Goal: Information Seeking & Learning: Check status

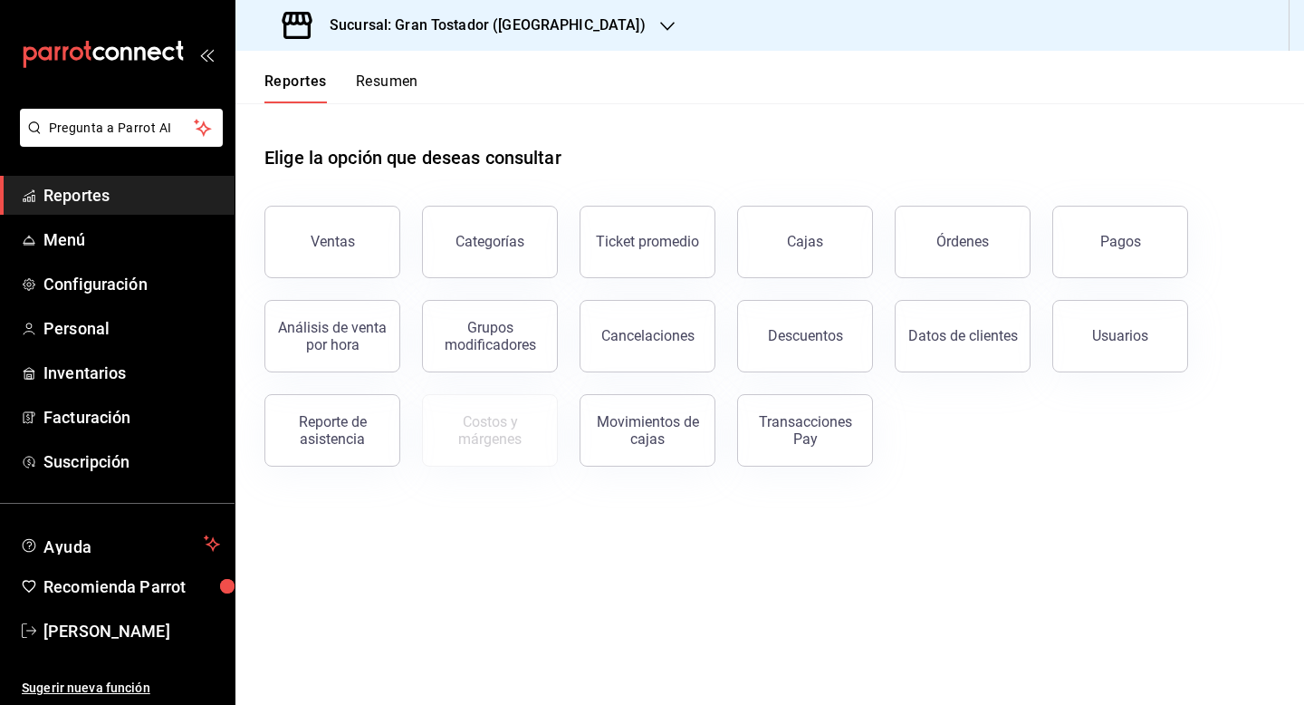
click at [660, 25] on icon "button" at bounding box center [667, 26] width 14 height 9
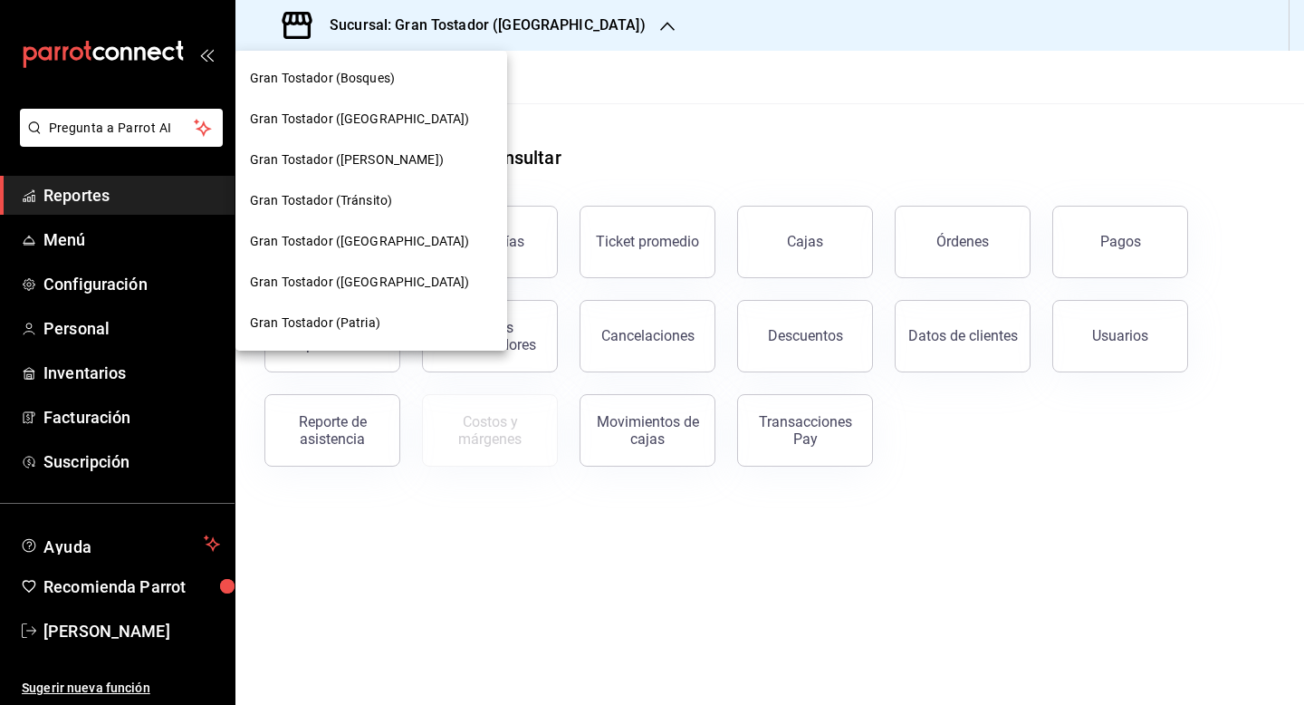
click at [678, 69] on div at bounding box center [652, 352] width 1304 height 705
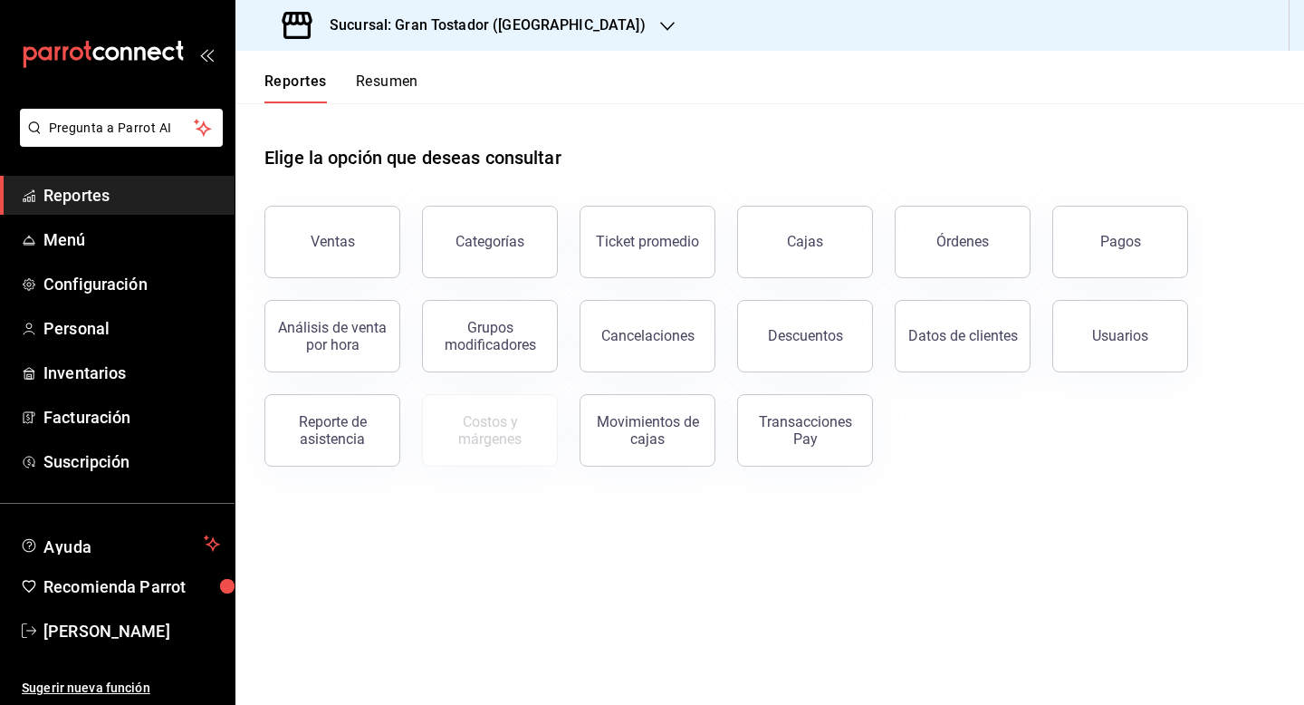
click at [660, 24] on icon "button" at bounding box center [667, 26] width 14 height 14
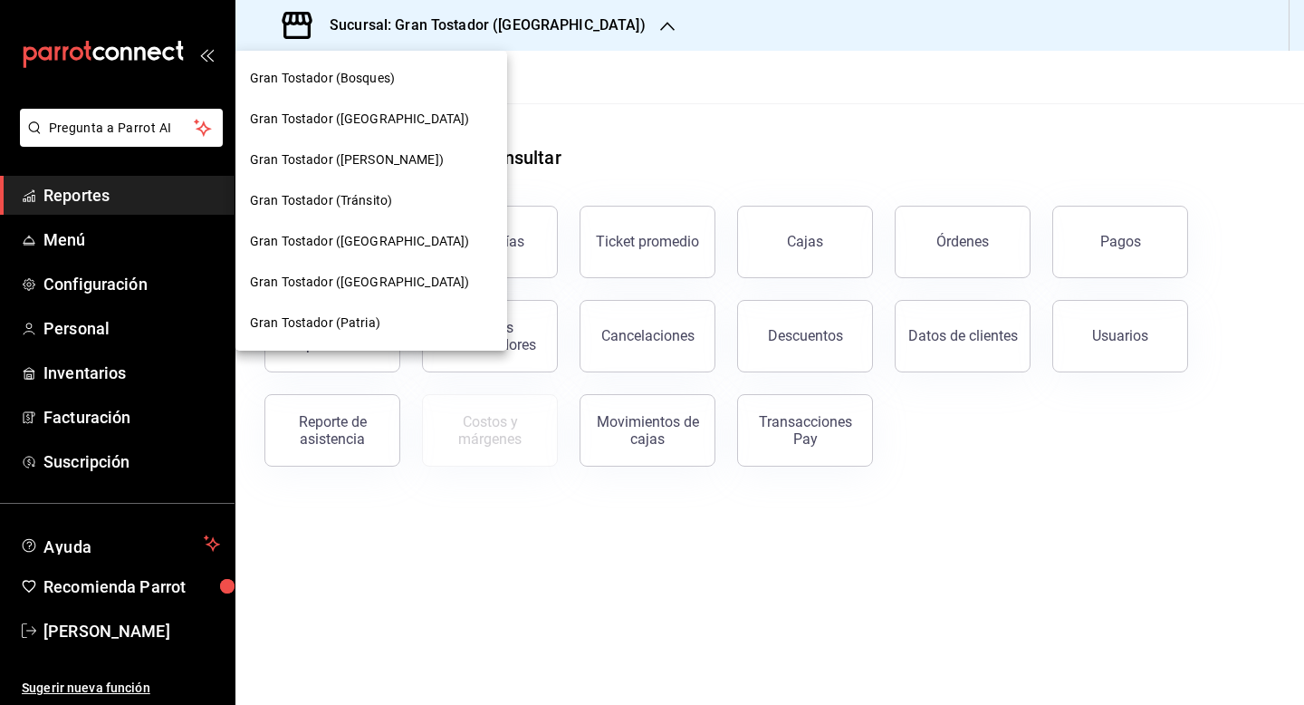
click at [774, 115] on div at bounding box center [652, 352] width 1304 height 705
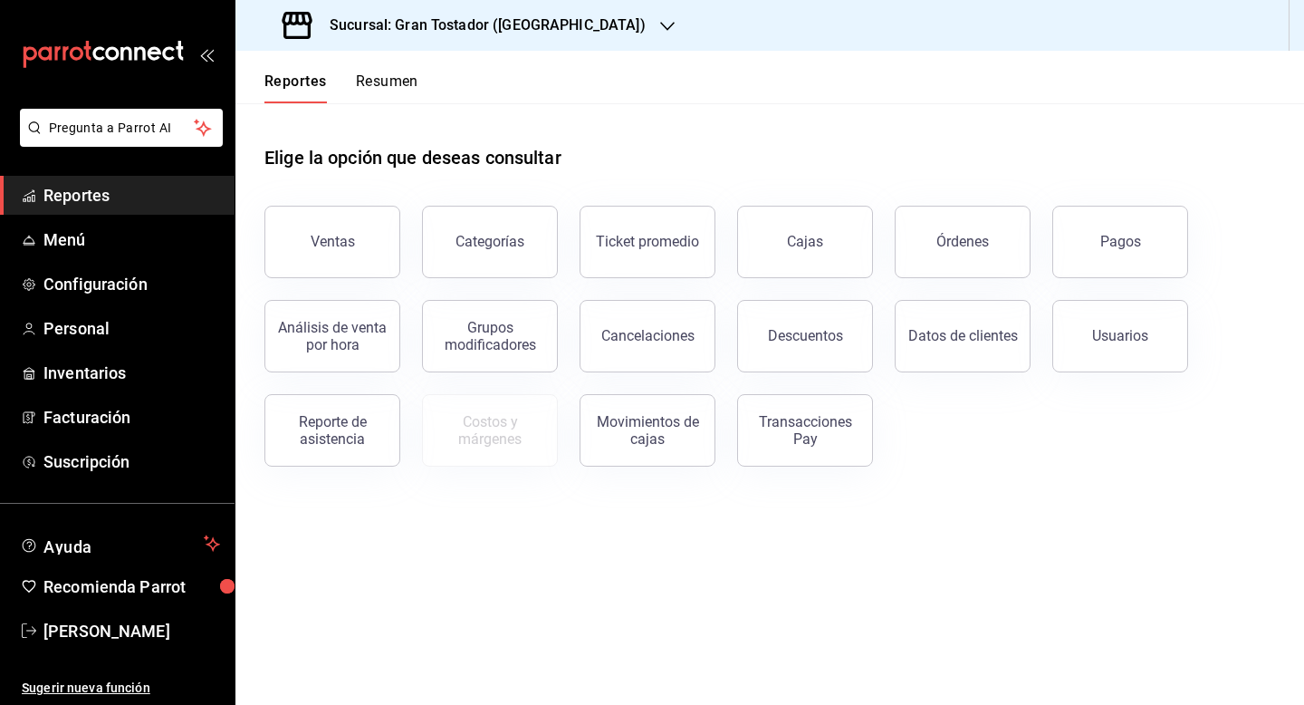
click at [660, 23] on icon "button" at bounding box center [667, 26] width 14 height 9
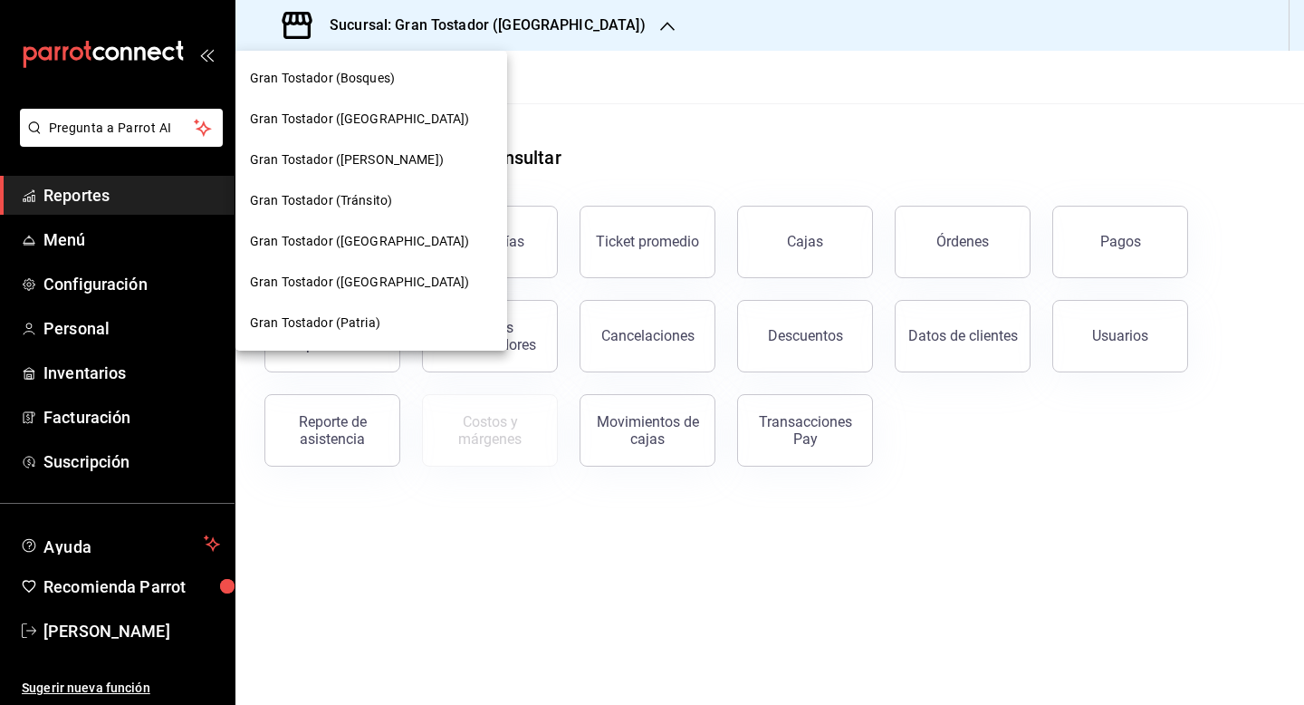
click at [678, 121] on div at bounding box center [652, 352] width 1304 height 705
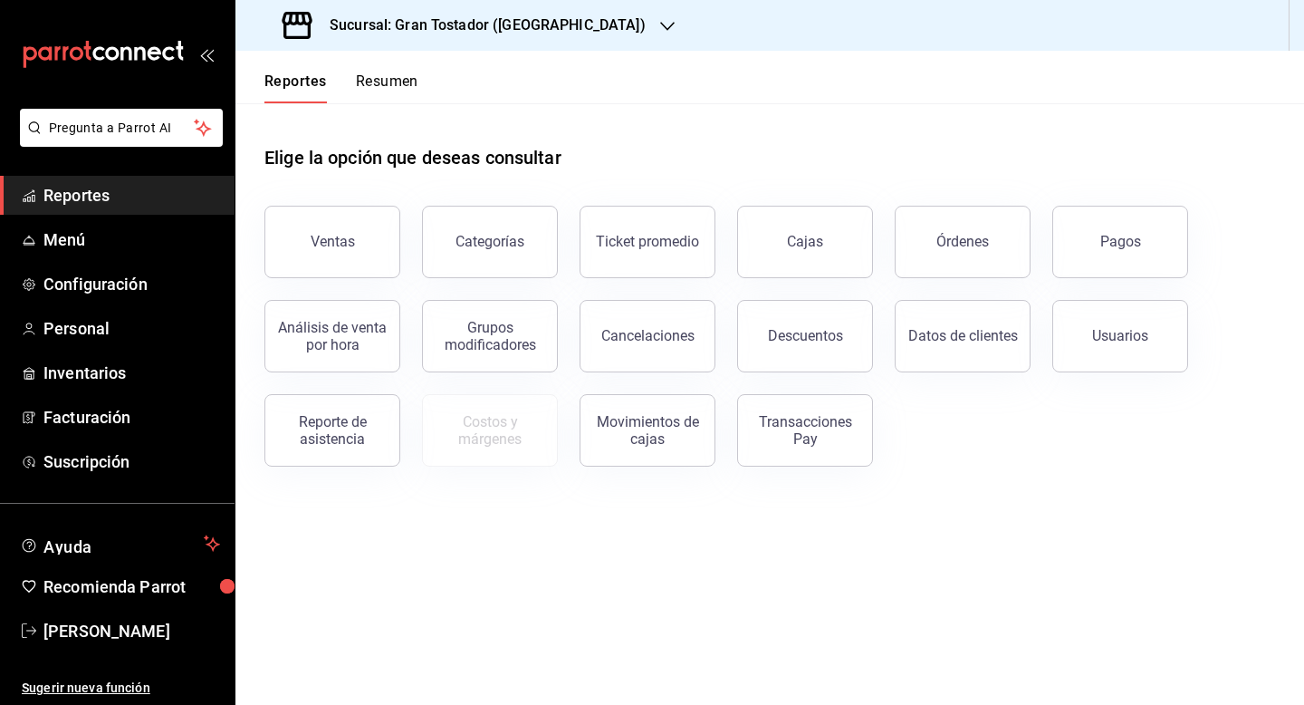
click at [553, 24] on div "Sucursal: Gran Tostador (Patria)" at bounding box center [466, 25] width 432 height 51
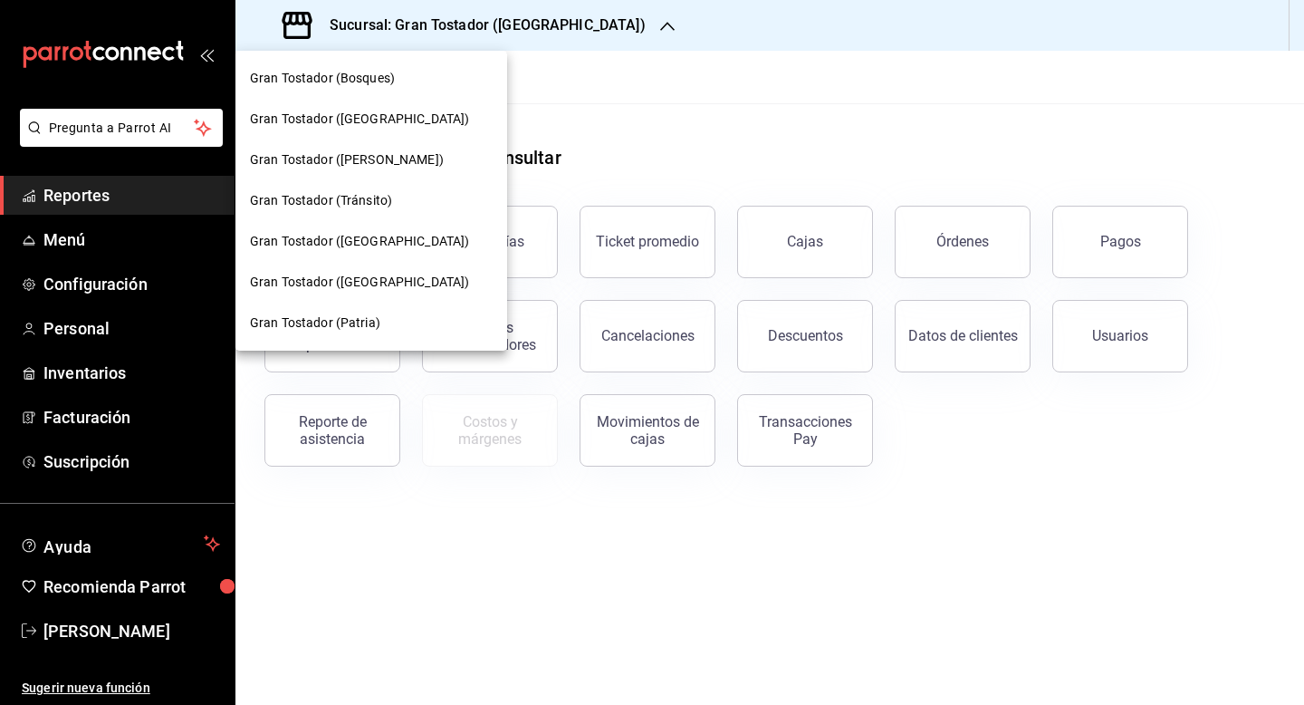
click at [560, 24] on div at bounding box center [652, 352] width 1304 height 705
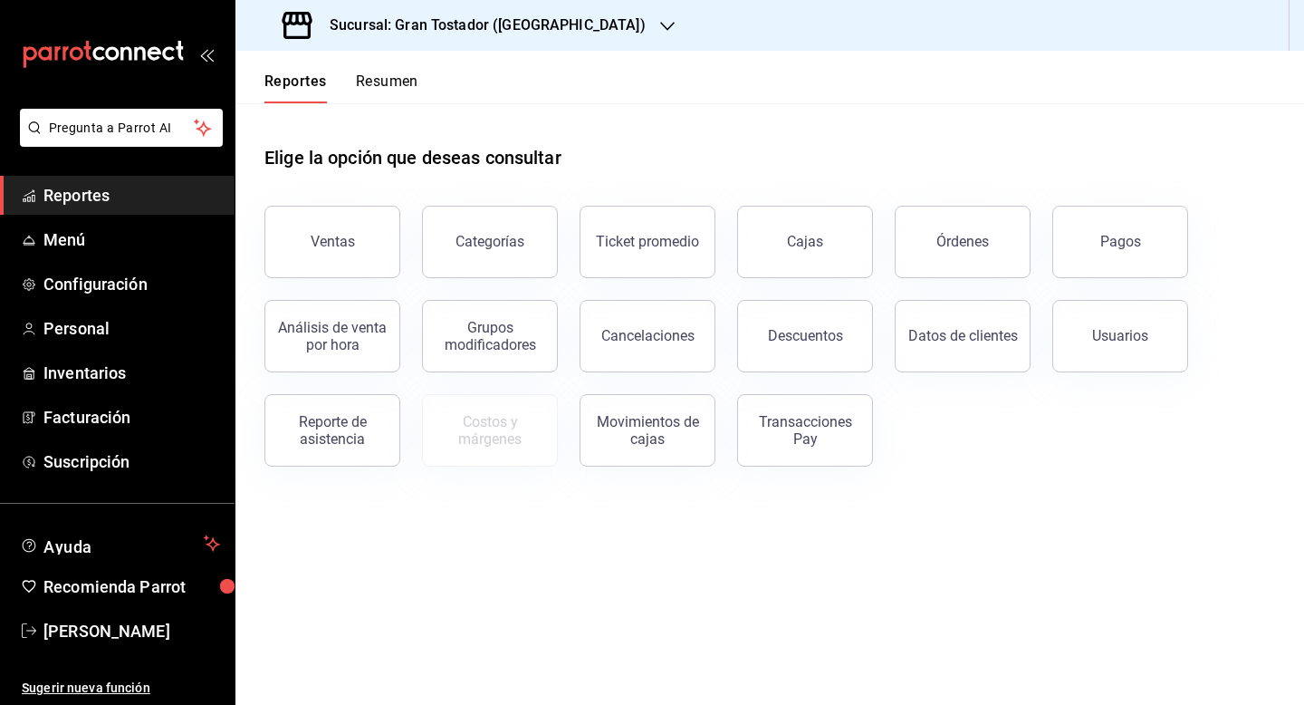
click at [507, 24] on h3 "Sucursal: Gran Tostador (Patria)" at bounding box center [480, 25] width 331 height 22
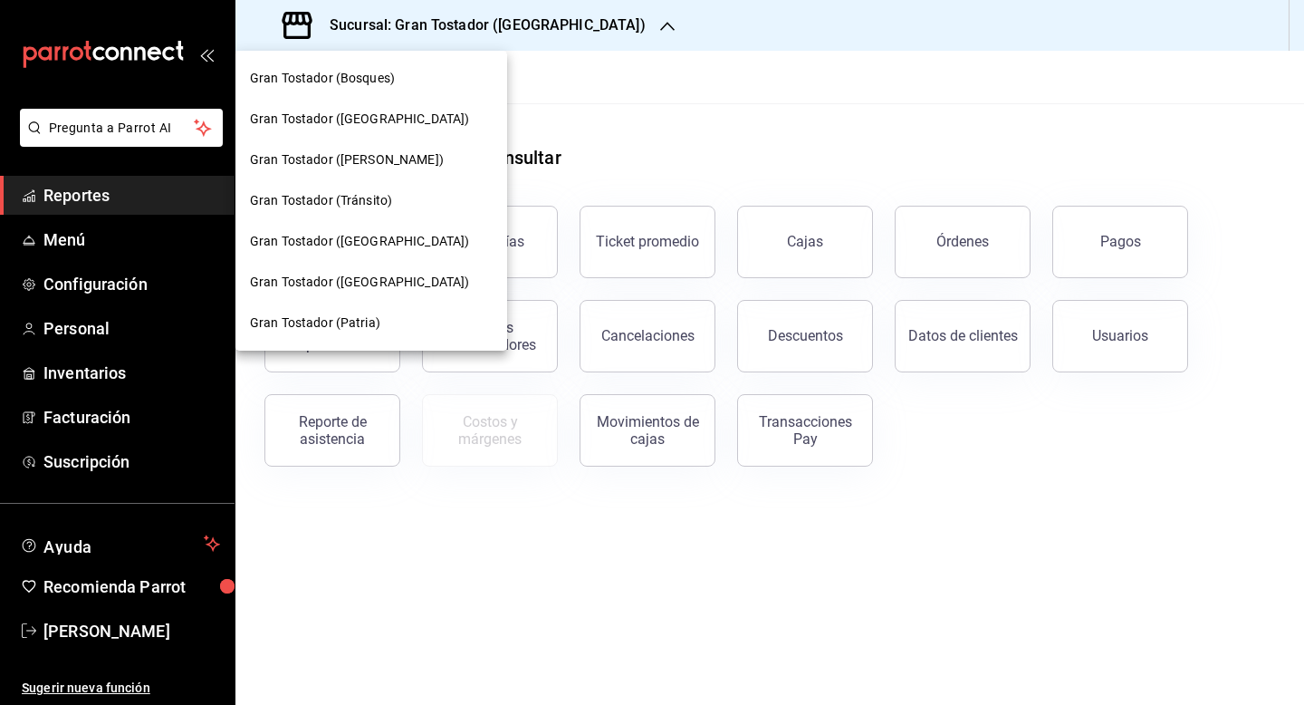
click at [563, 27] on div at bounding box center [652, 352] width 1304 height 705
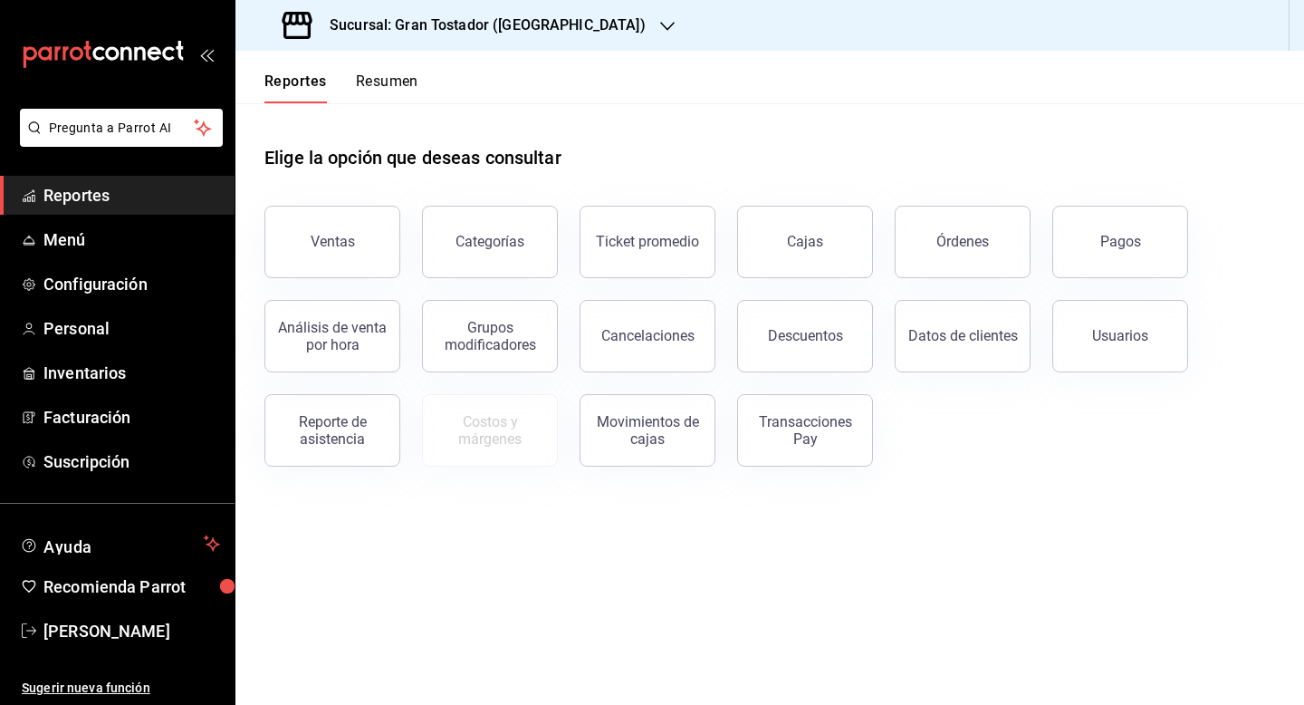
click at [660, 27] on icon "button" at bounding box center [667, 26] width 14 height 9
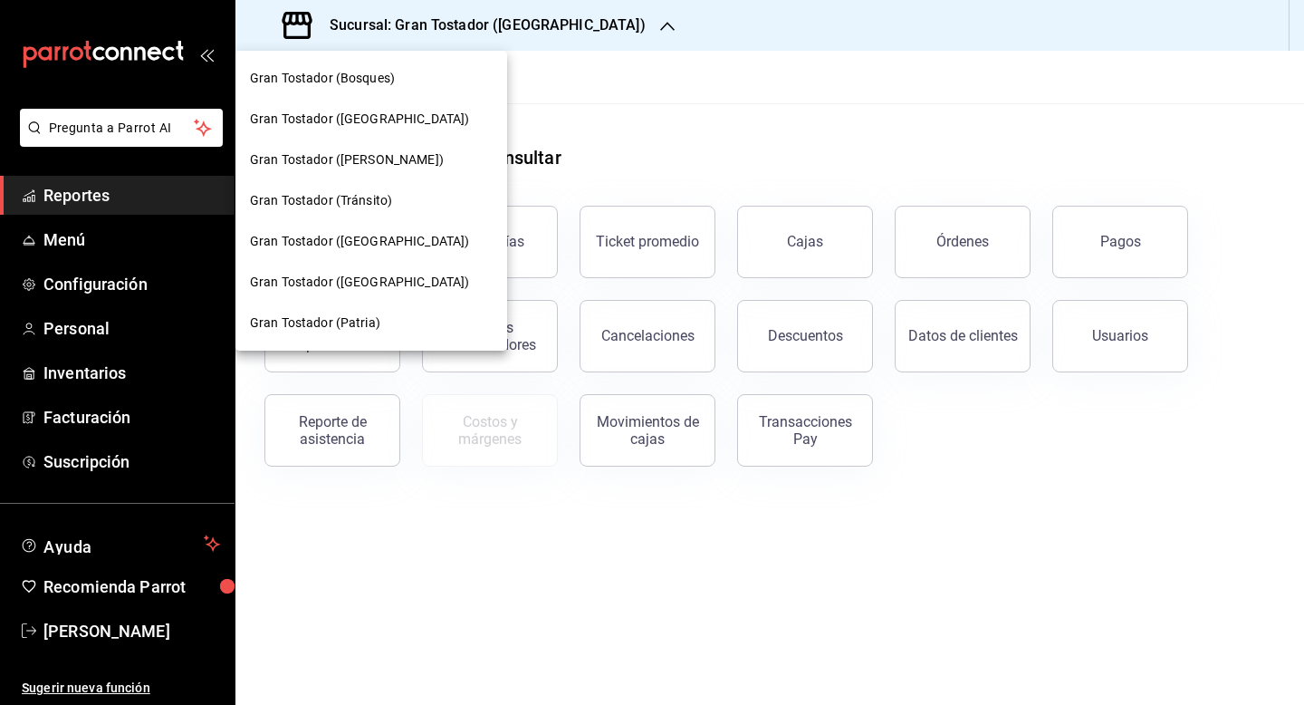
click at [401, 163] on div "Gran Tostador (Provenza)" at bounding box center [371, 159] width 243 height 19
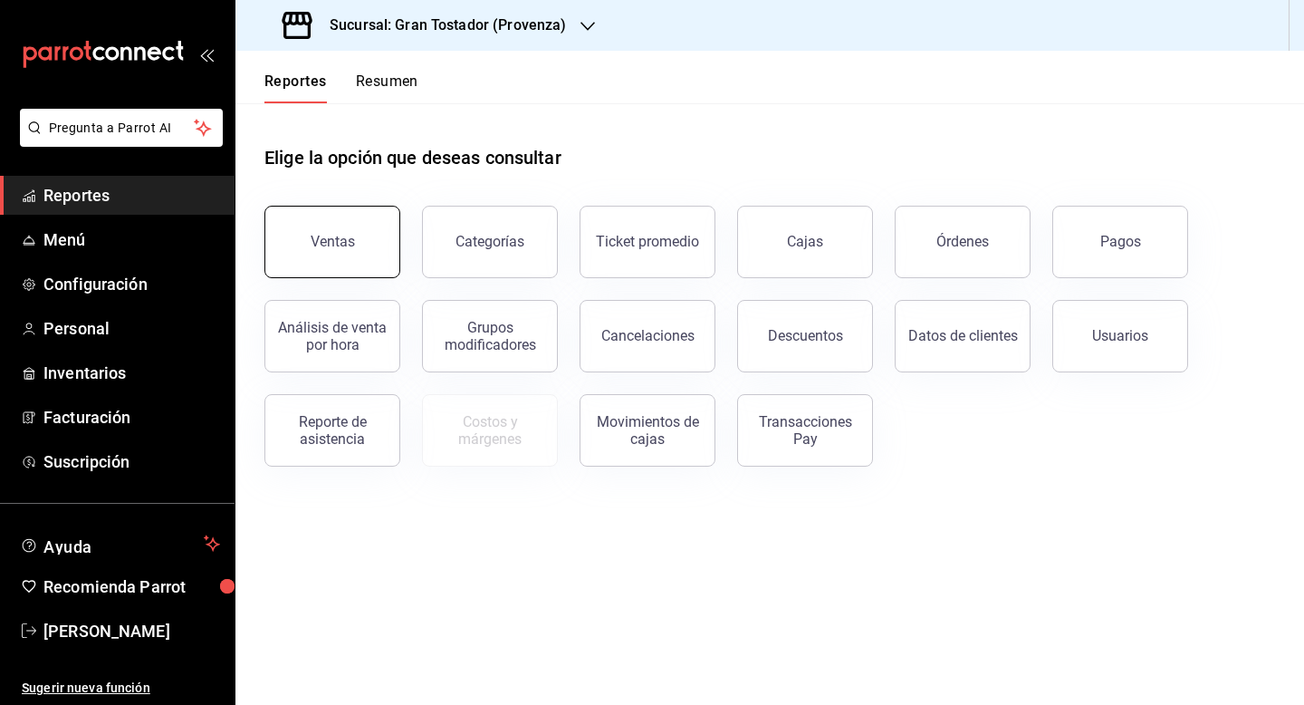
click at [346, 236] on div "Ventas" at bounding box center [333, 241] width 44 height 17
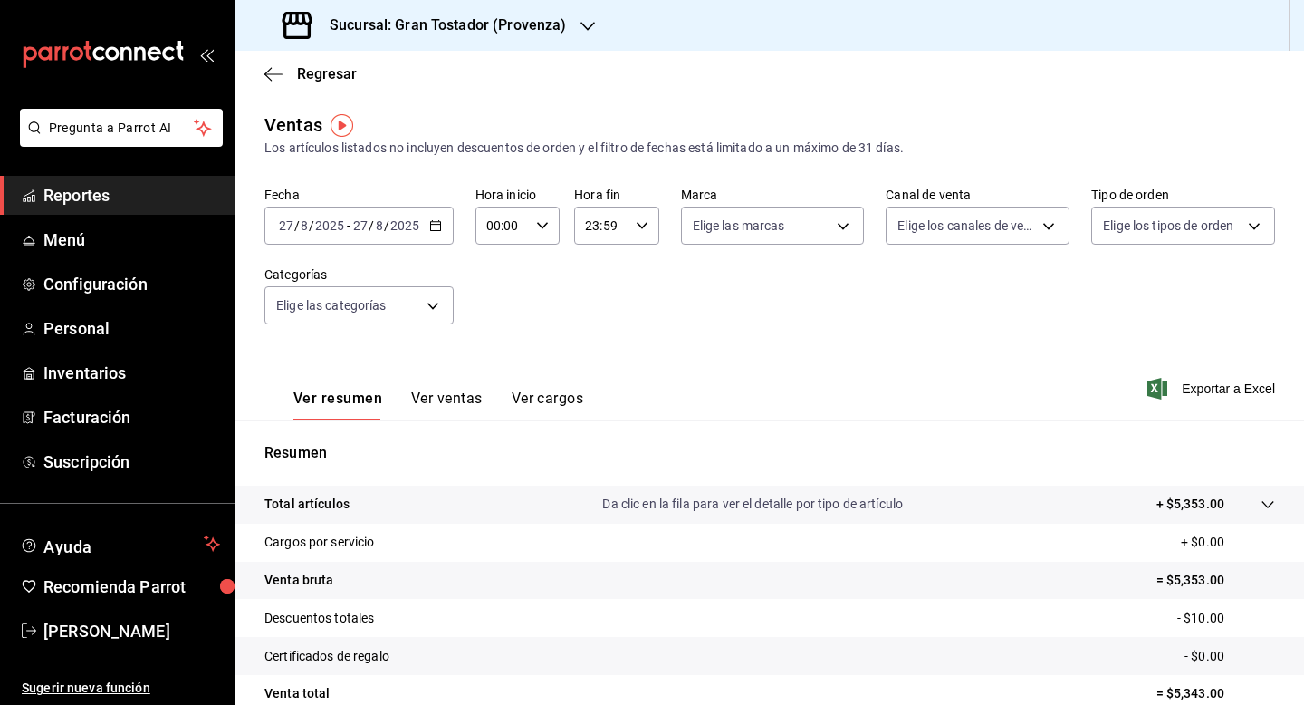
click at [432, 225] on icon "button" at bounding box center [435, 225] width 13 height 13
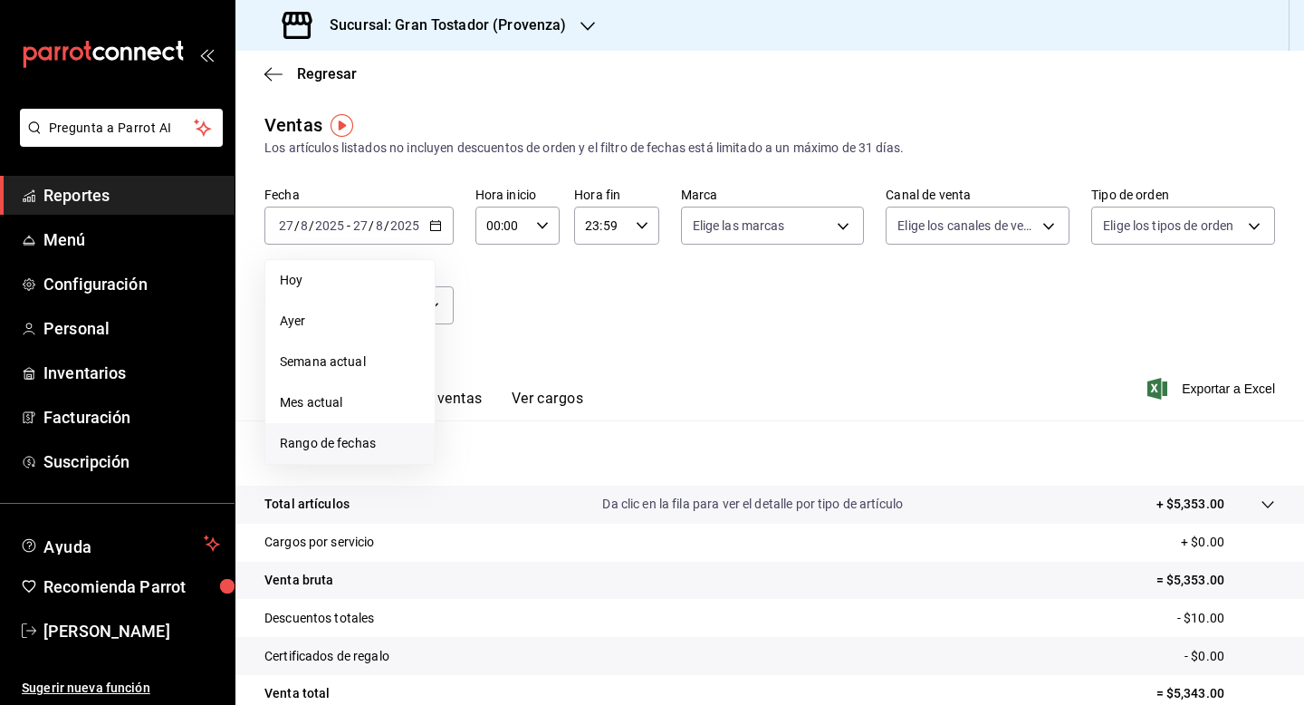
click at [341, 437] on span "Rango de fechas" at bounding box center [350, 443] width 140 height 19
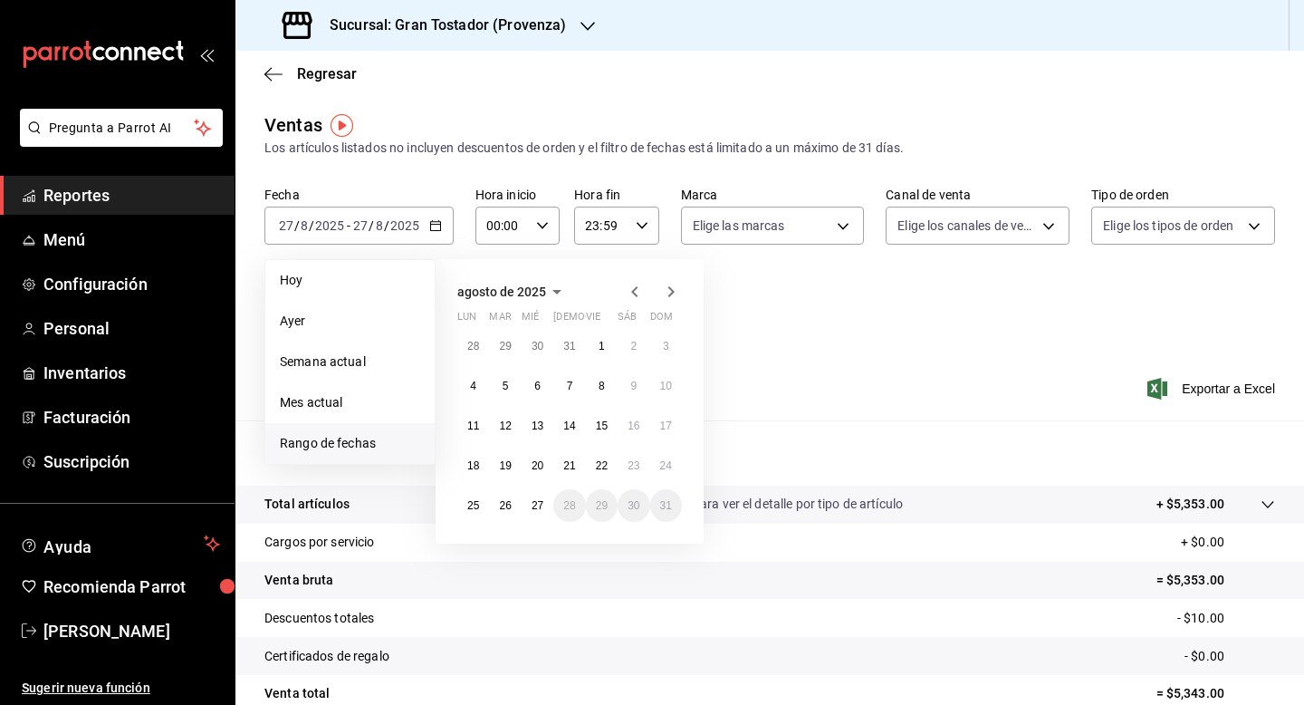
click at [634, 289] on icon "button" at bounding box center [634, 291] width 6 height 11
click at [568, 345] on abbr "1" at bounding box center [570, 346] width 6 height 13
click at [630, 505] on abbr "31" at bounding box center [634, 505] width 12 height 13
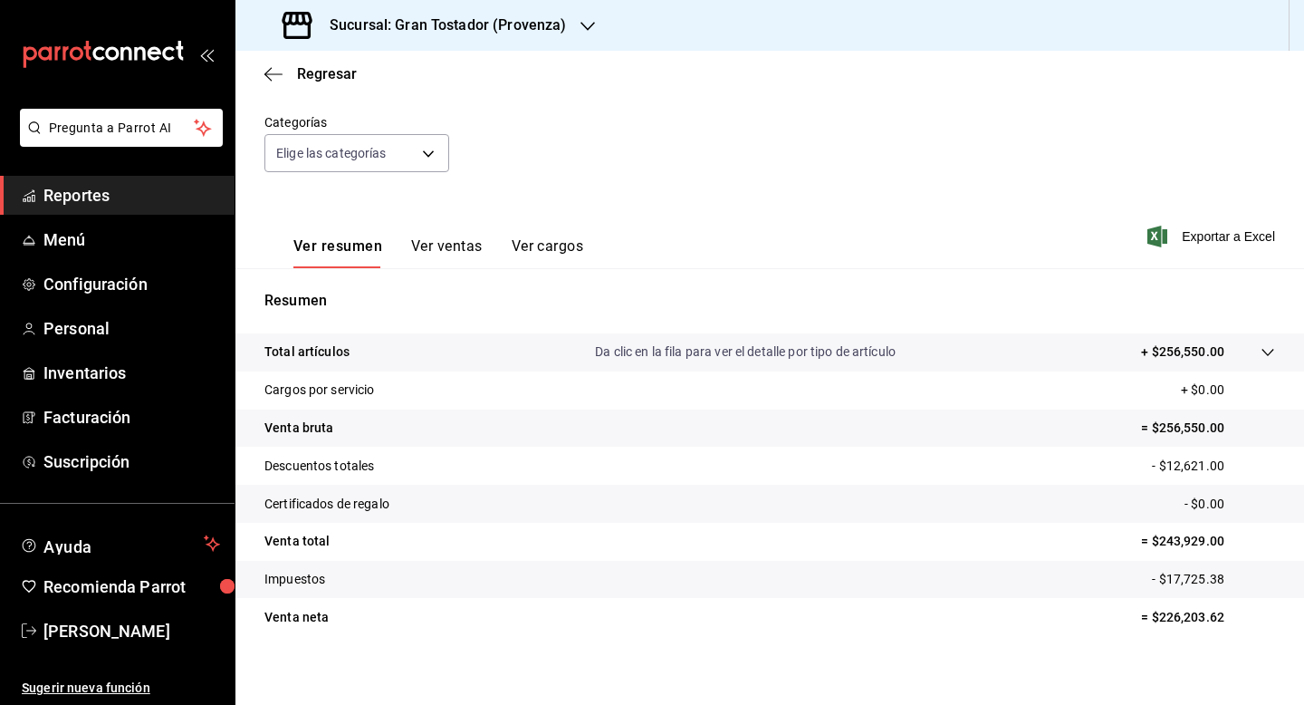
scroll to position [163, 0]
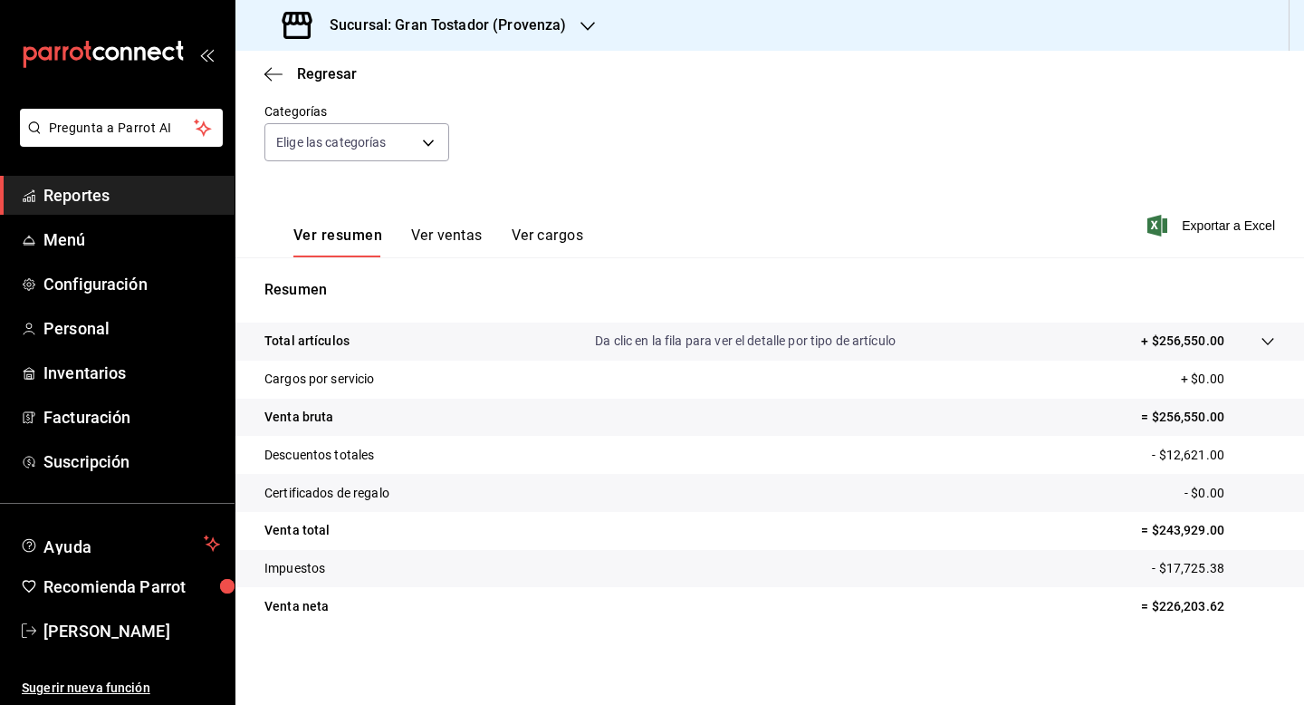
click at [438, 236] on button "Ver ventas" at bounding box center [447, 241] width 72 height 31
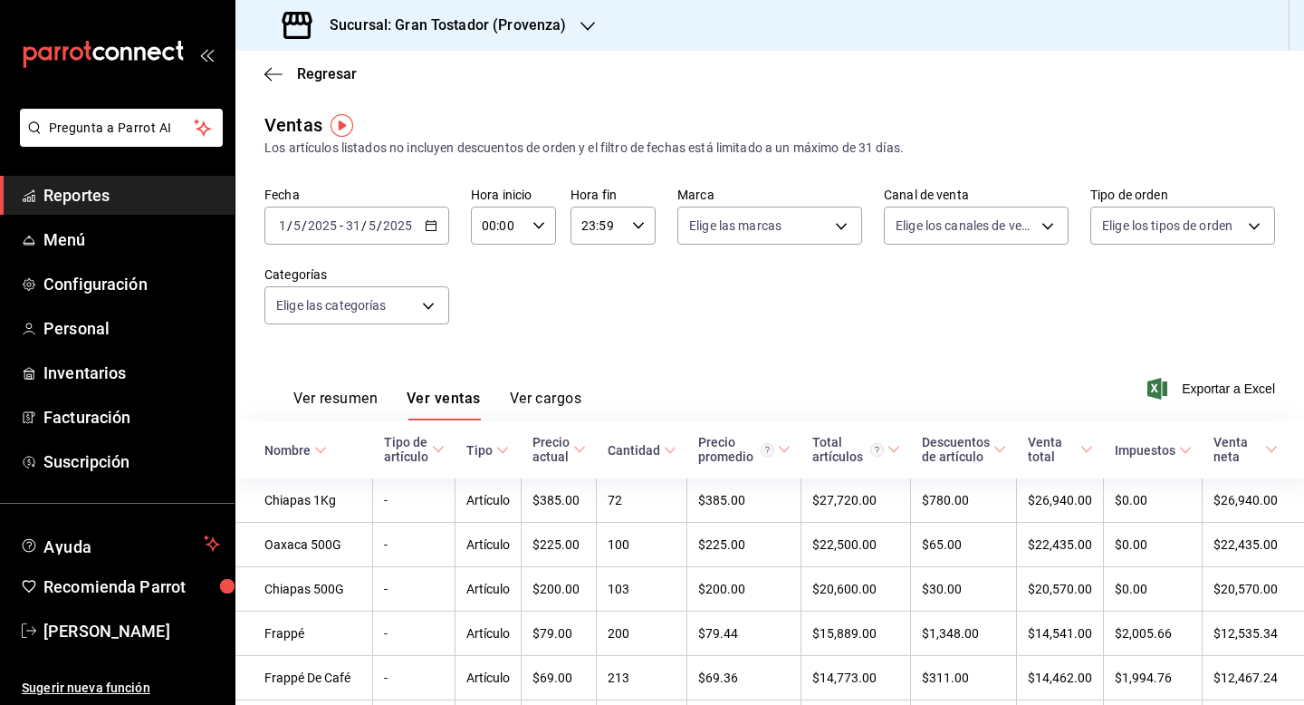
click at [348, 397] on button "Ver resumen" at bounding box center [335, 405] width 84 height 31
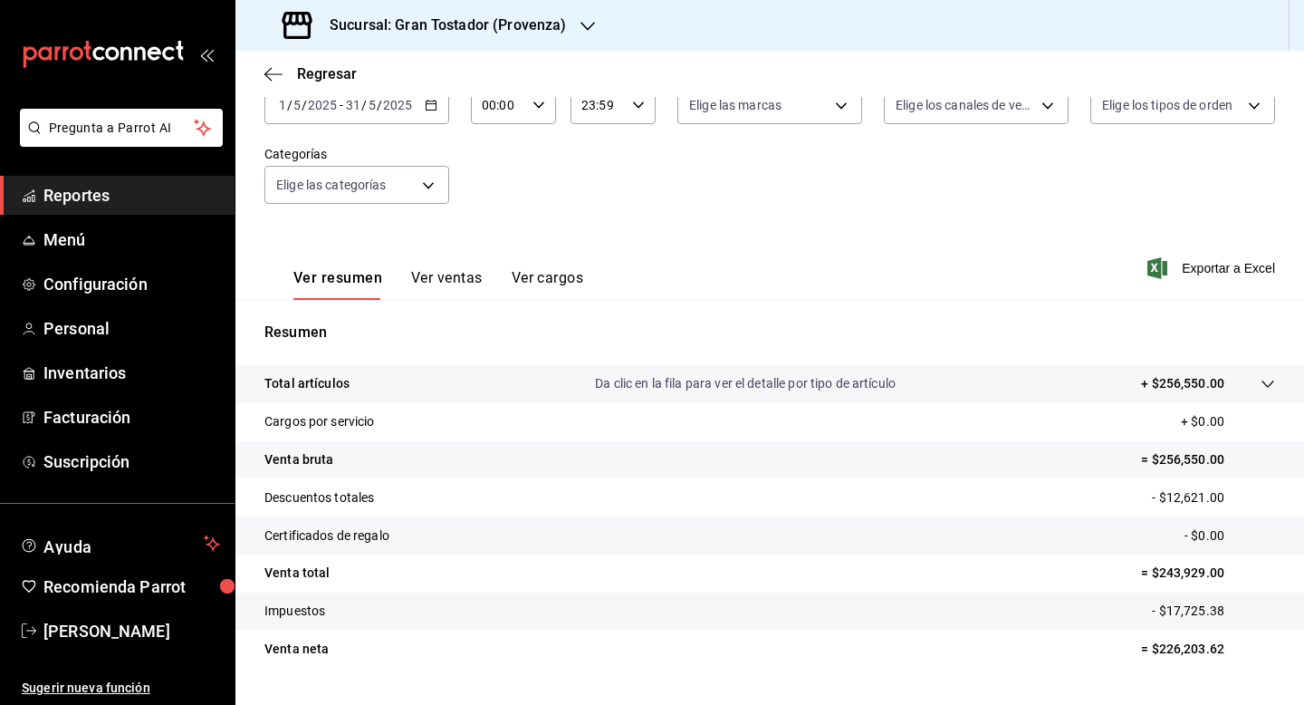
scroll to position [163, 0]
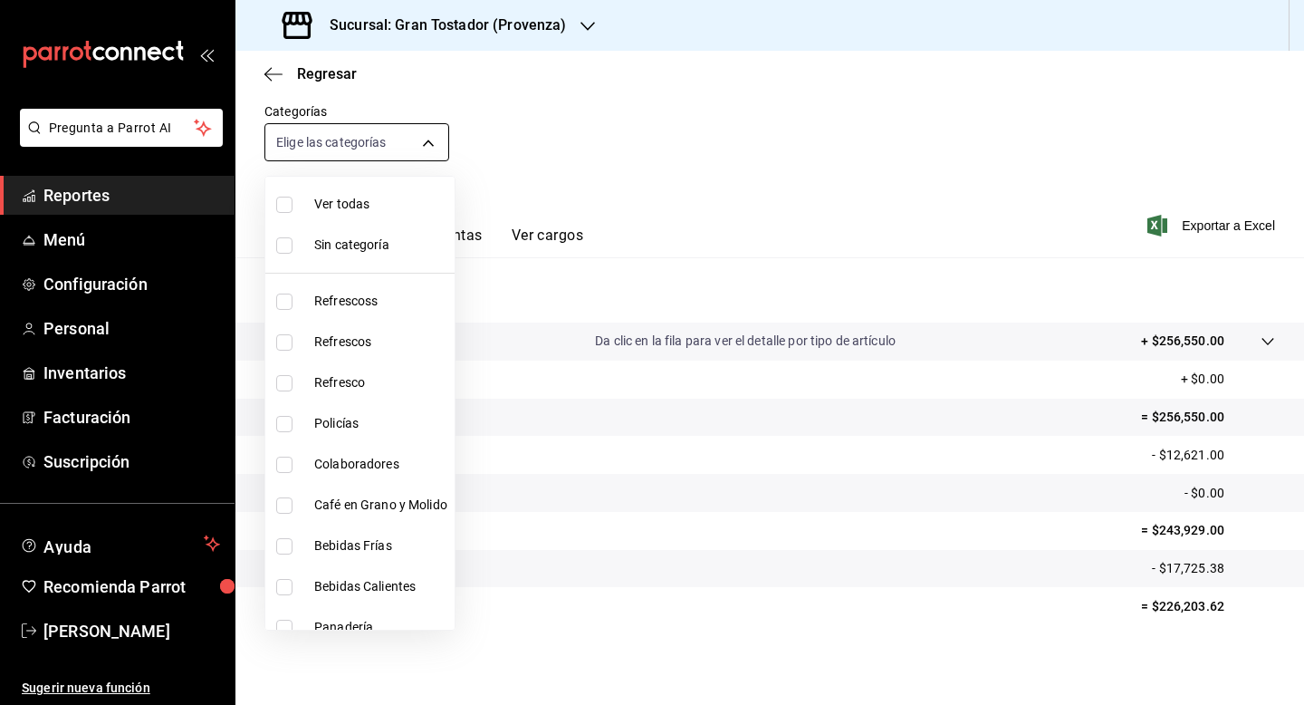
click at [432, 135] on body "Pregunta a Parrot AI Reportes Menú Configuración Personal Inventarios Facturaci…" at bounding box center [652, 352] width 1304 height 705
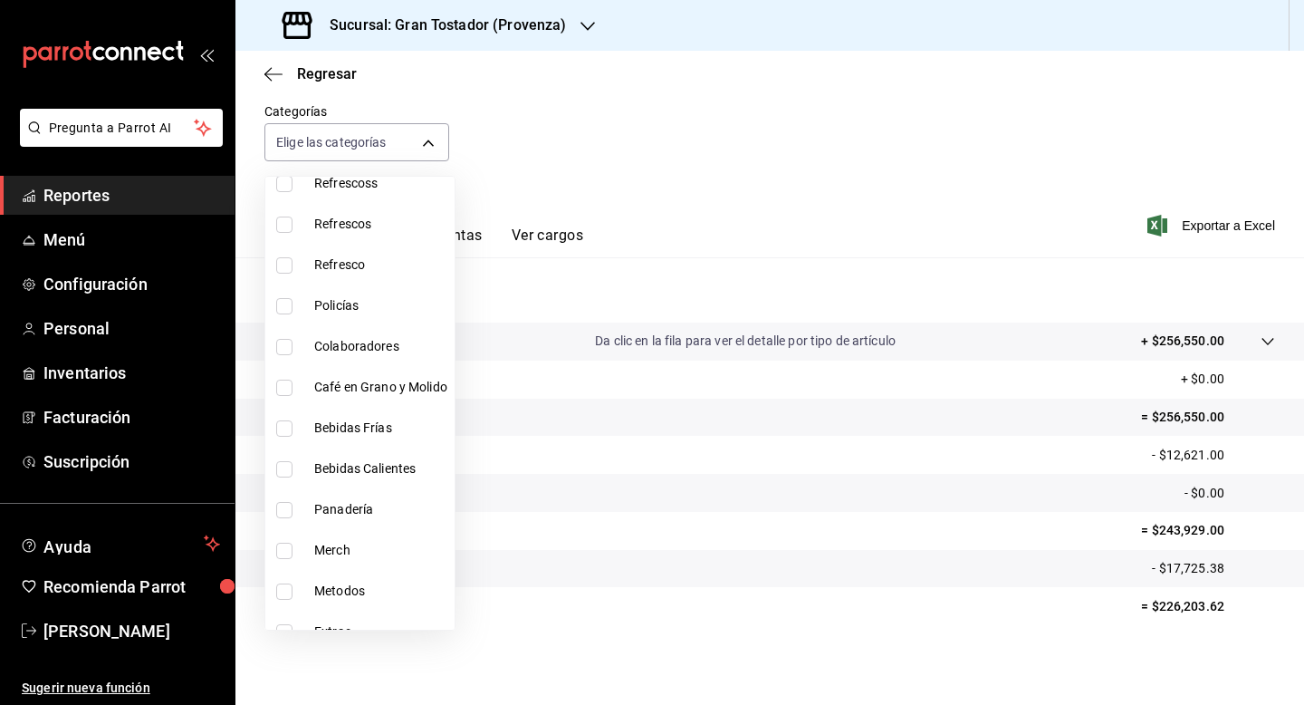
scroll to position [140, 0]
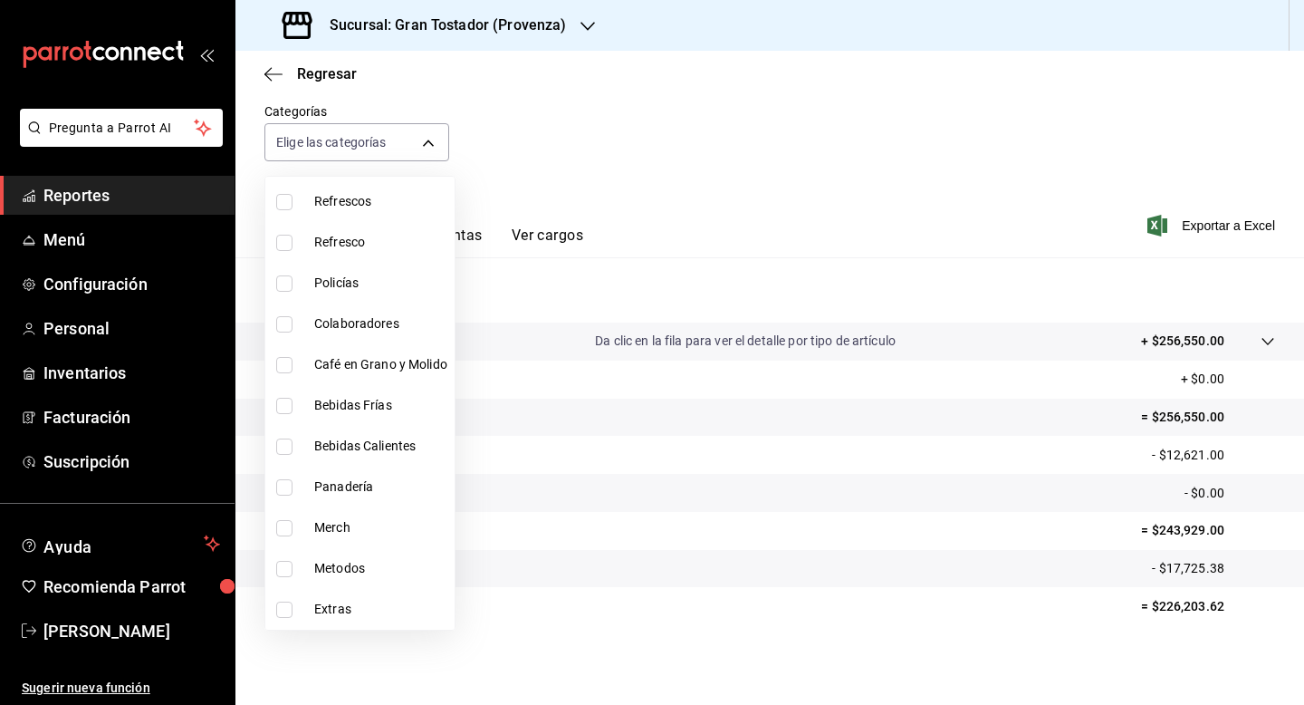
click at [603, 151] on div at bounding box center [652, 352] width 1304 height 705
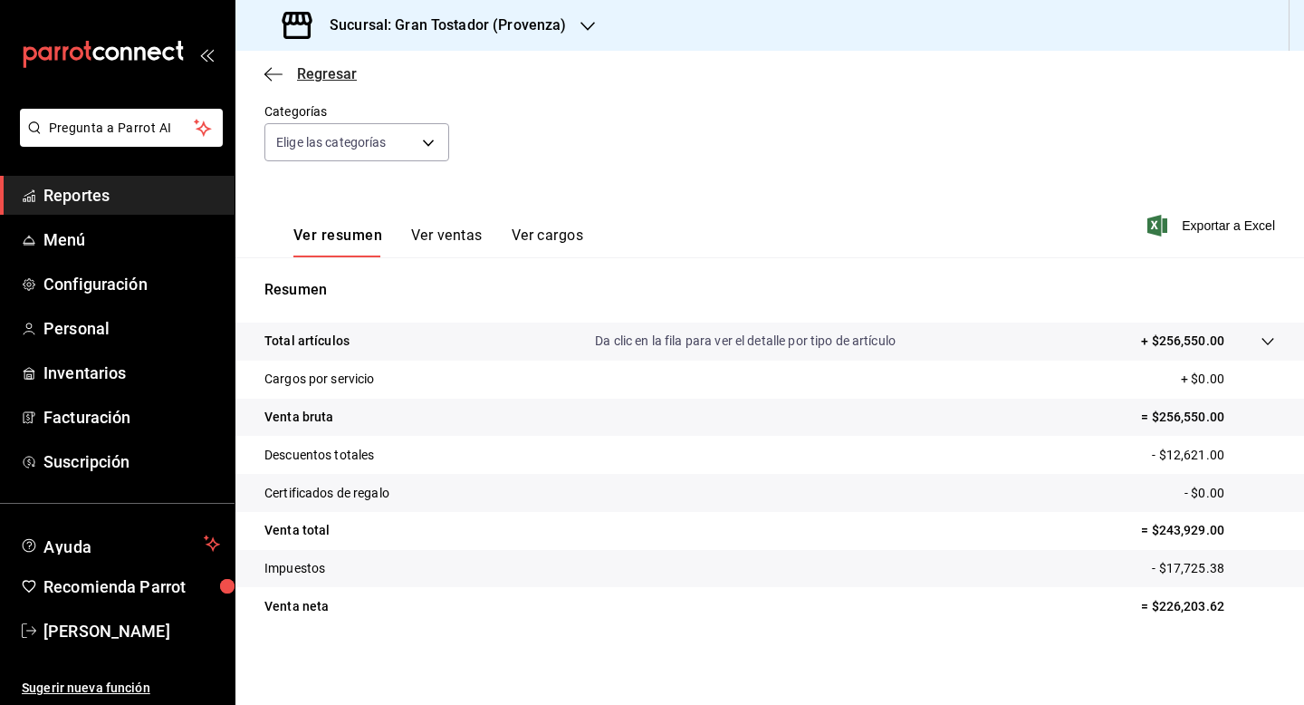
click at [336, 80] on span "Regresar" at bounding box center [327, 73] width 60 height 17
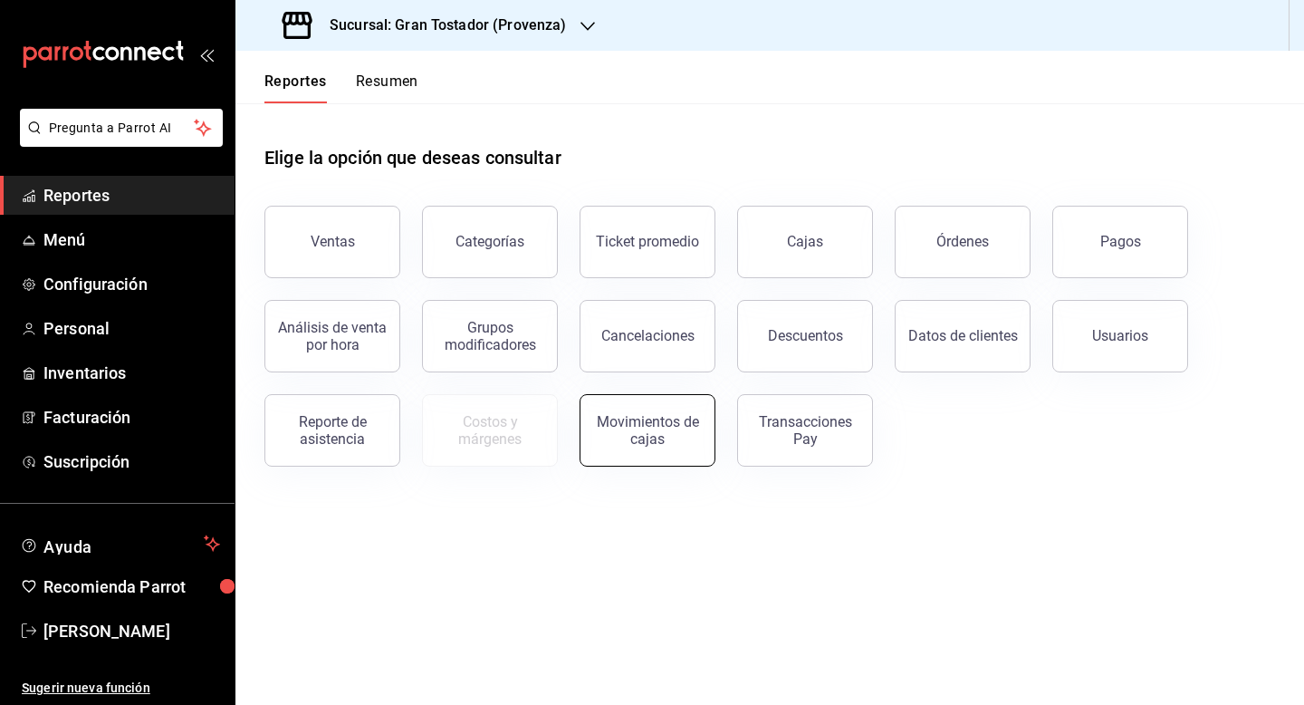
click at [655, 426] on div "Movimientos de cajas" at bounding box center [647, 430] width 112 height 34
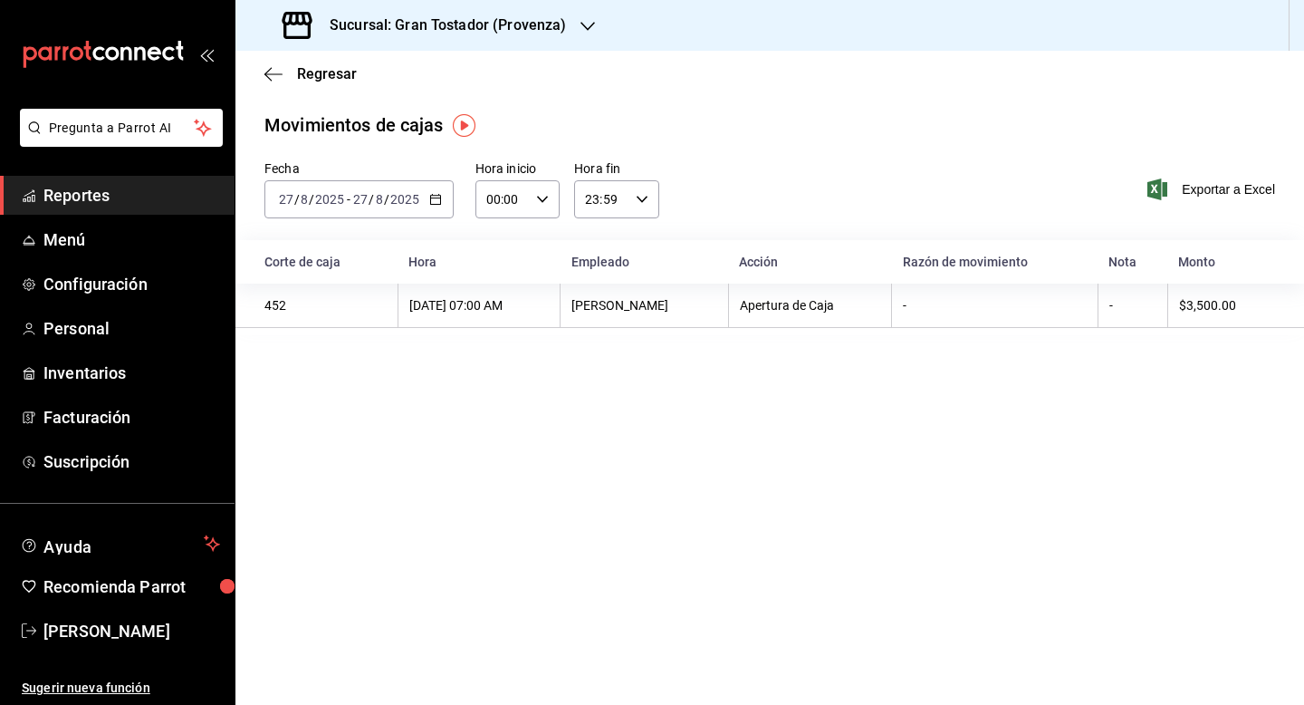
click at [438, 199] on icon "button" at bounding box center [435, 199] width 13 height 13
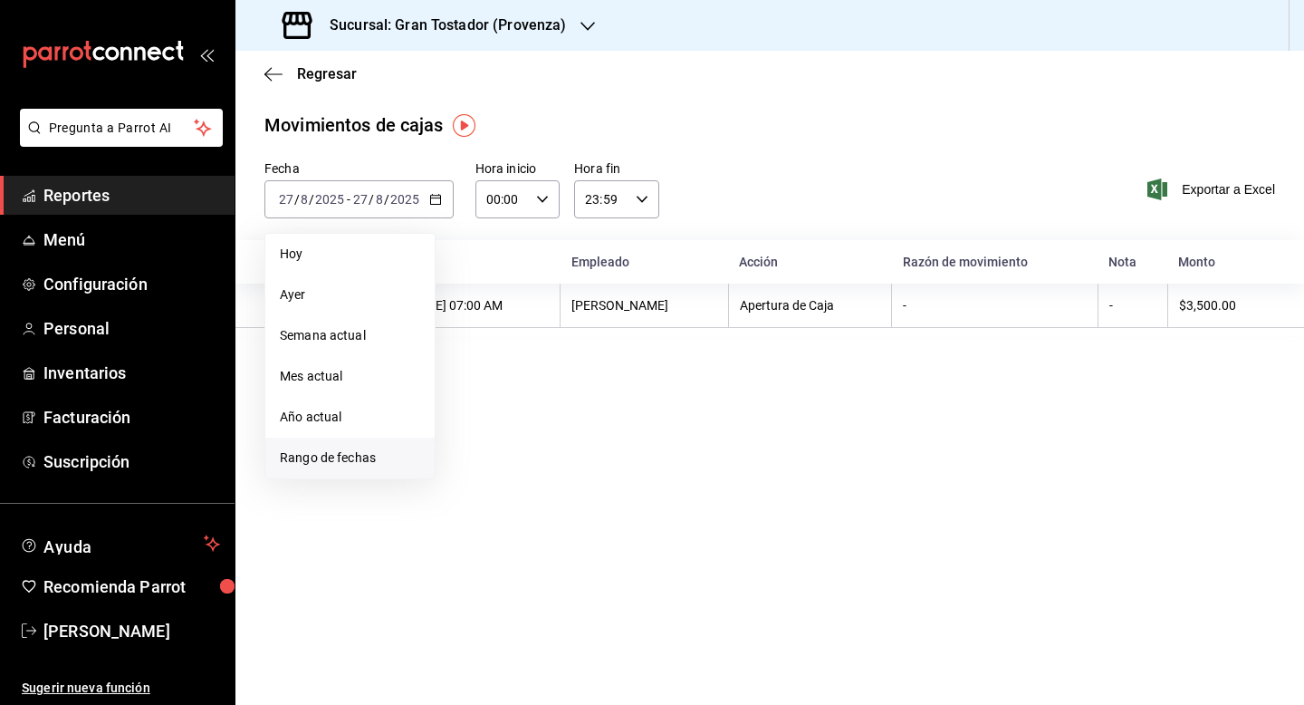
click at [316, 451] on span "Rango de fechas" at bounding box center [350, 457] width 140 height 19
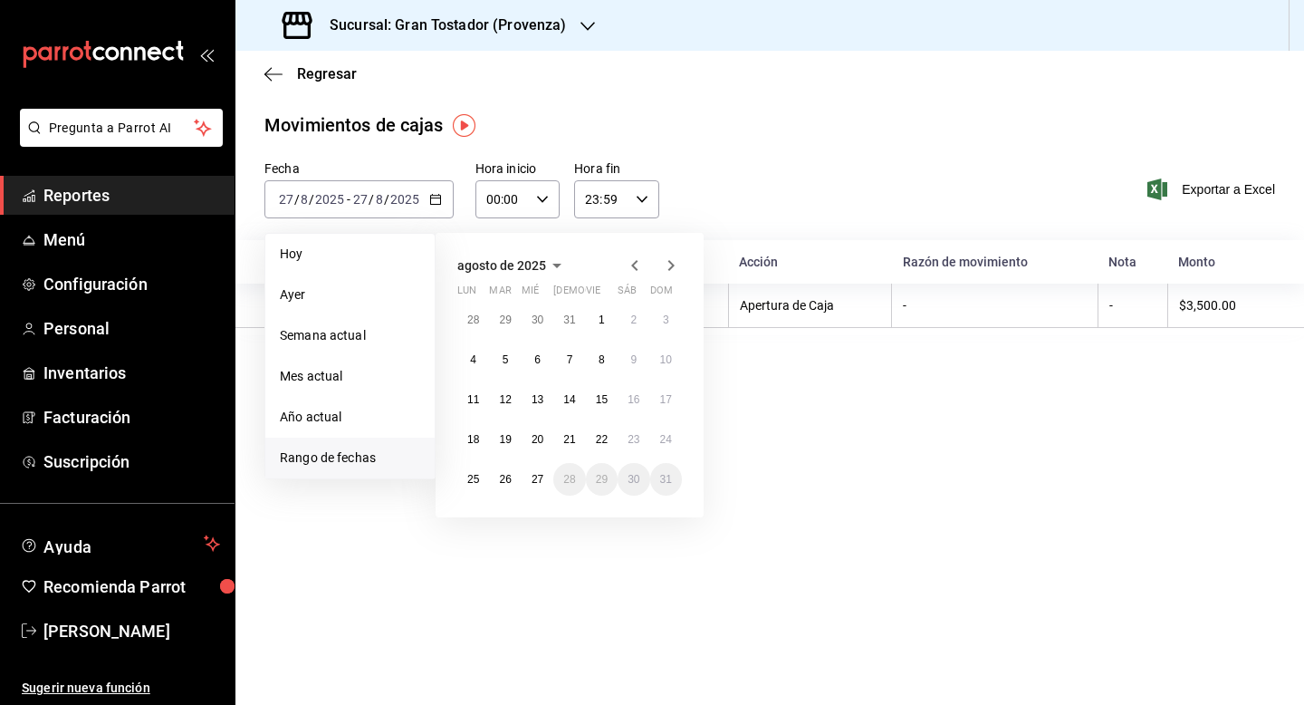
click at [637, 263] on icon "button" at bounding box center [635, 266] width 22 height 22
click at [578, 321] on button "1" at bounding box center [569, 319] width 32 height 33
click at [630, 477] on abbr "31" at bounding box center [634, 479] width 12 height 13
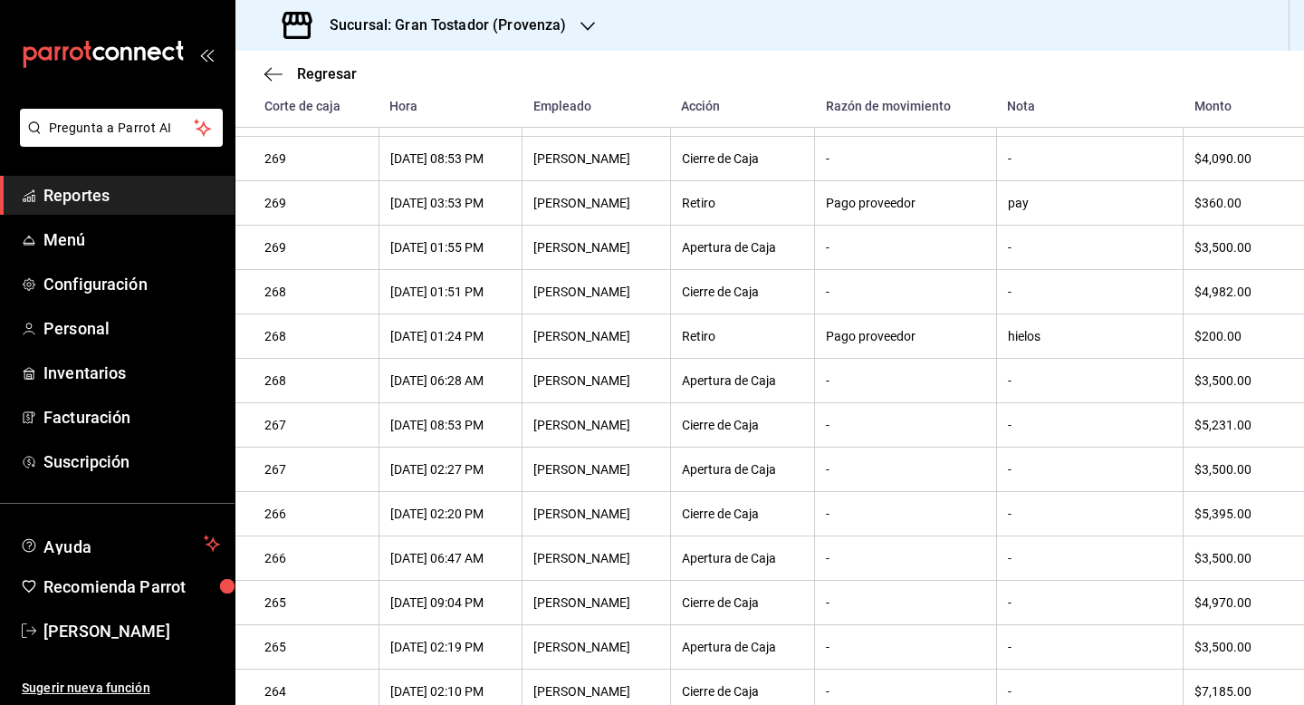
scroll to position [894, 0]
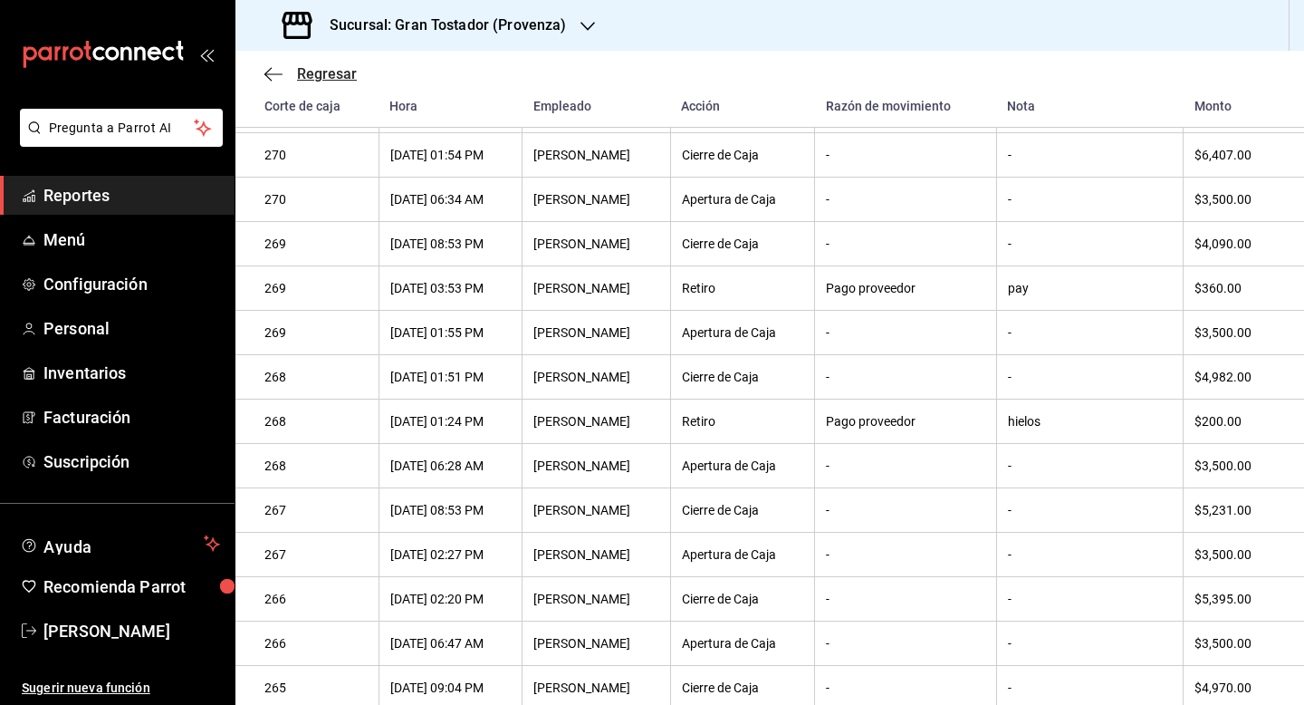
click at [324, 71] on span "Regresar" at bounding box center [327, 73] width 60 height 17
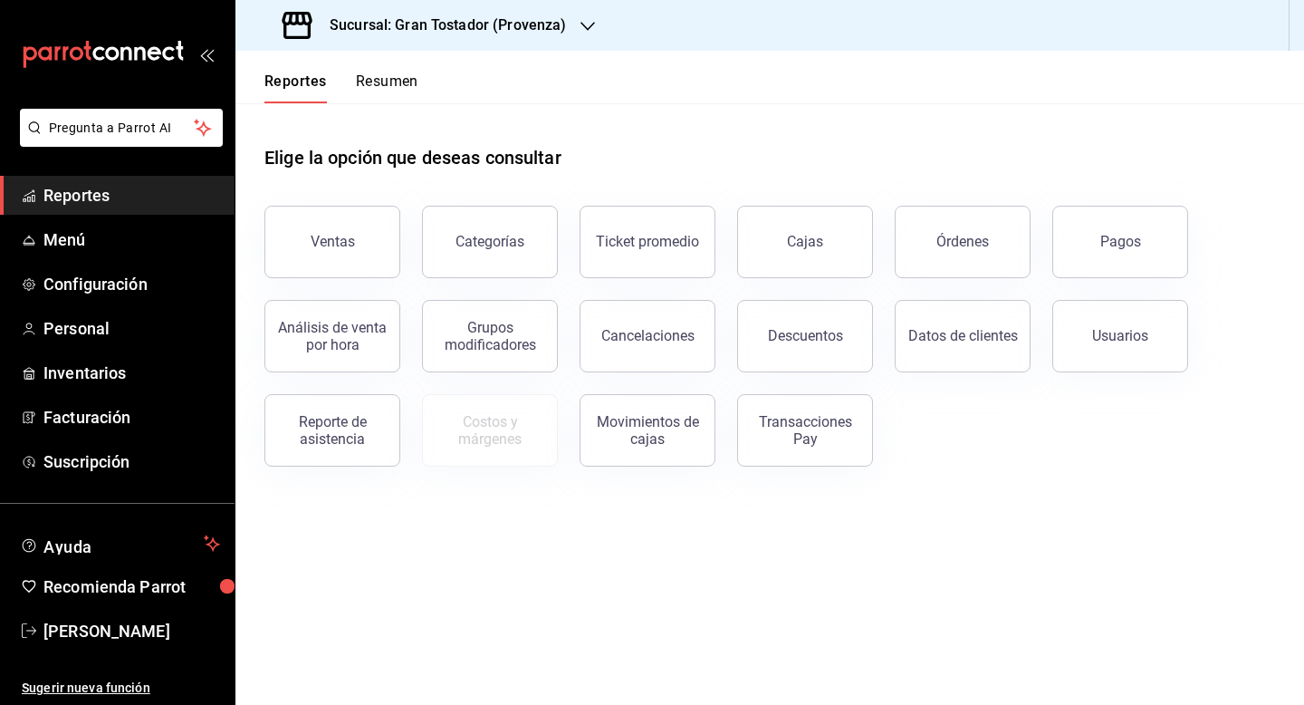
click at [395, 82] on button "Resumen" at bounding box center [387, 87] width 63 height 31
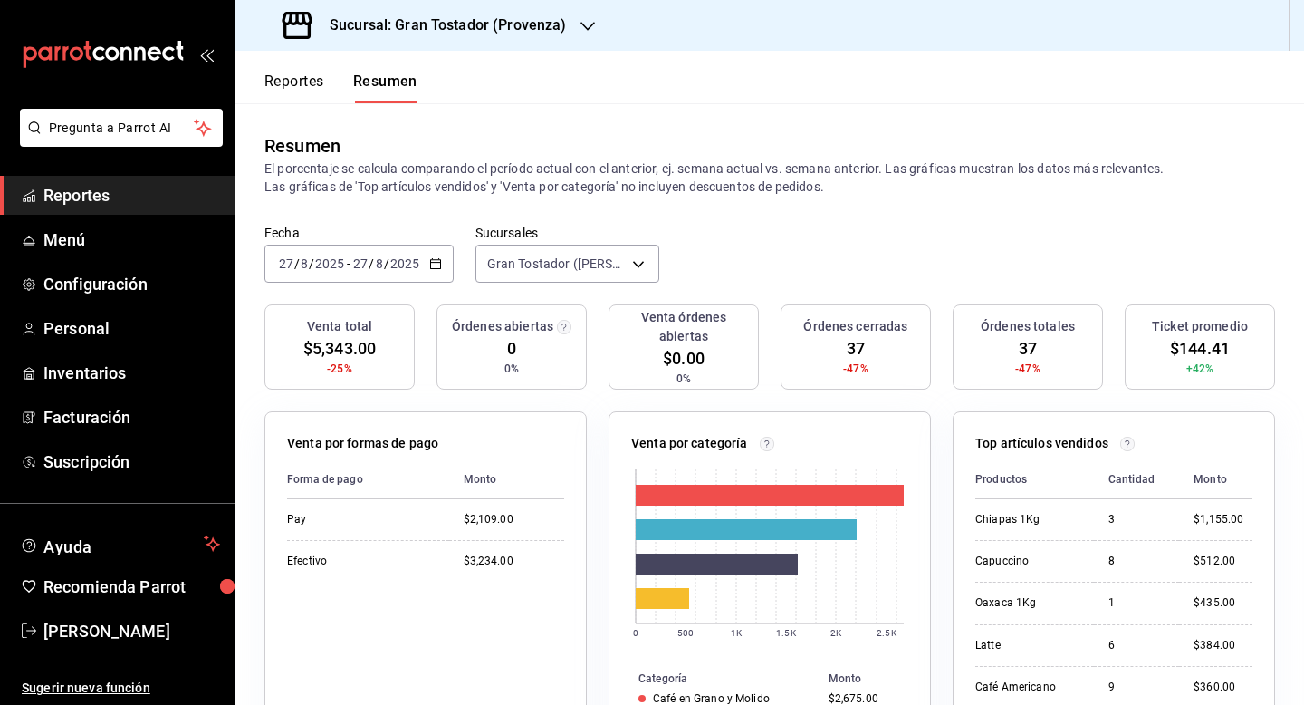
click at [427, 264] on div "2025-08-27 27 / 8 / 2025 - 2025-08-27 27 / 8 / 2025" at bounding box center [358, 264] width 189 height 38
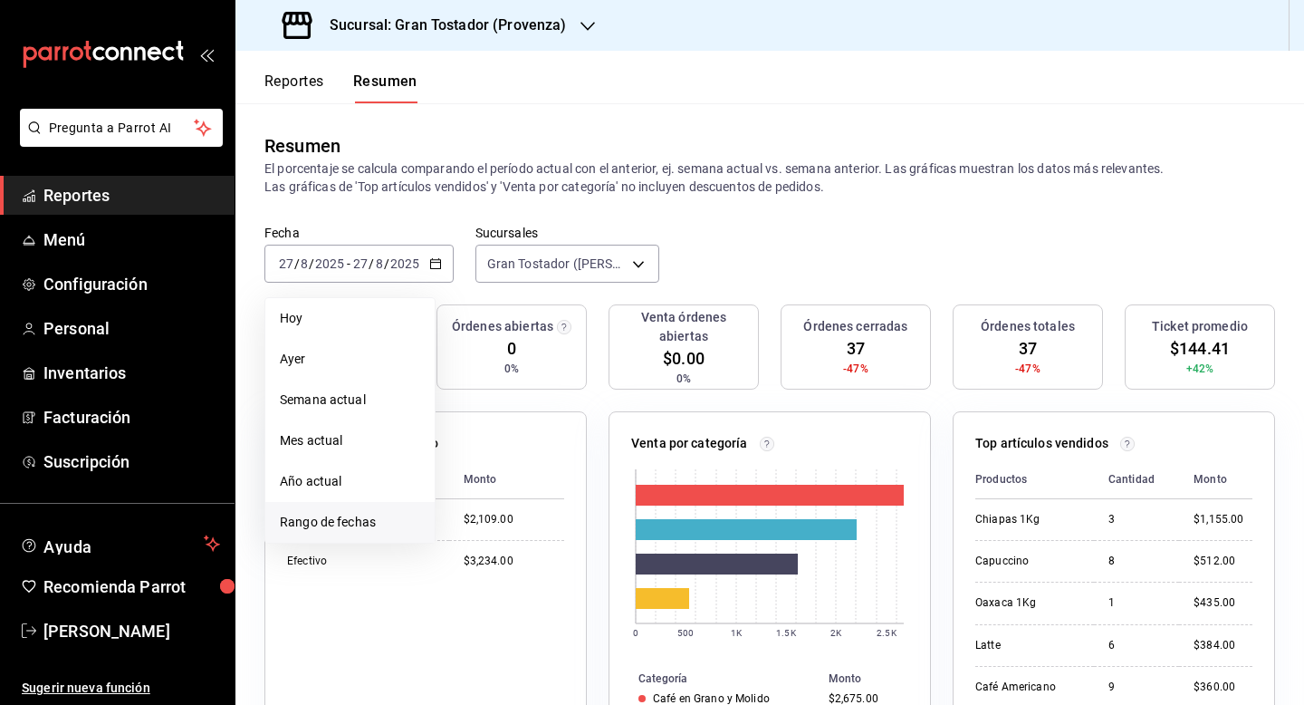
click at [345, 512] on li "Rango de fechas" at bounding box center [349, 522] width 169 height 41
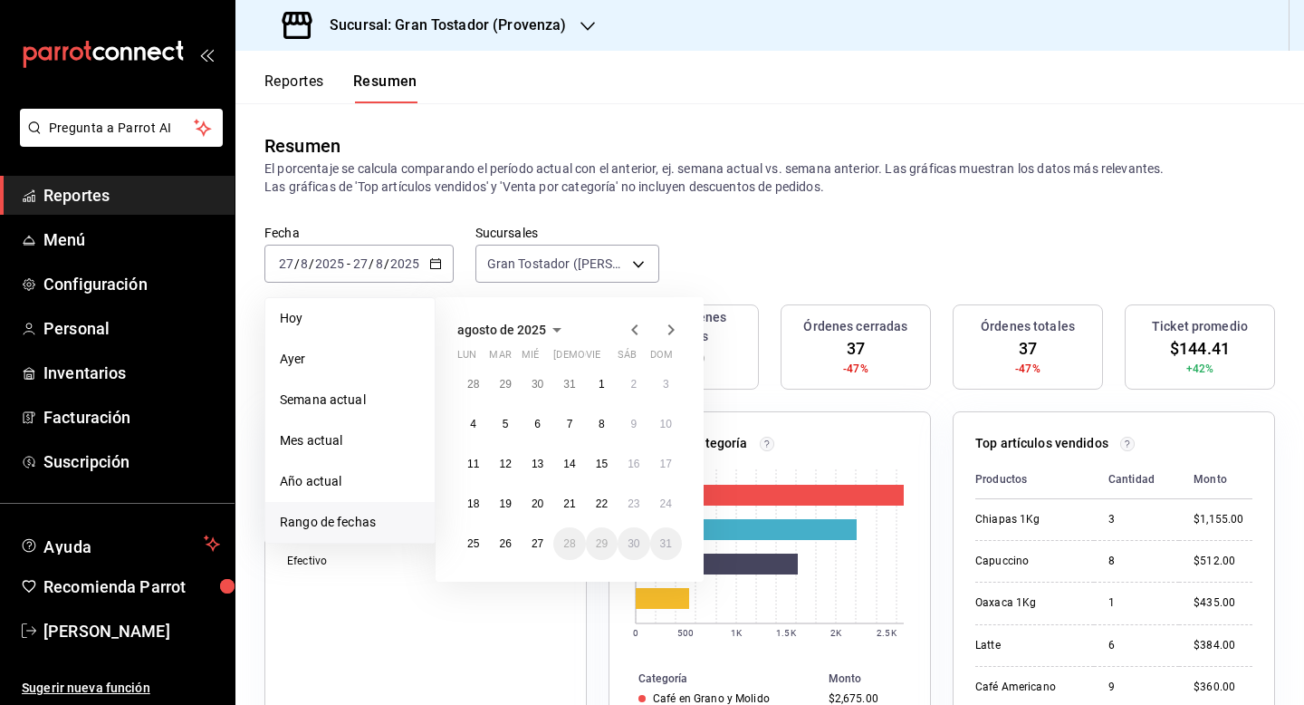
click at [630, 327] on icon "button" at bounding box center [635, 330] width 22 height 22
click at [577, 387] on button "1" at bounding box center [569, 384] width 32 height 33
click at [625, 543] on button "31" at bounding box center [634, 543] width 32 height 33
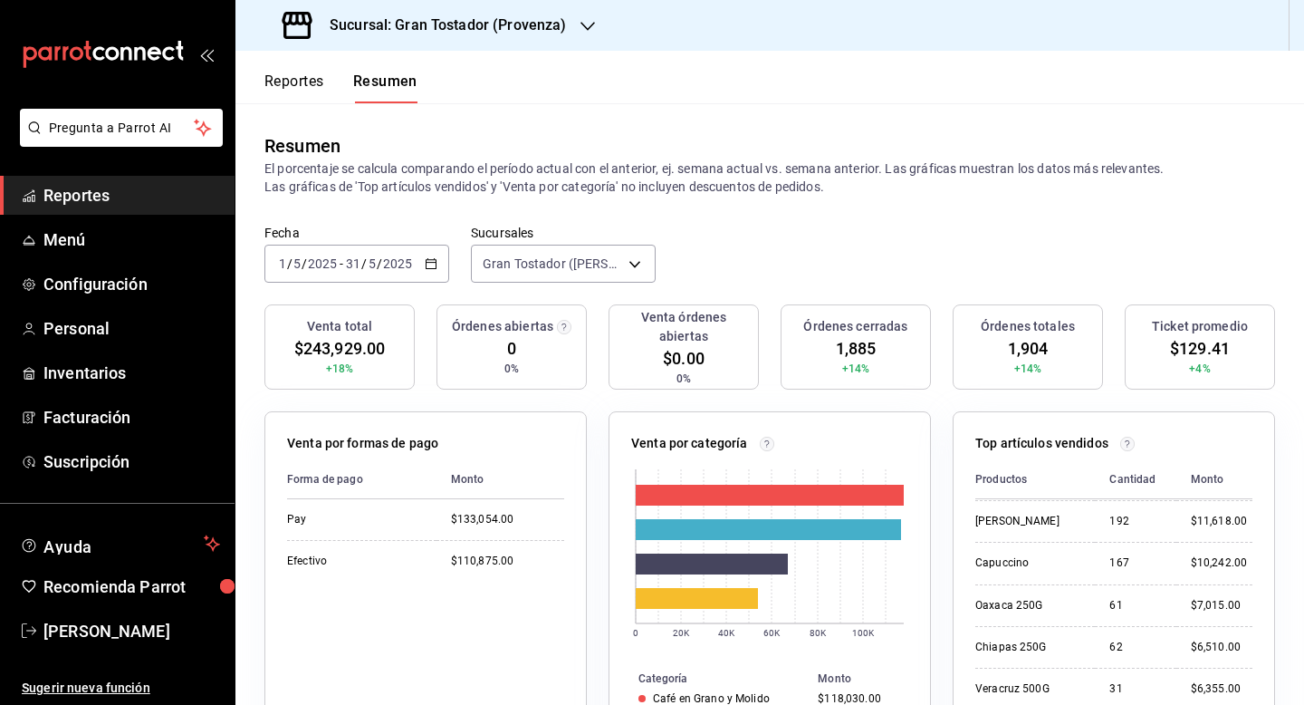
click at [305, 89] on button "Reportes" at bounding box center [294, 87] width 60 height 31
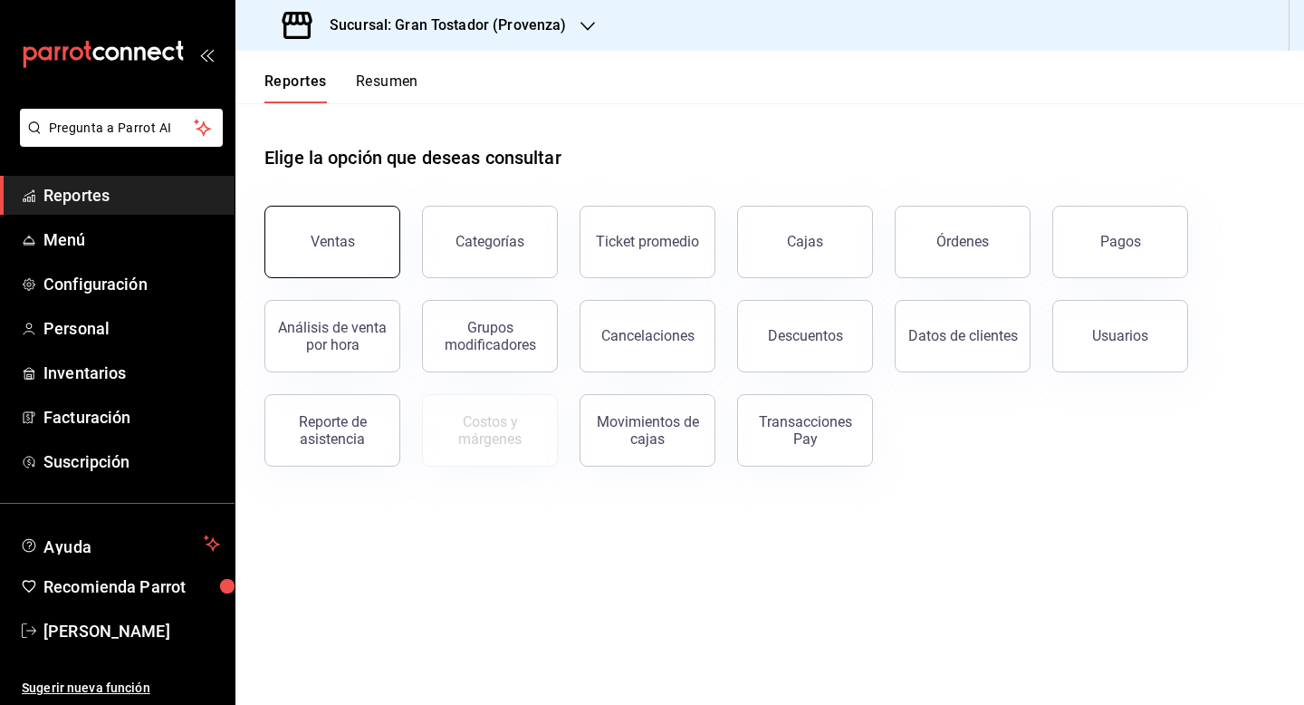
click at [335, 242] on div "Ventas" at bounding box center [333, 241] width 44 height 17
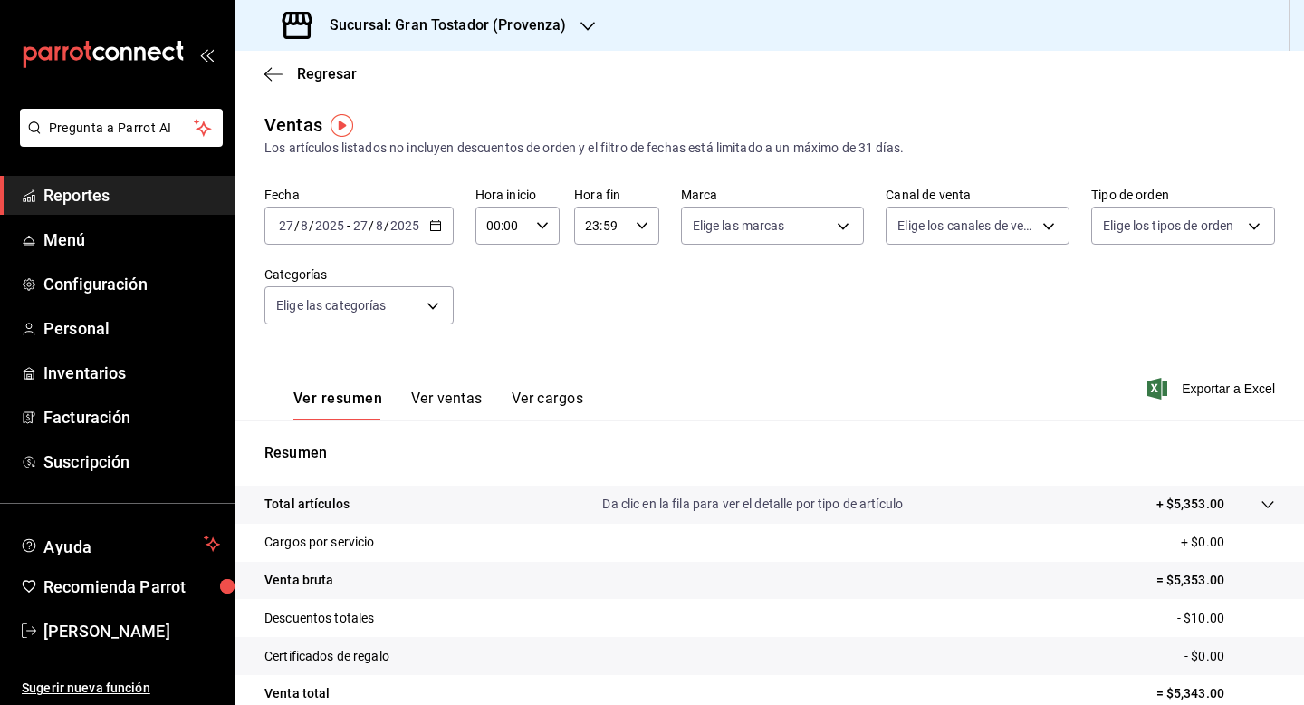
click at [438, 233] on div "2025-08-27 27 / 8 / 2025 - 2025-08-27 27 / 8 / 2025" at bounding box center [358, 226] width 189 height 38
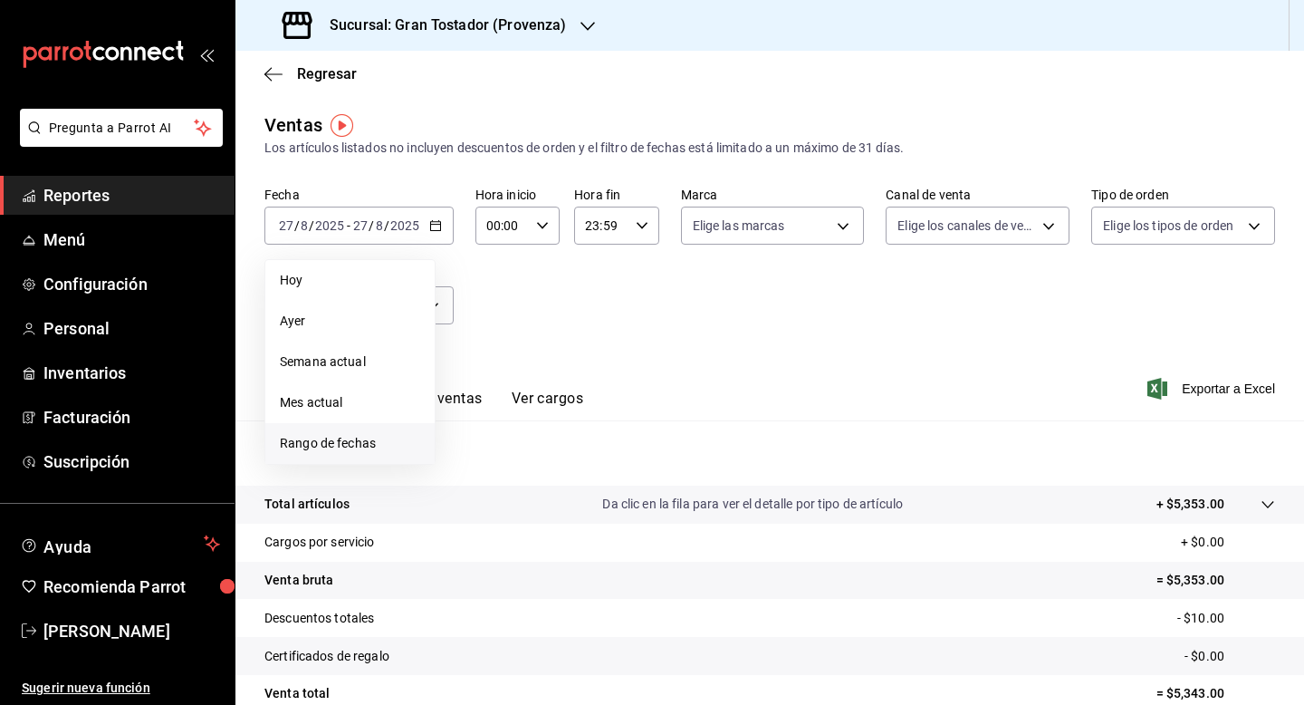
click at [328, 439] on span "Rango de fechas" at bounding box center [350, 443] width 140 height 19
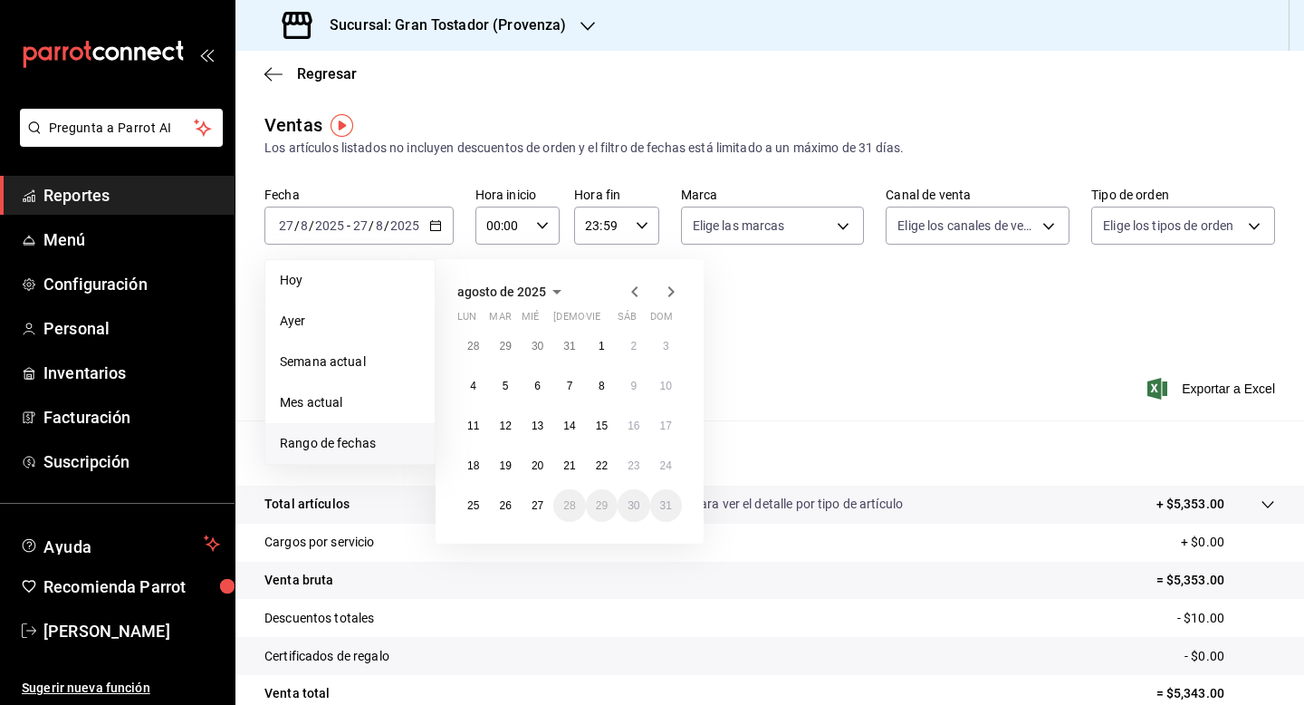
click at [635, 287] on icon "button" at bounding box center [635, 292] width 22 height 22
click at [566, 335] on button "1" at bounding box center [569, 346] width 32 height 33
click at [635, 515] on button "31" at bounding box center [634, 505] width 32 height 33
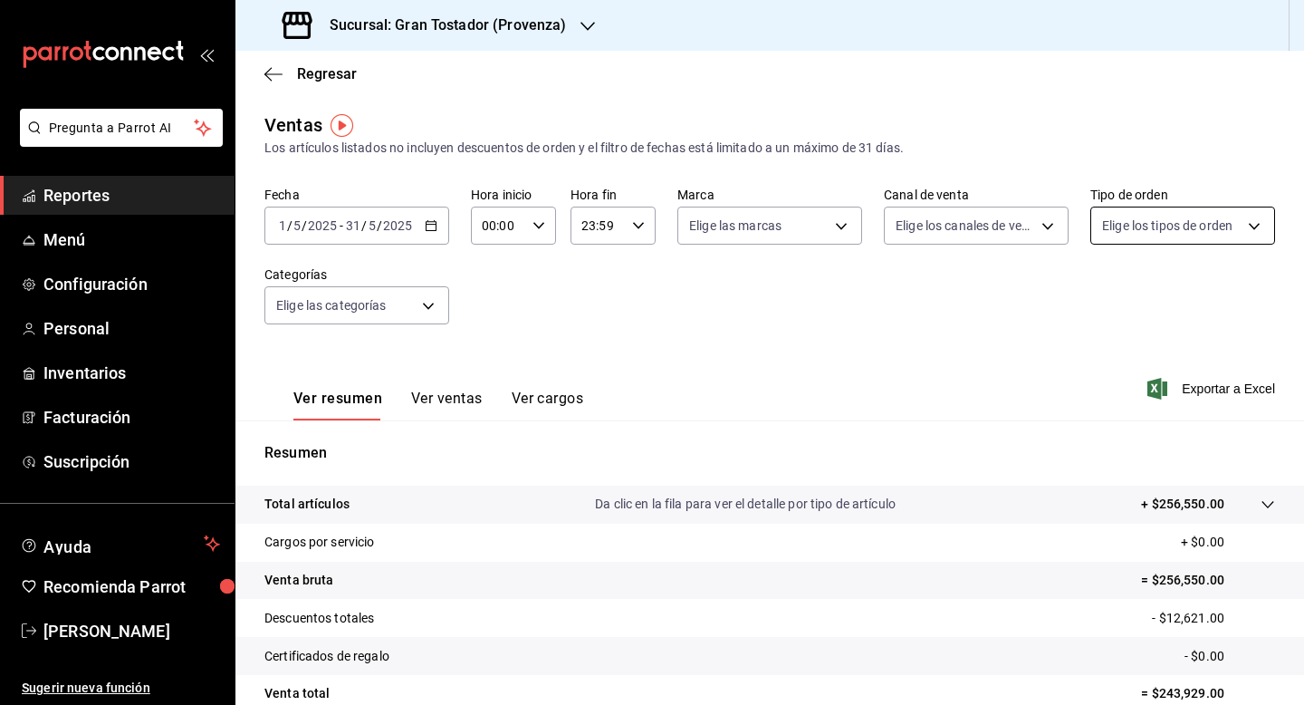
click at [1253, 231] on body "Pregunta a Parrot AI Reportes Menú Configuración Personal Inventarios Facturaci…" at bounding box center [652, 352] width 1304 height 705
click at [1253, 231] on div at bounding box center [652, 352] width 1304 height 705
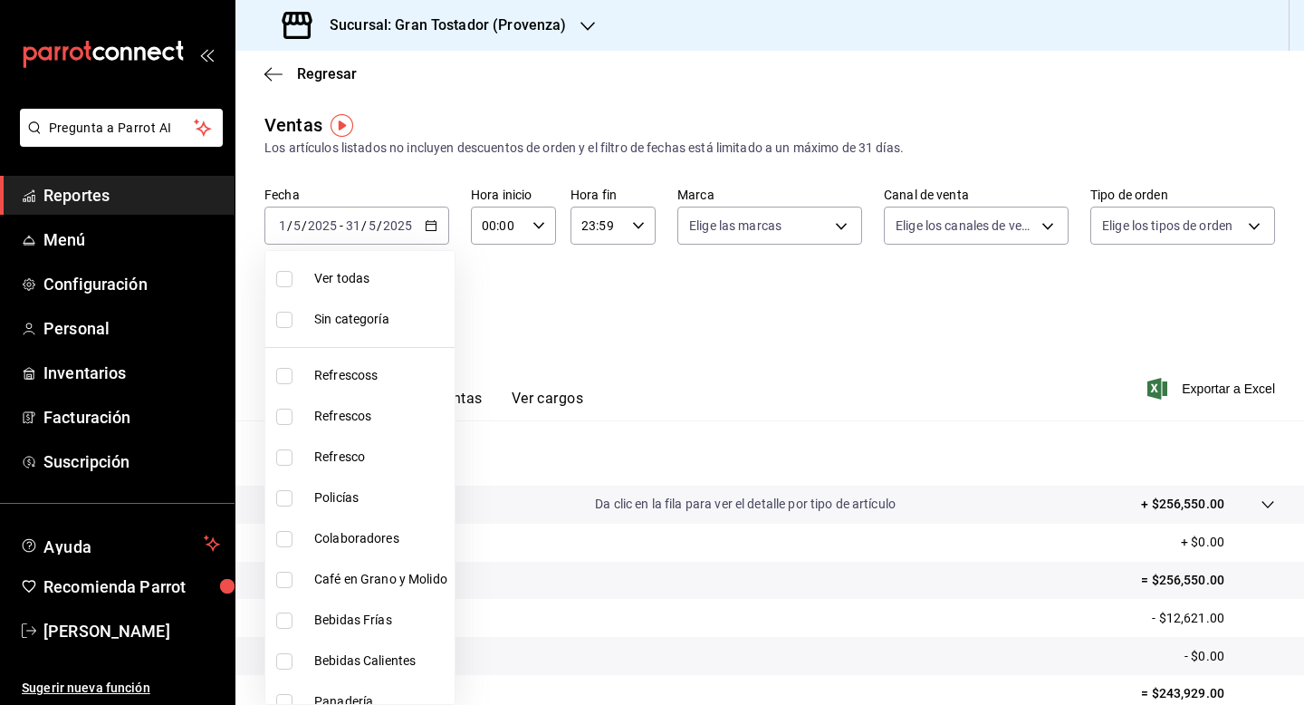
click at [430, 303] on body "Pregunta a Parrot AI Reportes Menú Configuración Personal Inventarios Facturaci…" at bounding box center [652, 352] width 1304 height 705
click at [584, 336] on div at bounding box center [652, 352] width 1304 height 705
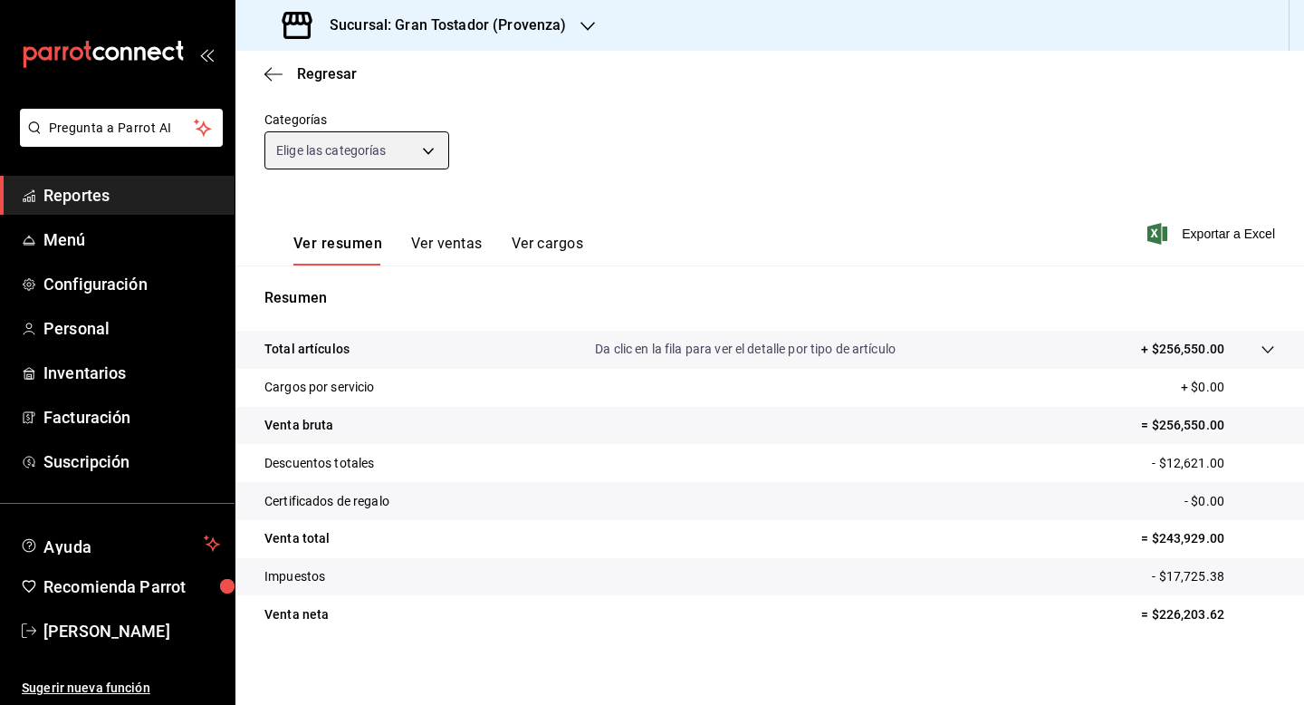
scroll to position [163, 0]
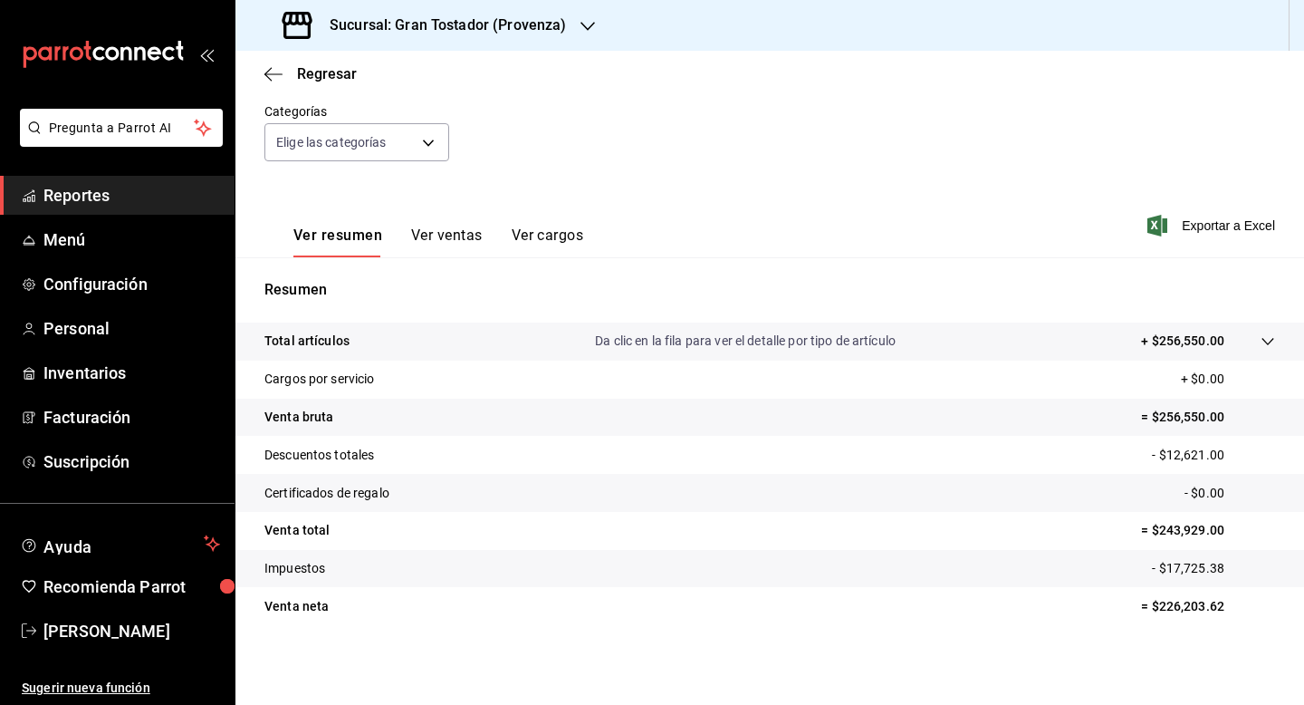
click at [459, 238] on button "Ver ventas" at bounding box center [447, 241] width 72 height 31
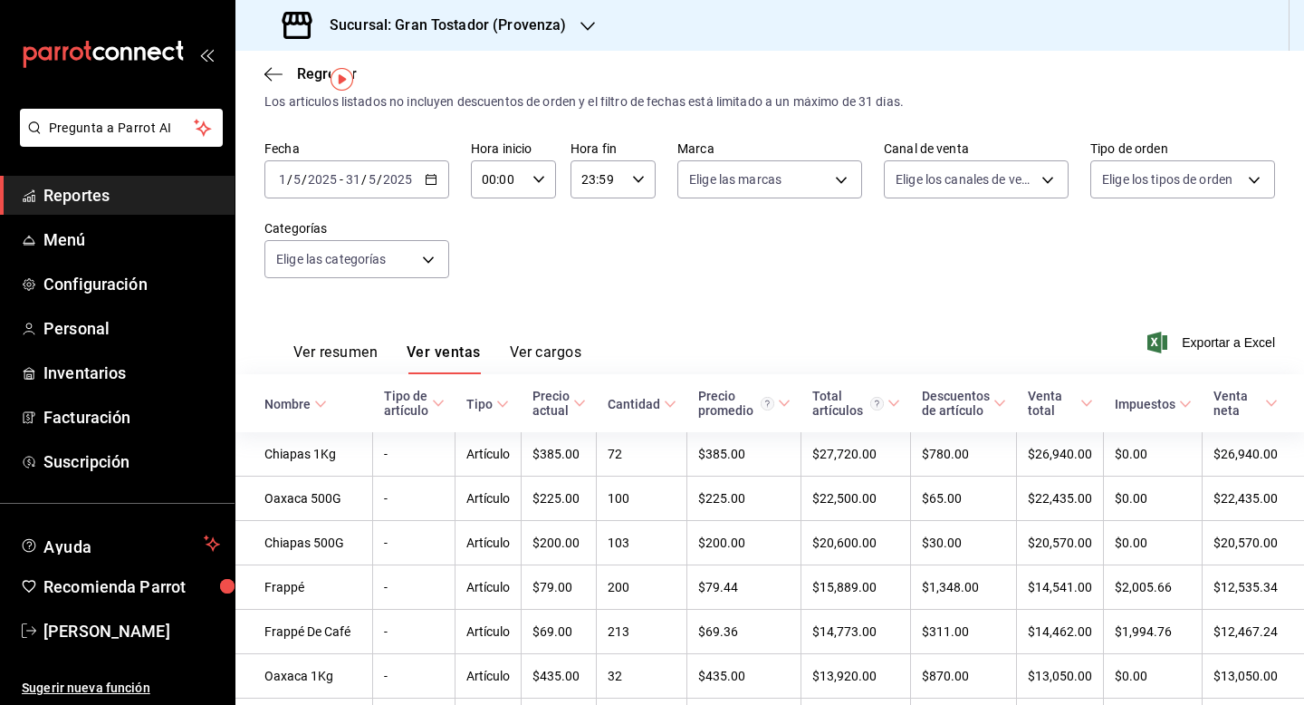
scroll to position [48, 0]
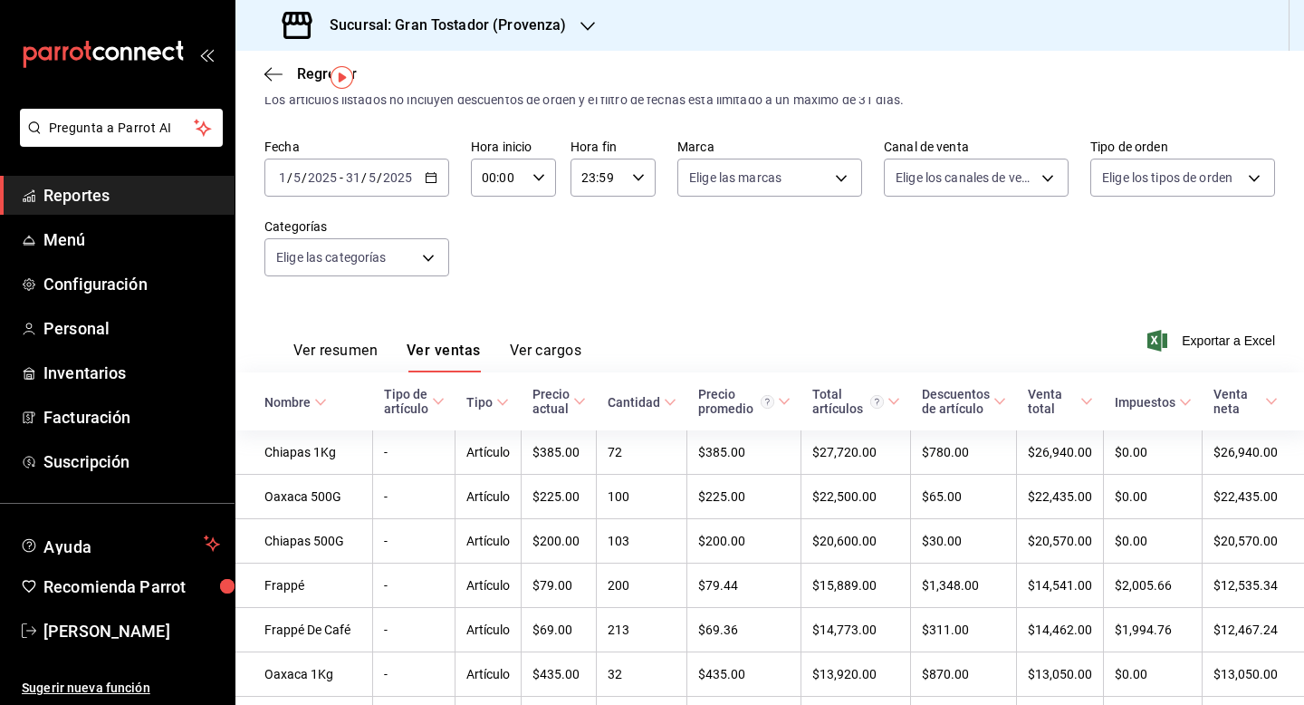
click at [524, 350] on button "Ver cargos" at bounding box center [546, 356] width 72 height 31
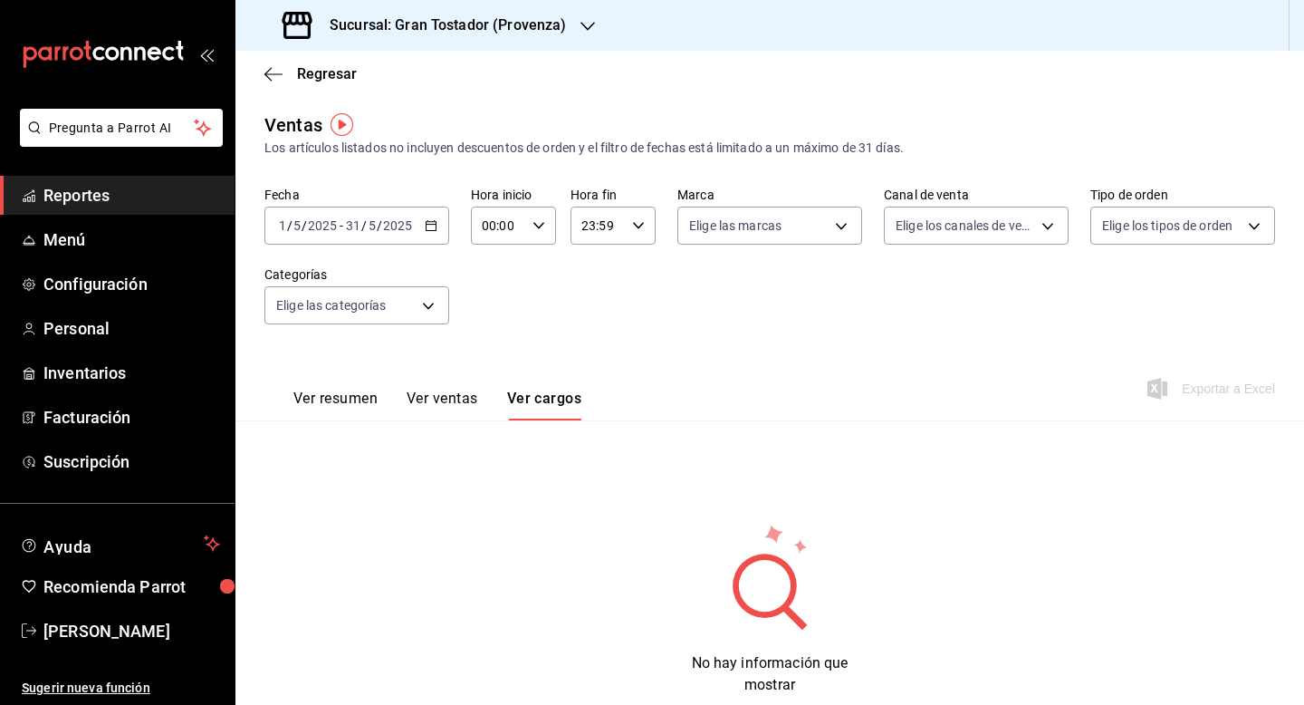
scroll to position [48, 0]
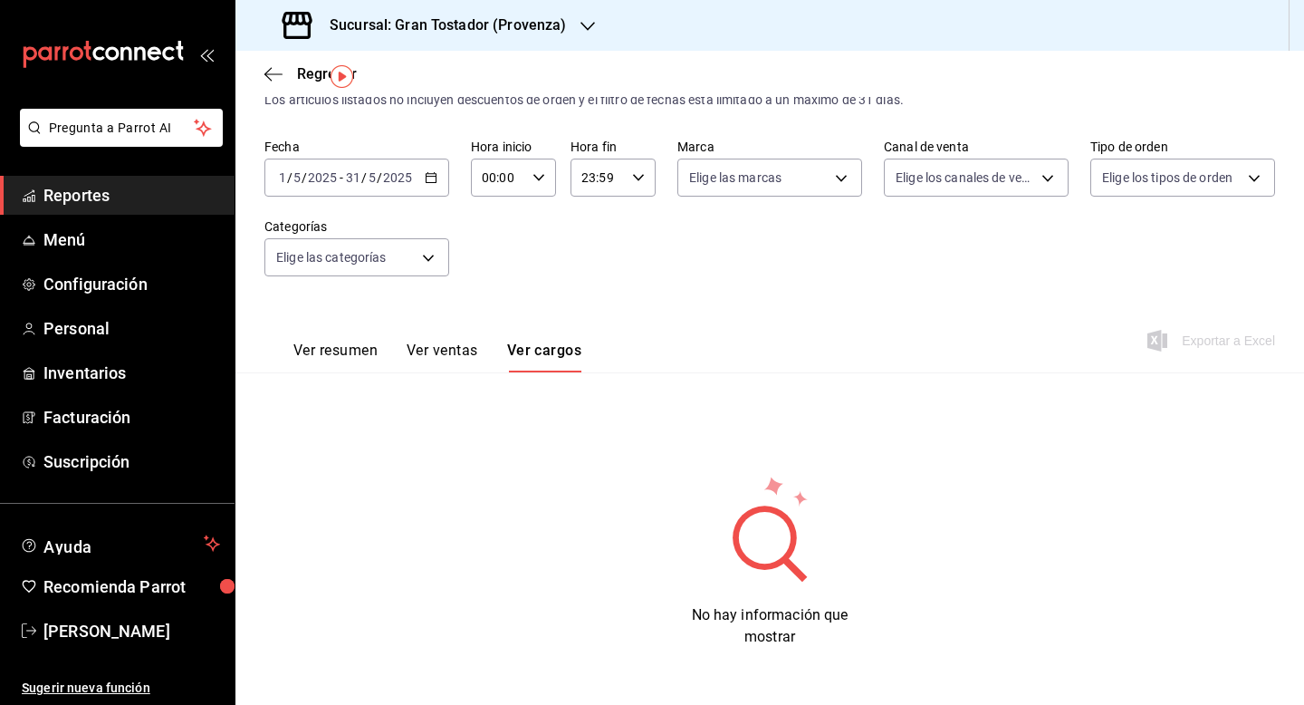
click at [457, 352] on button "Ver ventas" at bounding box center [443, 356] width 72 height 31
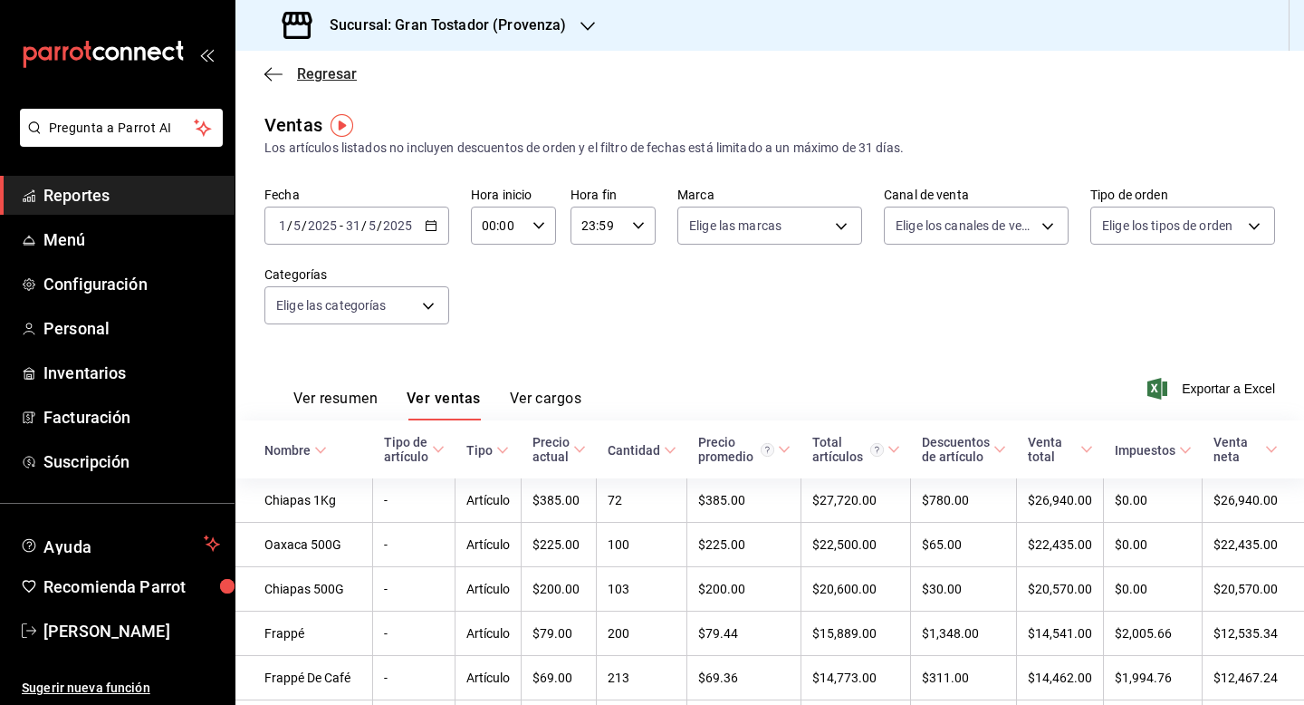
click at [312, 77] on span "Regresar" at bounding box center [327, 73] width 60 height 17
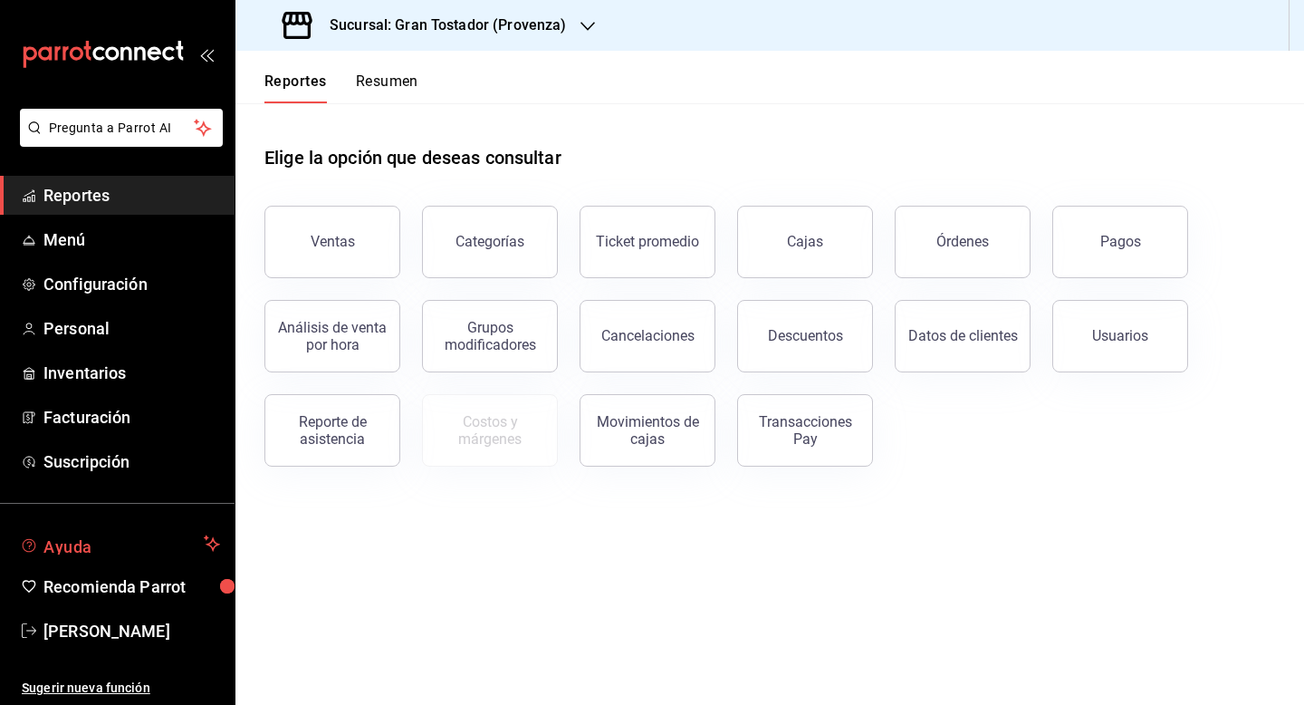
click at [54, 545] on span "Ayuda" at bounding box center [119, 544] width 153 height 22
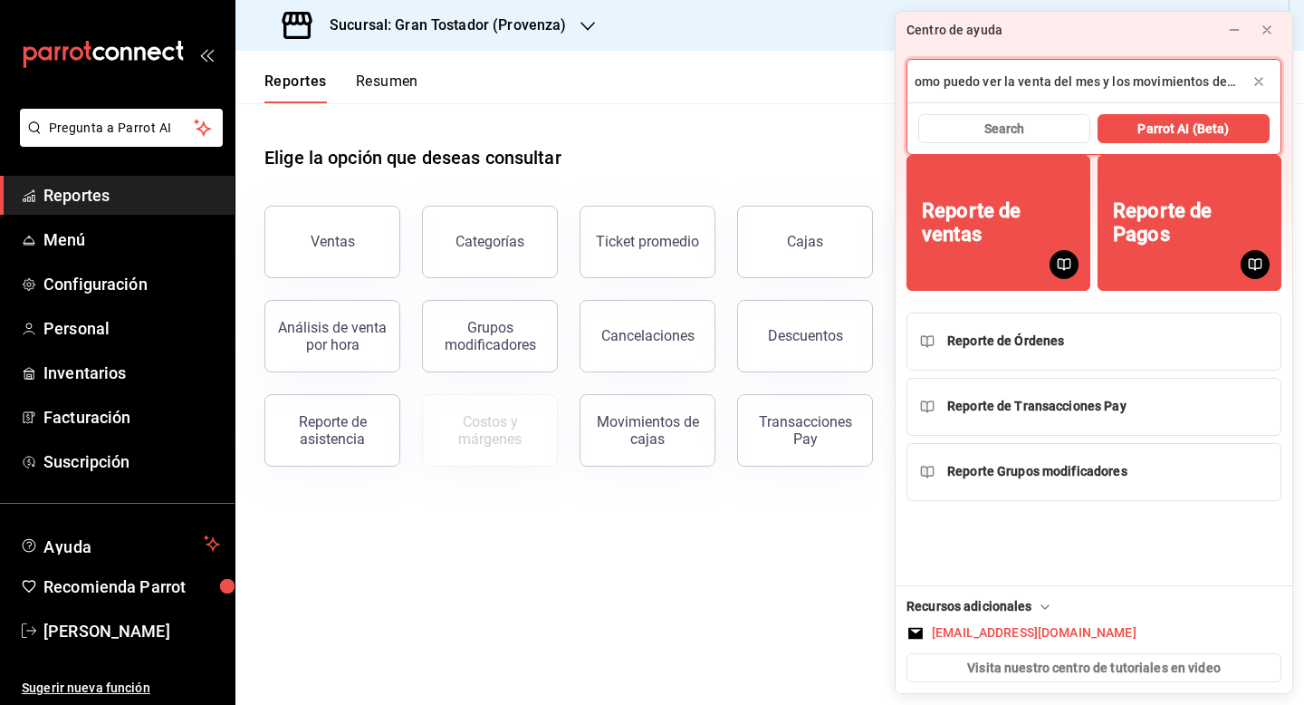
scroll to position [0, 16]
type input "como puedo ver la venta del mes y los movimientos de caja"
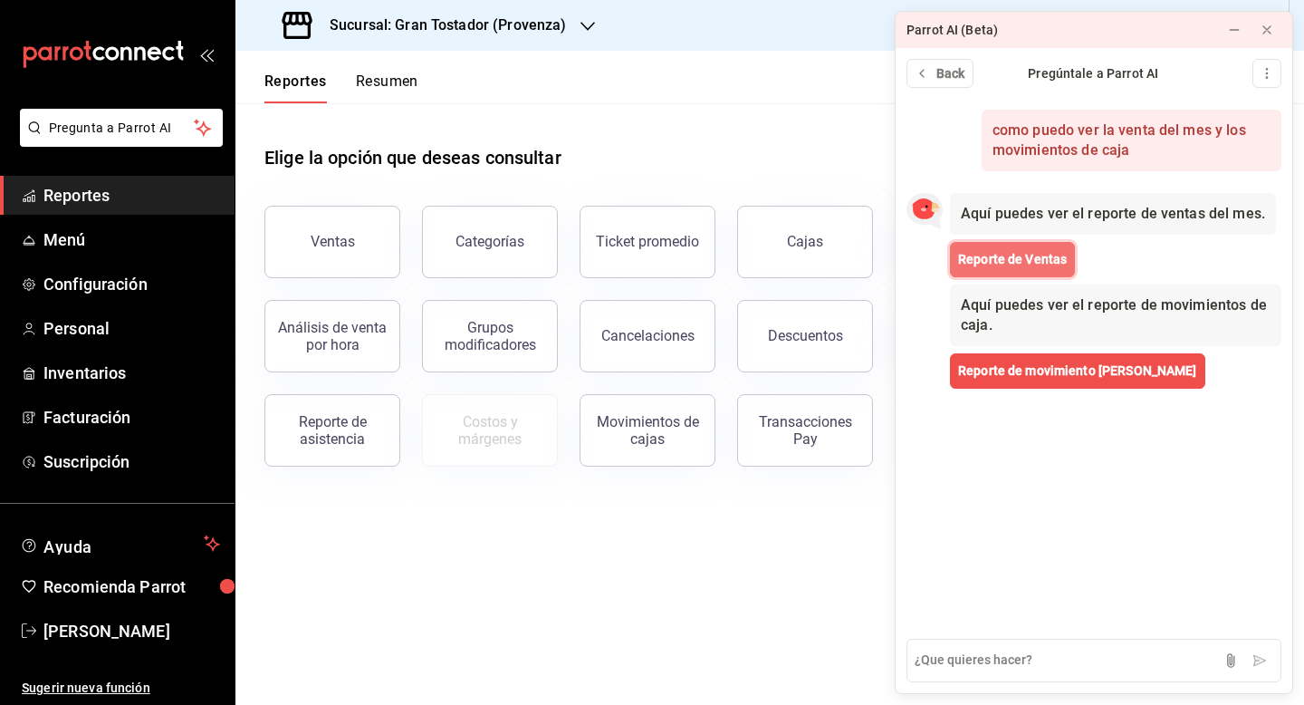
click at [1047, 259] on span "Reporte de Ventas" at bounding box center [1012, 259] width 109 height 19
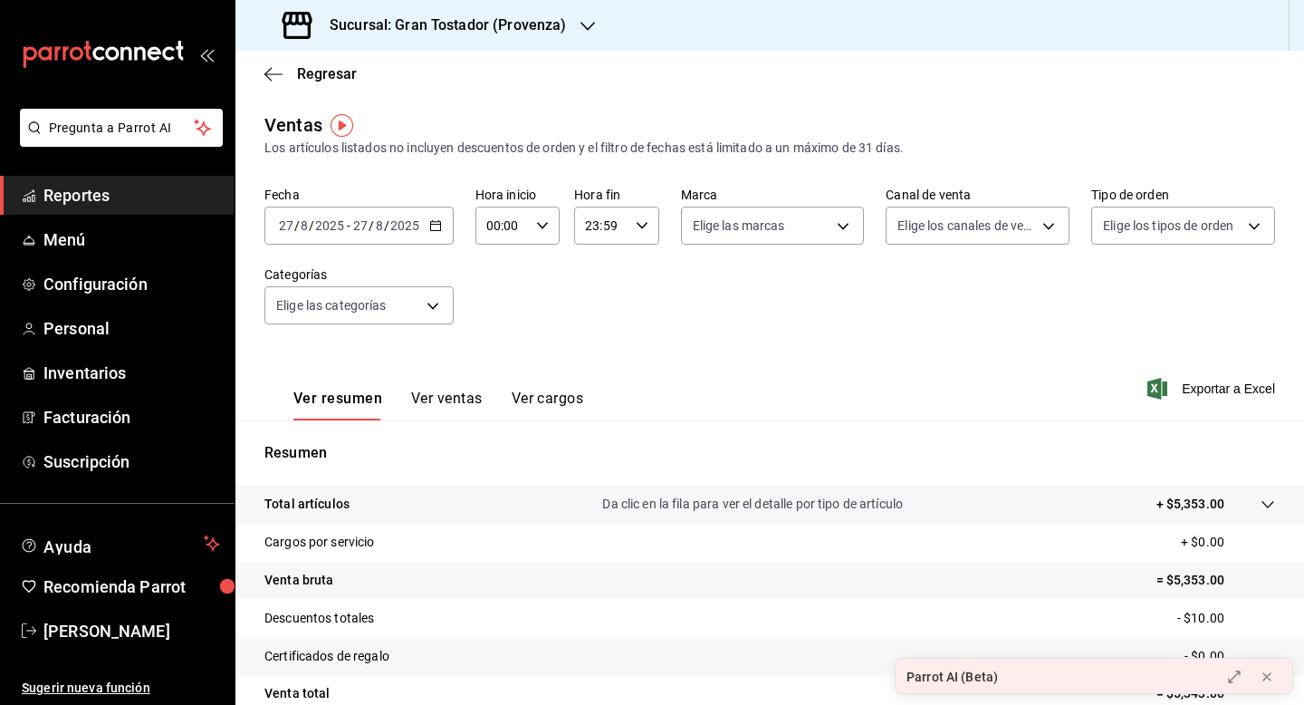
click at [438, 225] on \(Stroke\) "button" at bounding box center [435, 226] width 11 height 10
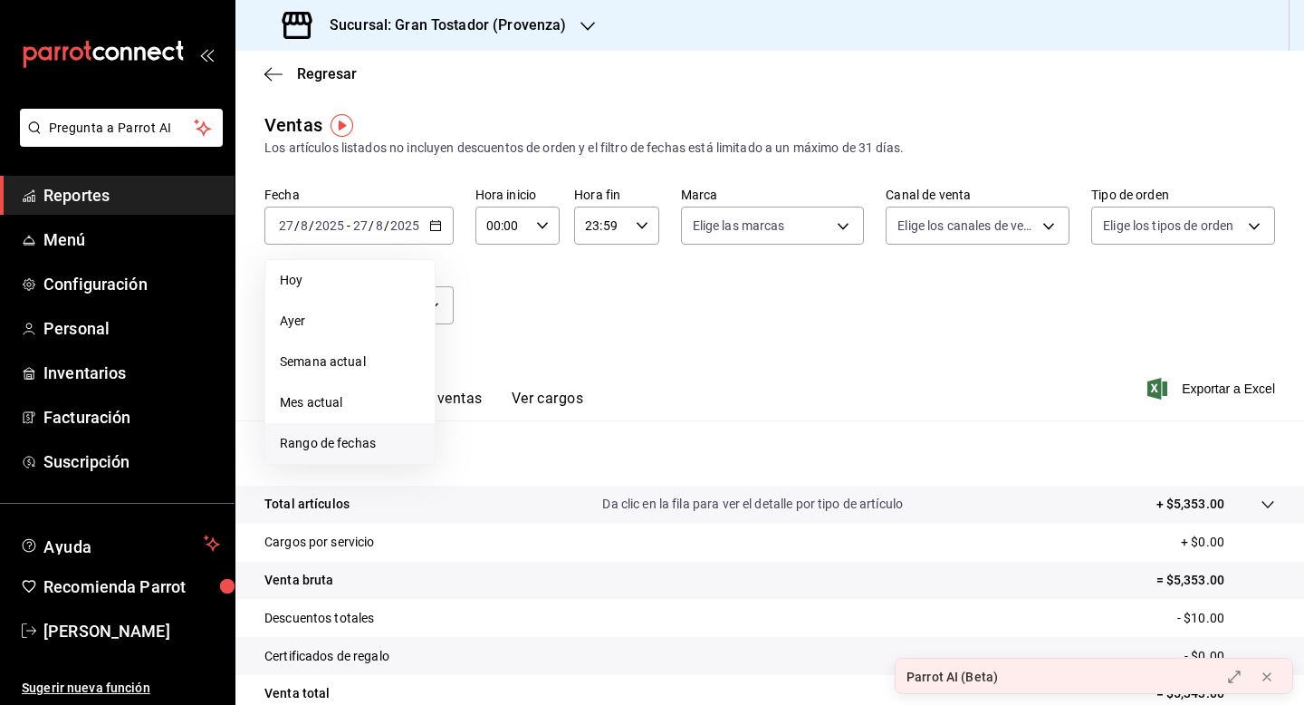
click at [366, 445] on span "Rango de fechas" at bounding box center [350, 443] width 140 height 19
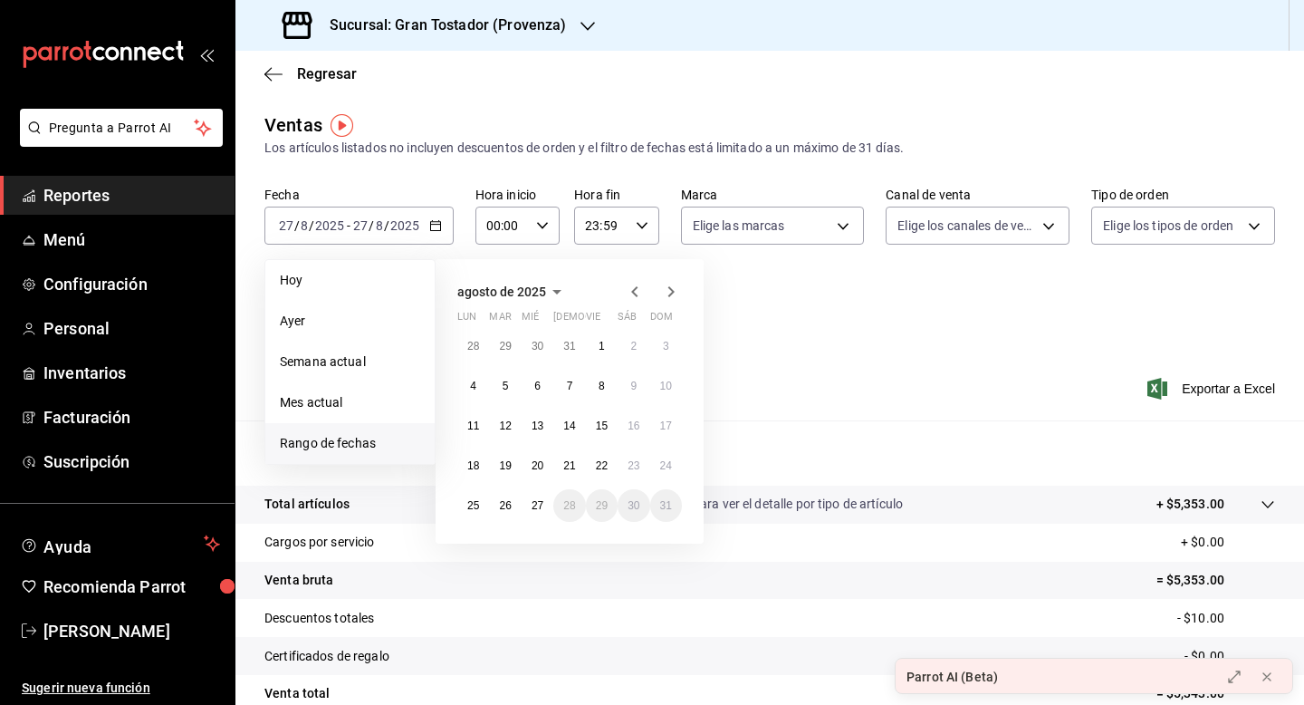
click at [632, 286] on icon "button" at bounding box center [635, 292] width 22 height 22
click at [573, 349] on button "1" at bounding box center [569, 346] width 32 height 33
click at [637, 502] on abbr "31" at bounding box center [634, 505] width 12 height 13
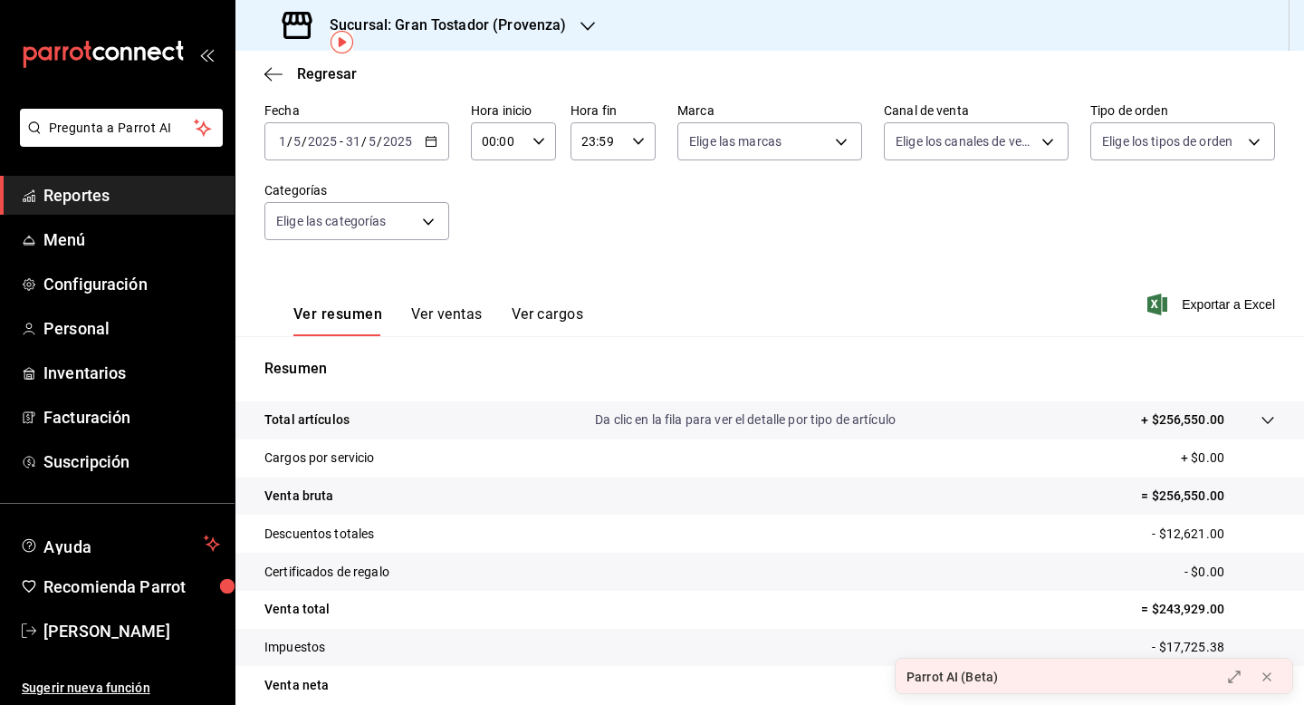
scroll to position [85, 0]
click at [445, 321] on button "Ver ventas" at bounding box center [447, 319] width 72 height 31
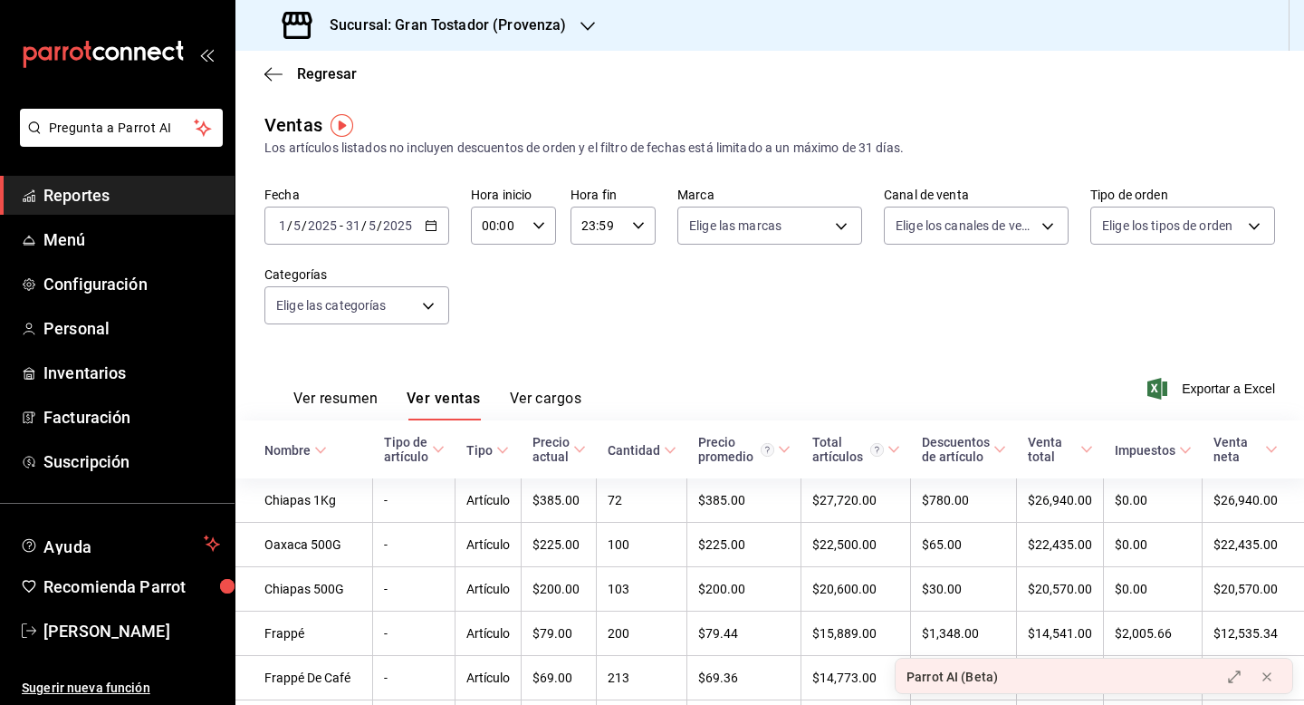
click at [572, 392] on button "Ver cargos" at bounding box center [546, 405] width 72 height 31
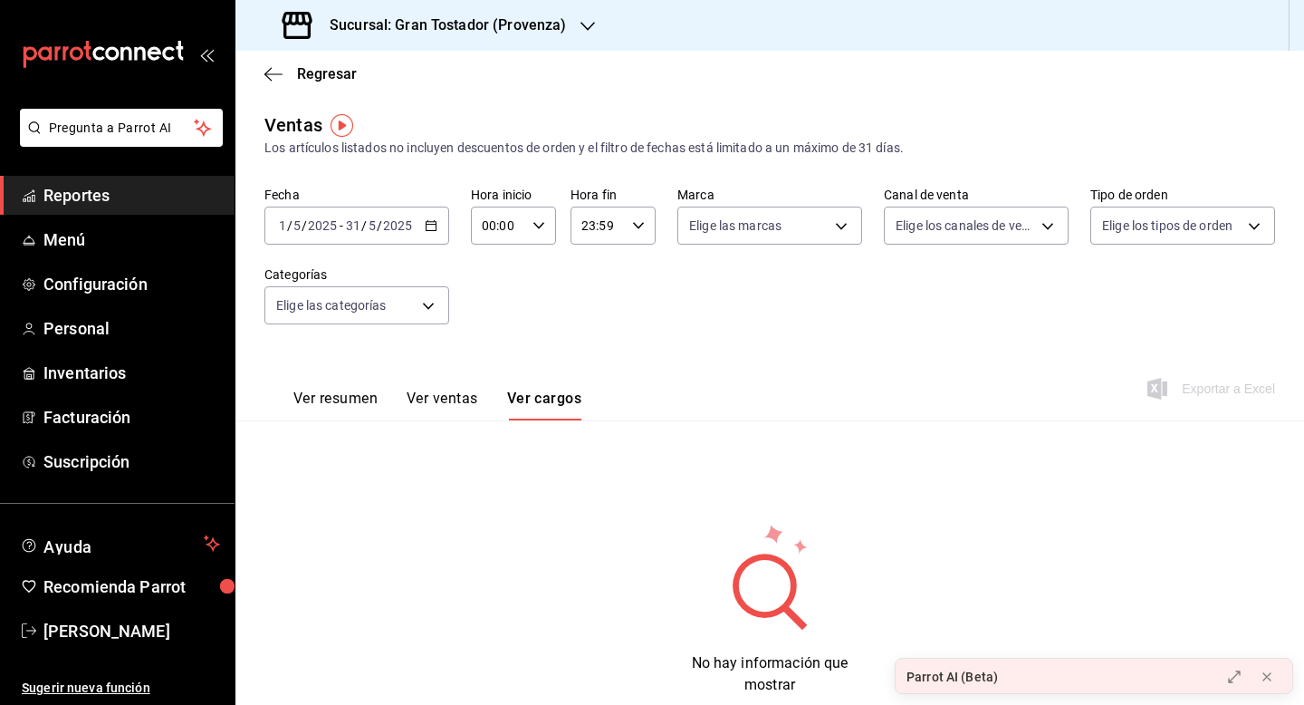
click at [338, 402] on button "Ver resumen" at bounding box center [335, 405] width 84 height 31
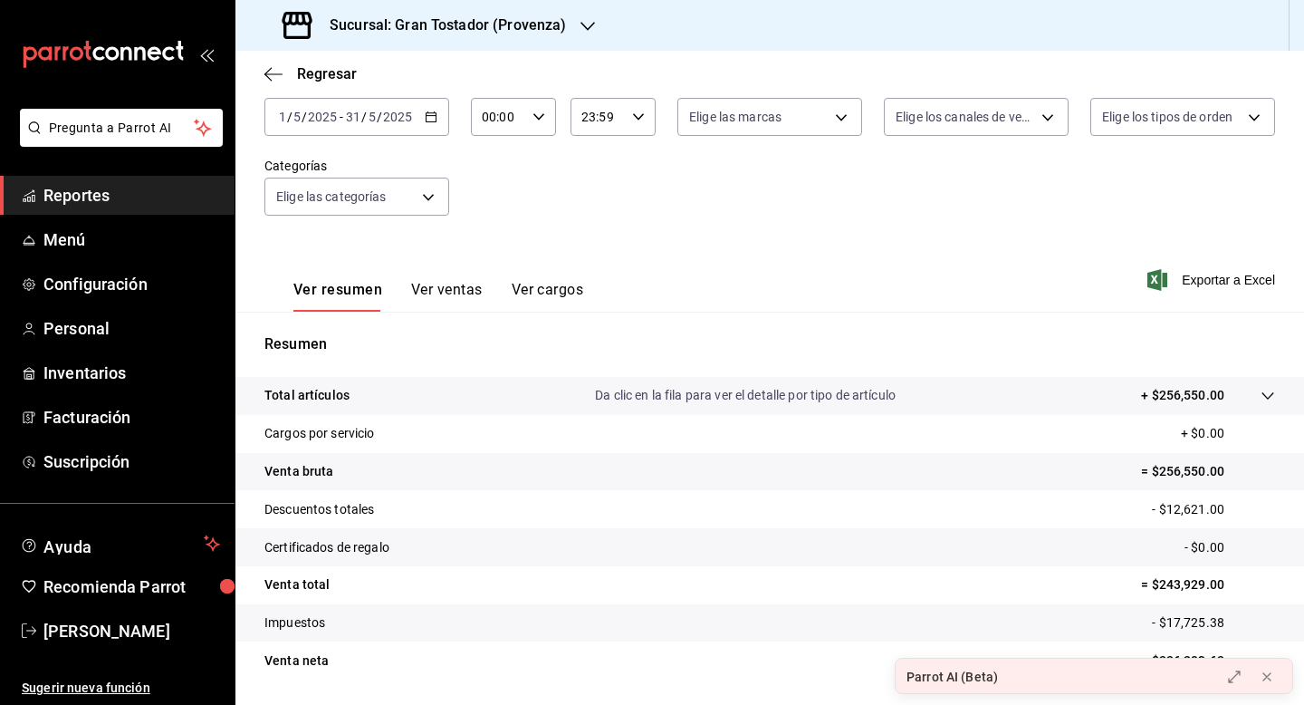
scroll to position [163, 0]
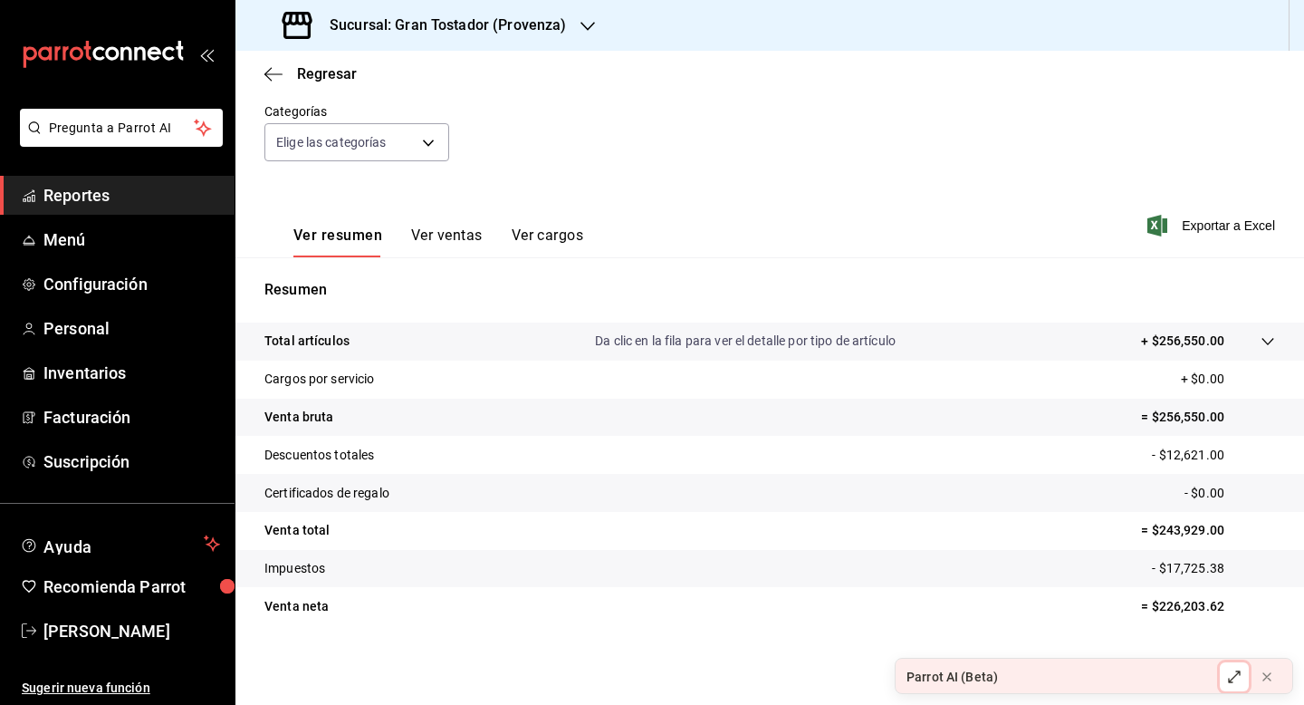
click at [1236, 679] on icon at bounding box center [1234, 676] width 14 height 14
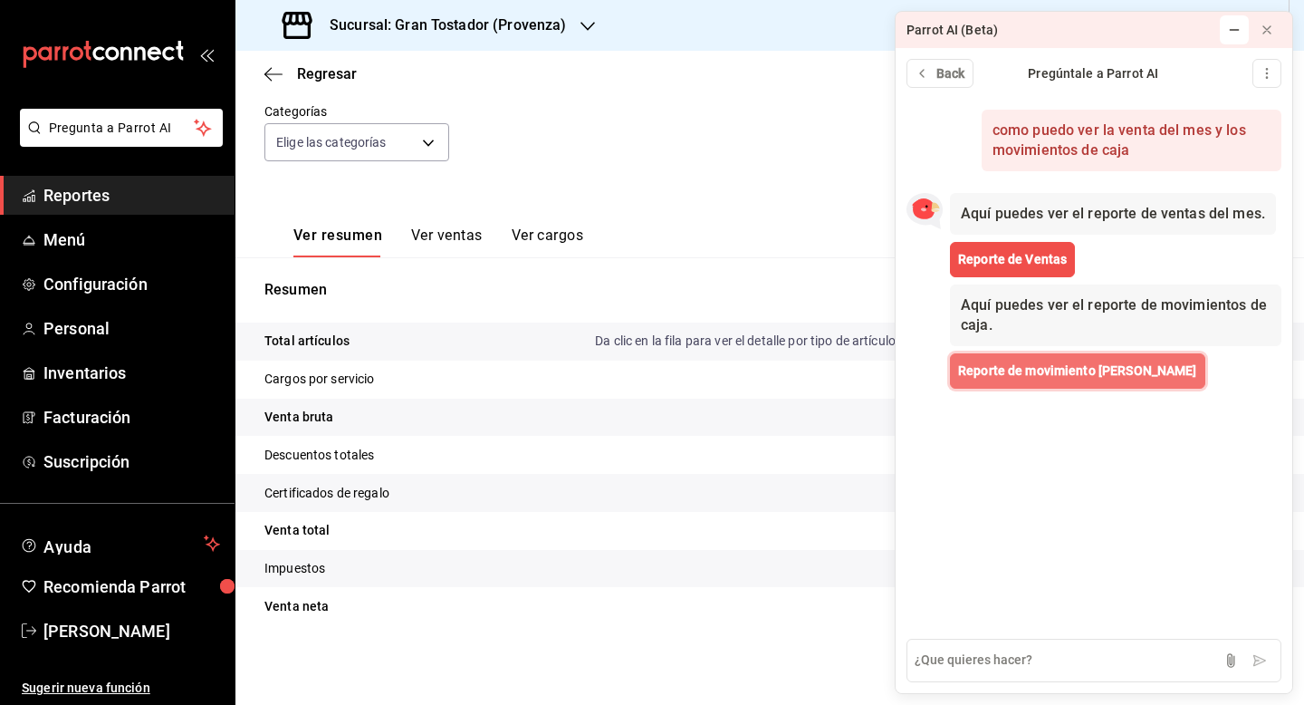
click at [1095, 381] on button "Reporte de movimiento de cajas" at bounding box center [1077, 370] width 255 height 35
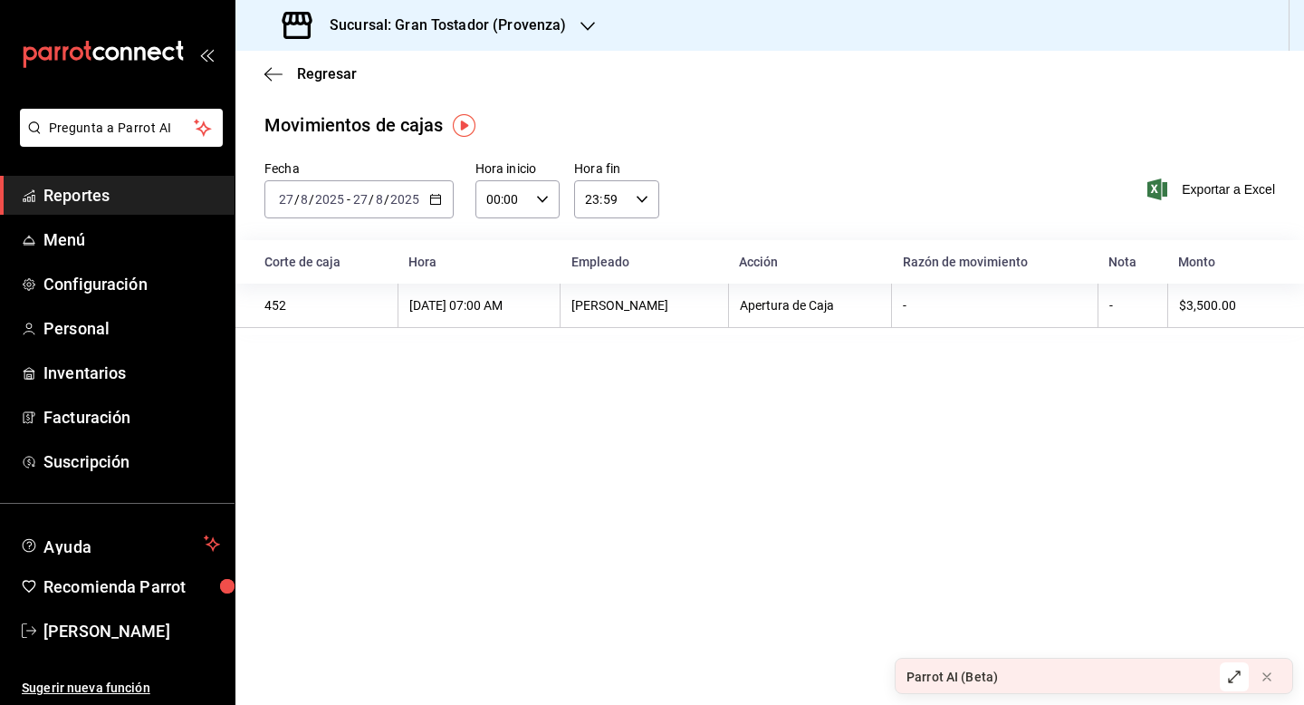
click at [437, 200] on icon "button" at bounding box center [435, 199] width 13 height 13
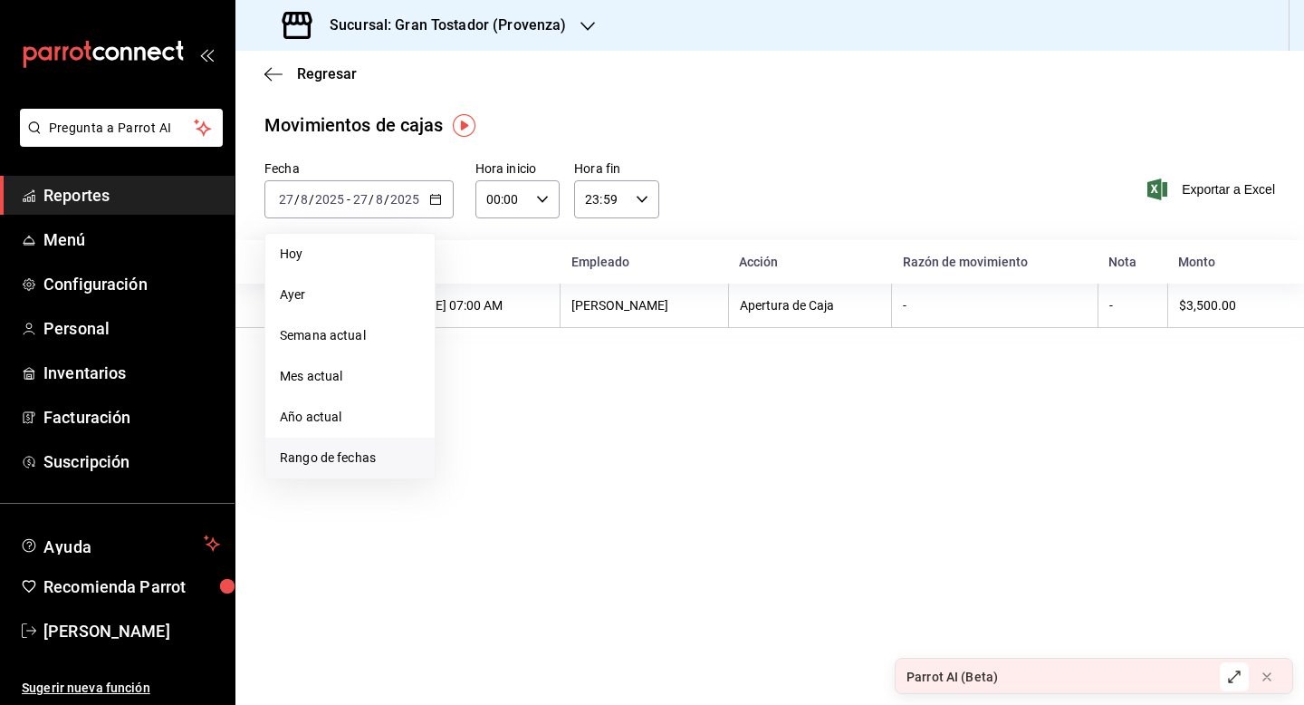
click at [320, 460] on span "Rango de fechas" at bounding box center [350, 457] width 140 height 19
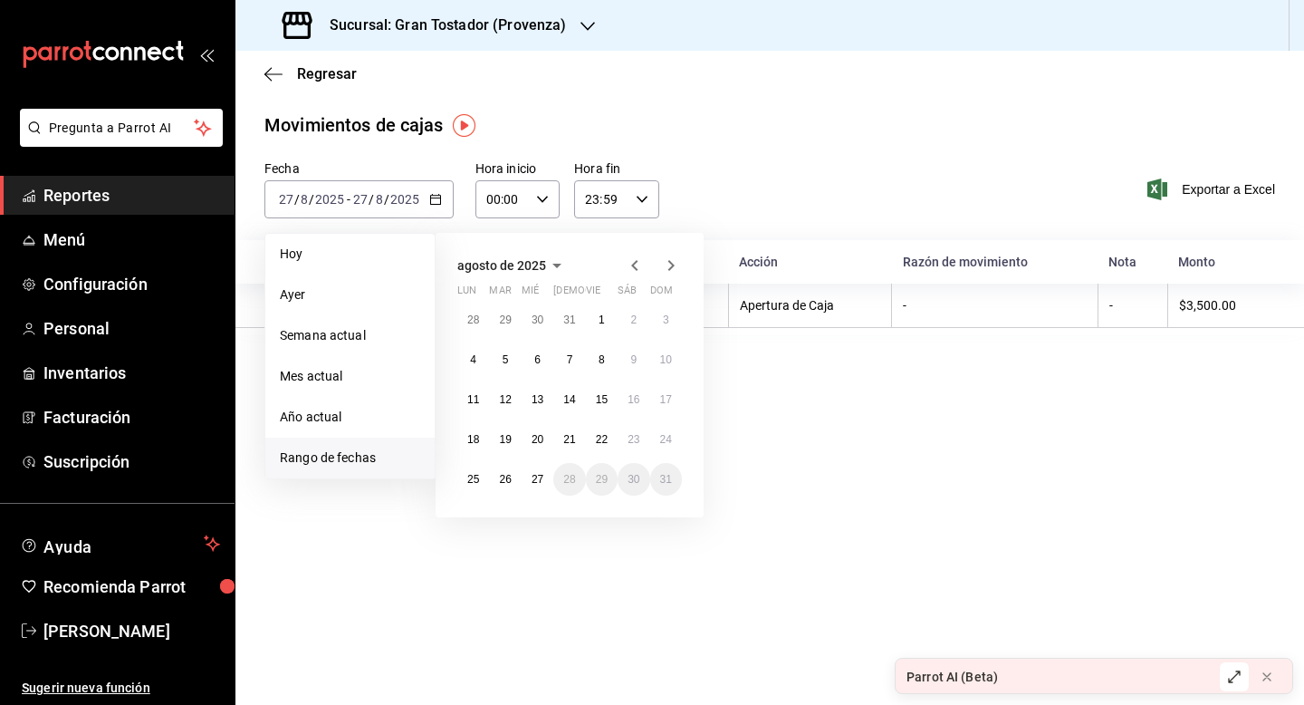
click at [637, 260] on icon "button" at bounding box center [635, 266] width 22 height 22
click at [572, 314] on abbr "1" at bounding box center [570, 319] width 6 height 13
click at [628, 481] on abbr "31" at bounding box center [634, 479] width 12 height 13
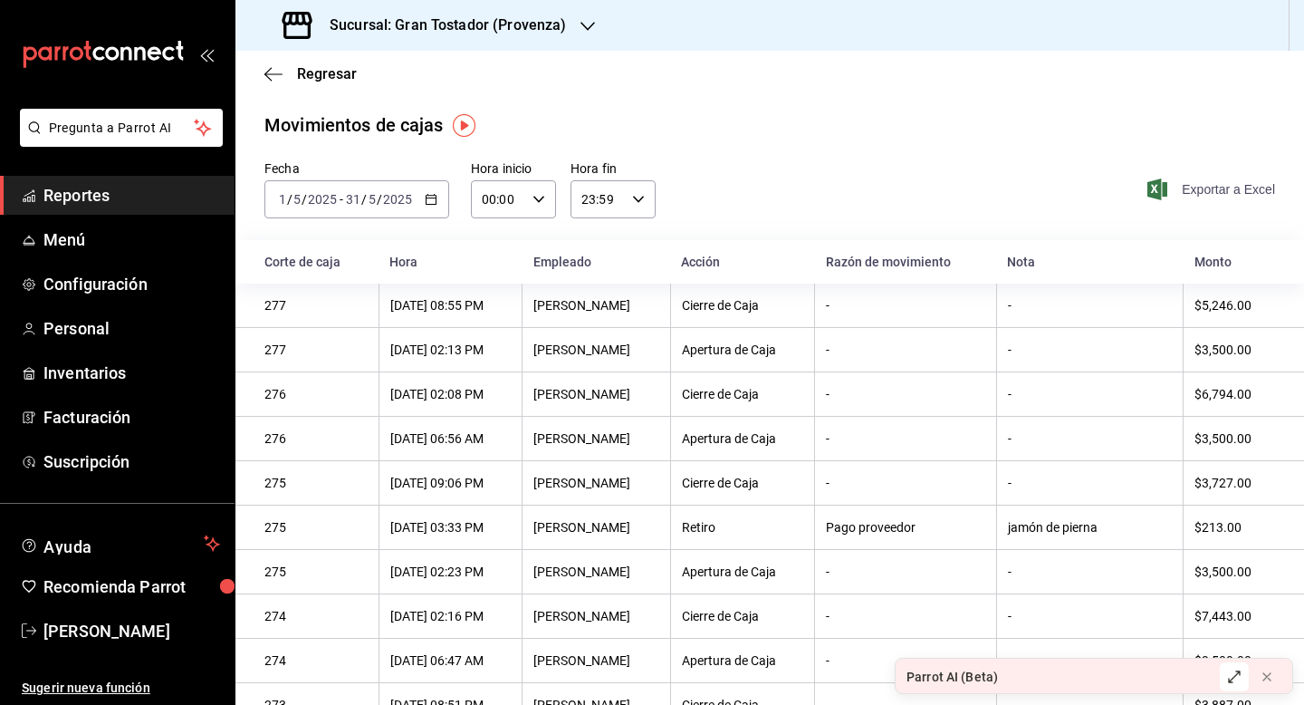
click at [1219, 189] on span "Exportar a Excel" at bounding box center [1213, 189] width 124 height 22
click at [142, 623] on span "[PERSON_NAME]" at bounding box center [131, 631] width 177 height 24
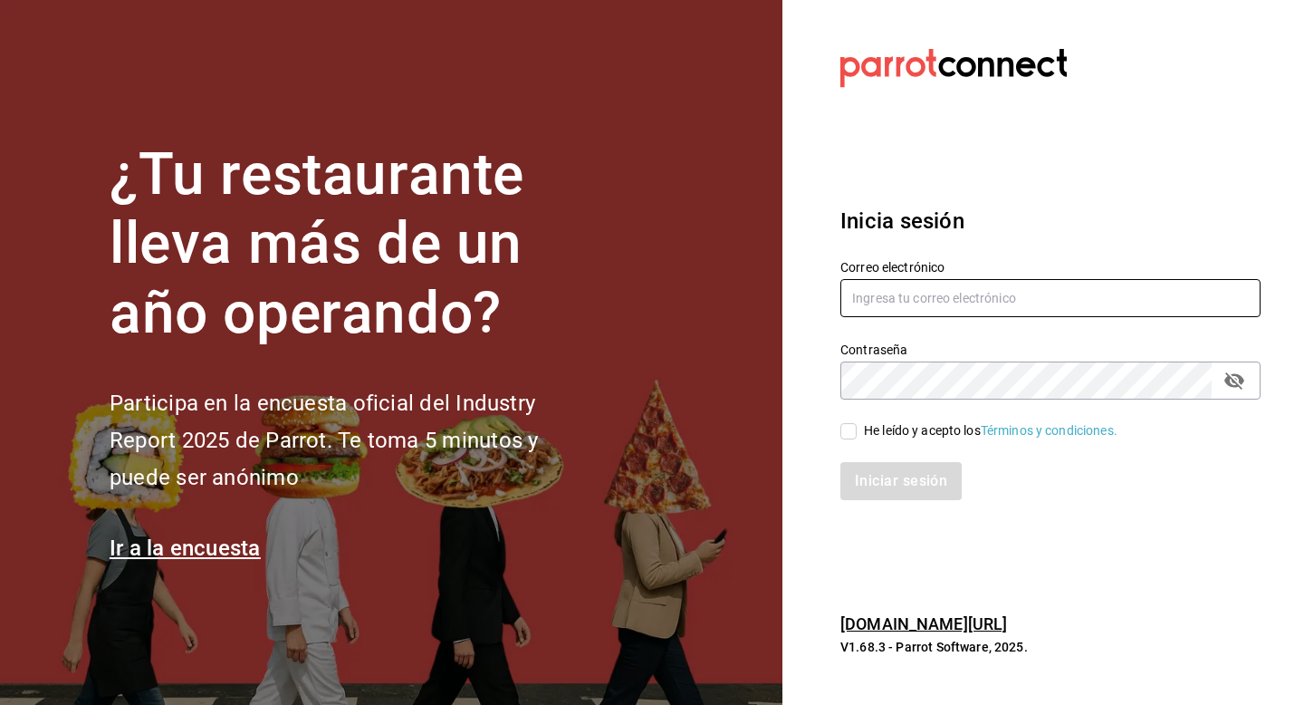
click at [1015, 301] on input "text" at bounding box center [1051, 298] width 420 height 38
type input "contacto.cafegrantostador@gmail.com"
click at [1234, 388] on icon "passwordField" at bounding box center [1235, 381] width 22 height 22
click at [845, 433] on input "He leído y acepto los Términos y condiciones." at bounding box center [849, 431] width 16 height 16
checkbox input "true"
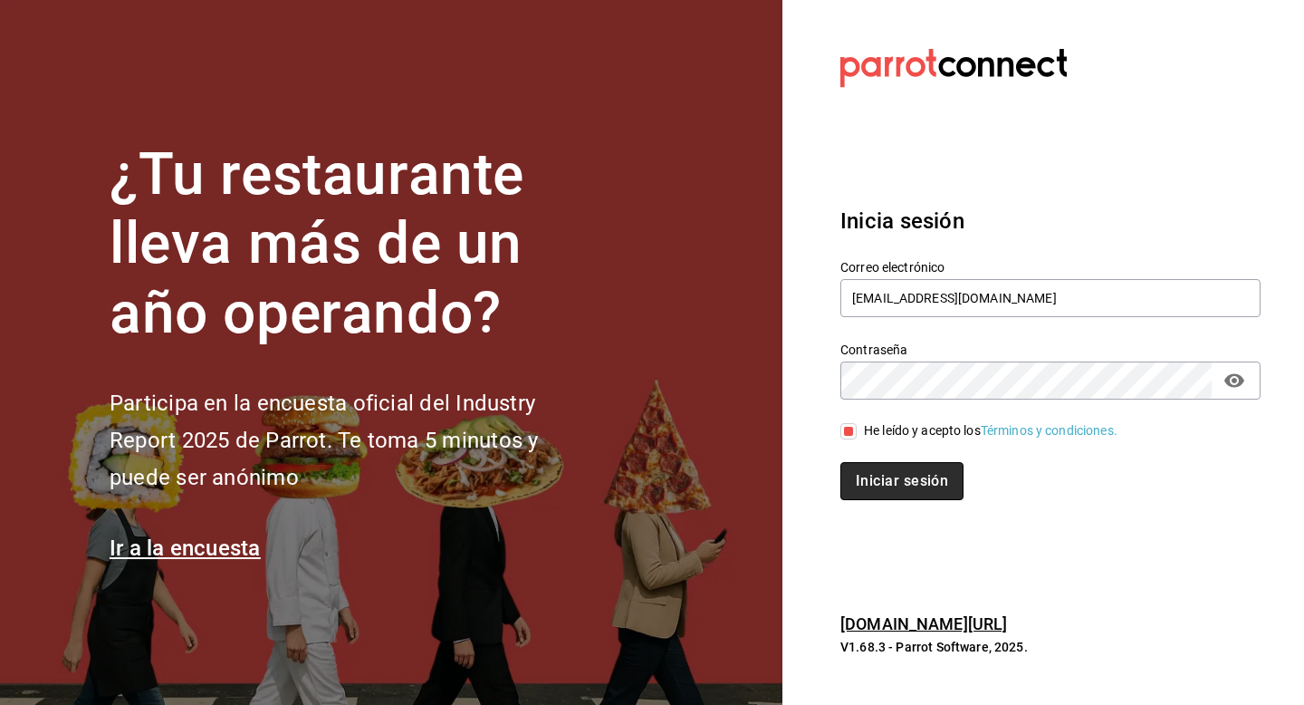
click at [932, 488] on button "Iniciar sesión" at bounding box center [902, 481] width 123 height 38
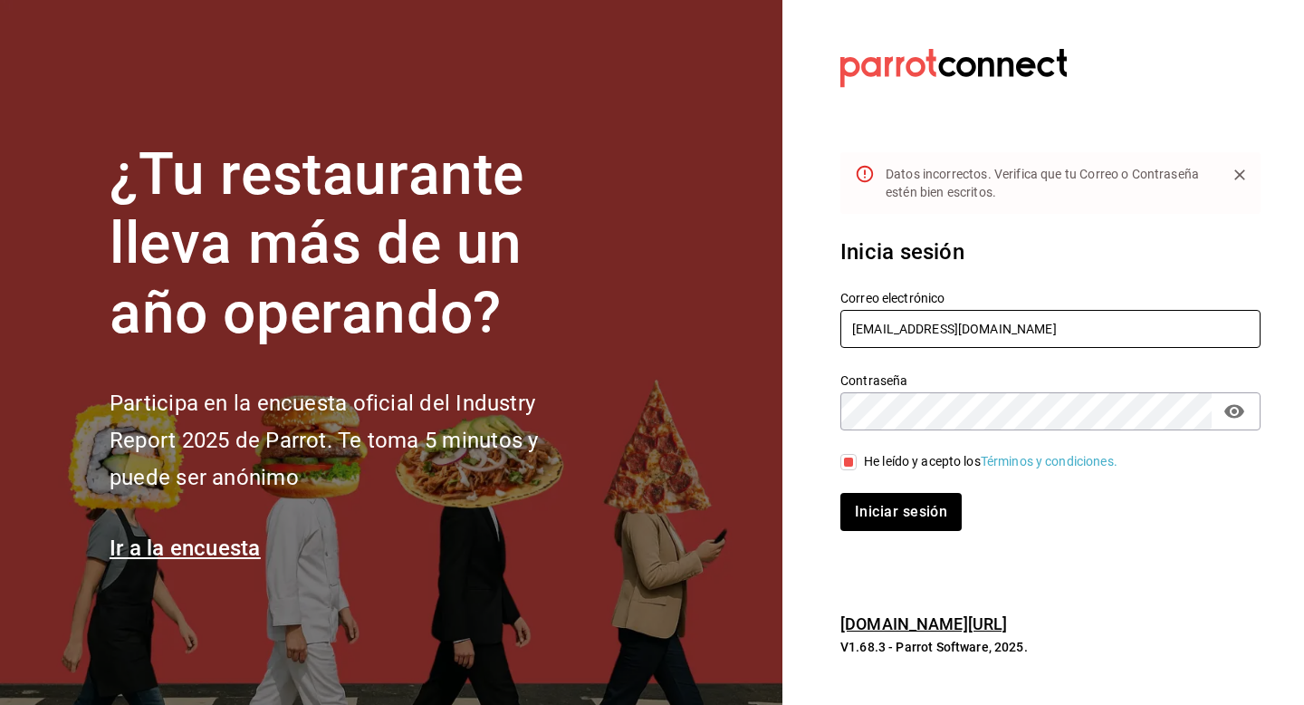
click at [1074, 330] on input "contacto.cafegrantostador@gmail.com" at bounding box center [1051, 329] width 420 height 38
drag, startPoint x: 1101, startPoint y: 331, endPoint x: 905, endPoint y: 333, distance: 195.7
click at [905, 333] on input "contacto.cafegrantostador@gmail.com" at bounding box center [1051, 329] width 420 height 38
type input "contacto@cafegrantostador.com"
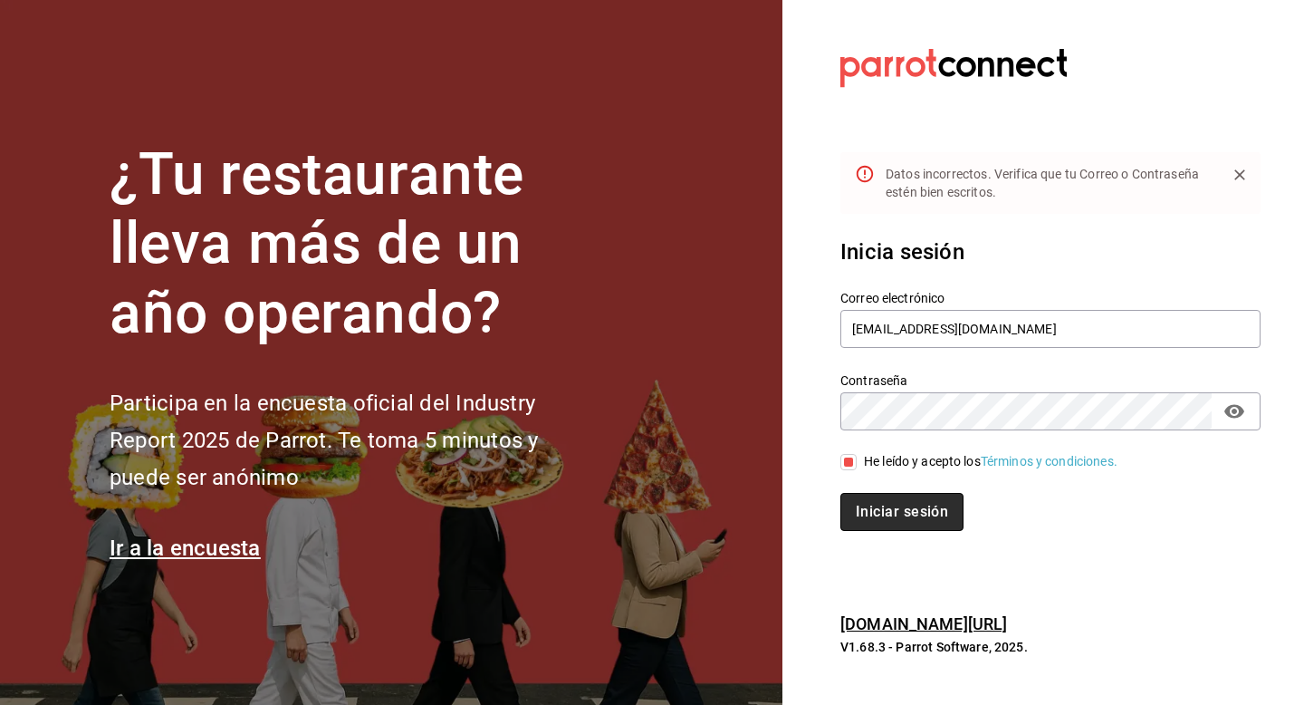
click at [877, 514] on button "Iniciar sesión" at bounding box center [902, 512] width 123 height 38
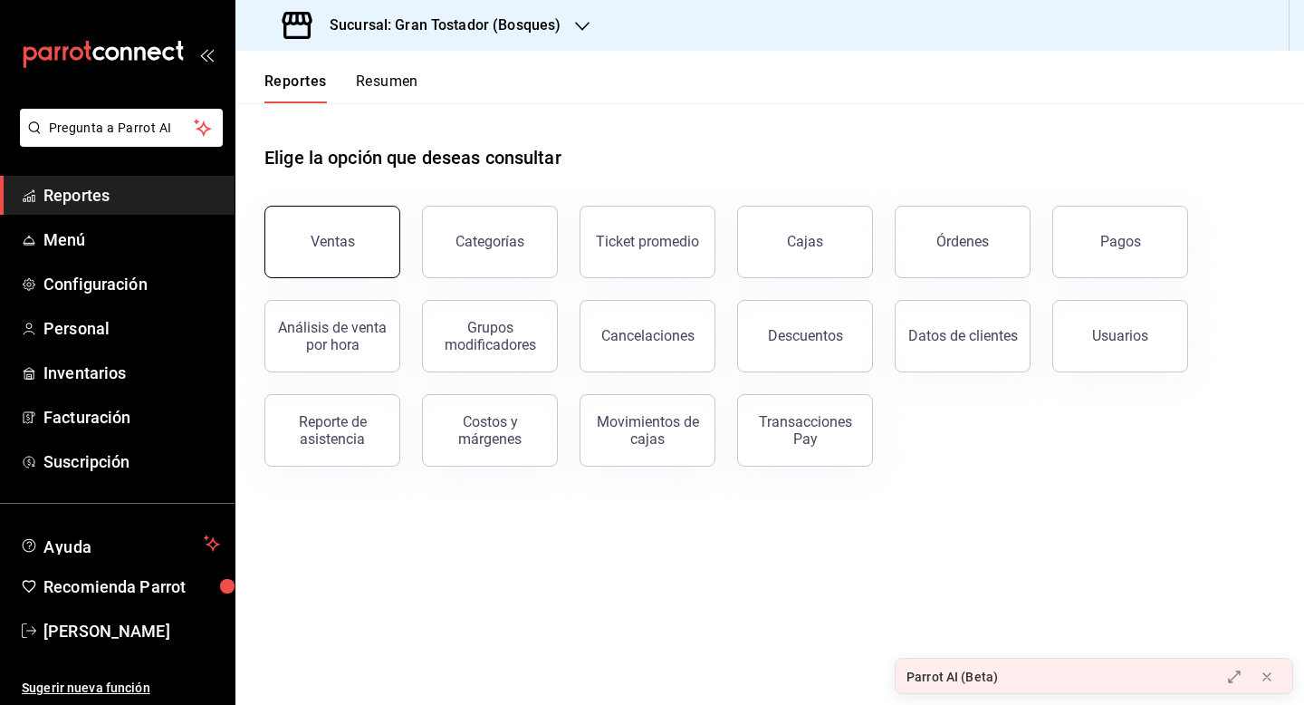
click at [345, 236] on div "Ventas" at bounding box center [333, 241] width 44 height 17
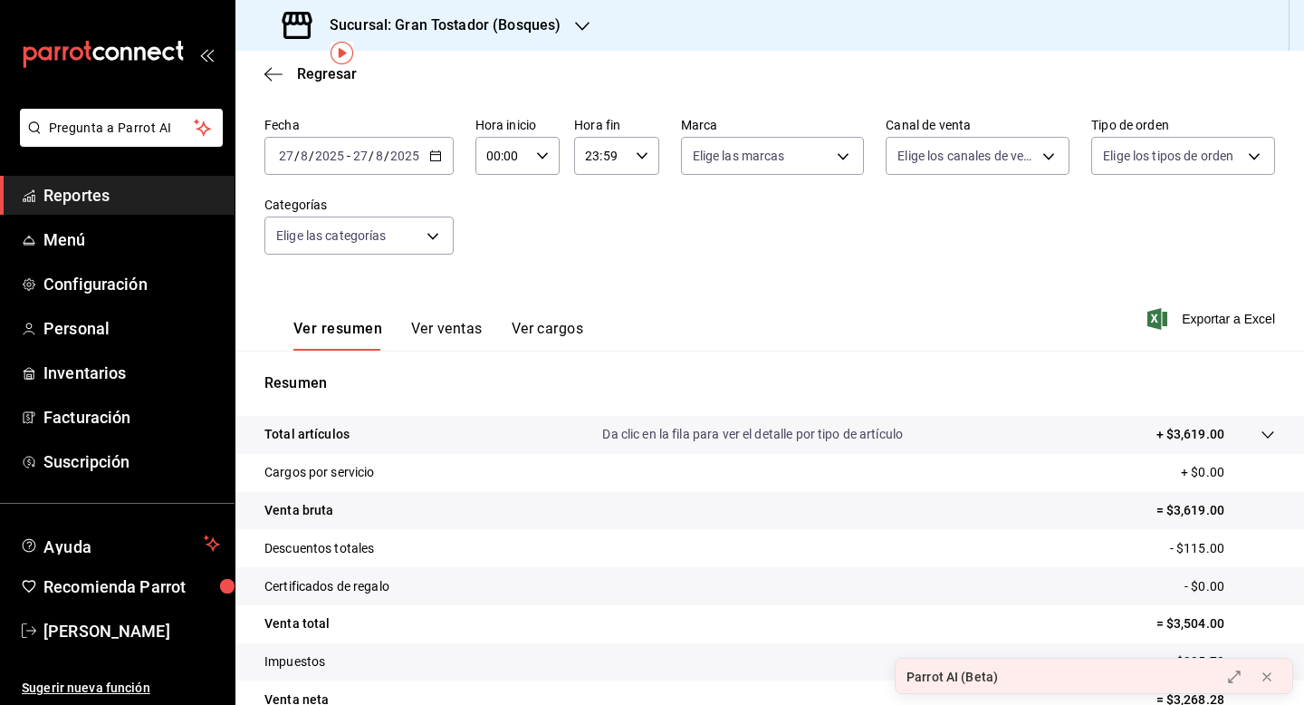
scroll to position [73, 0]
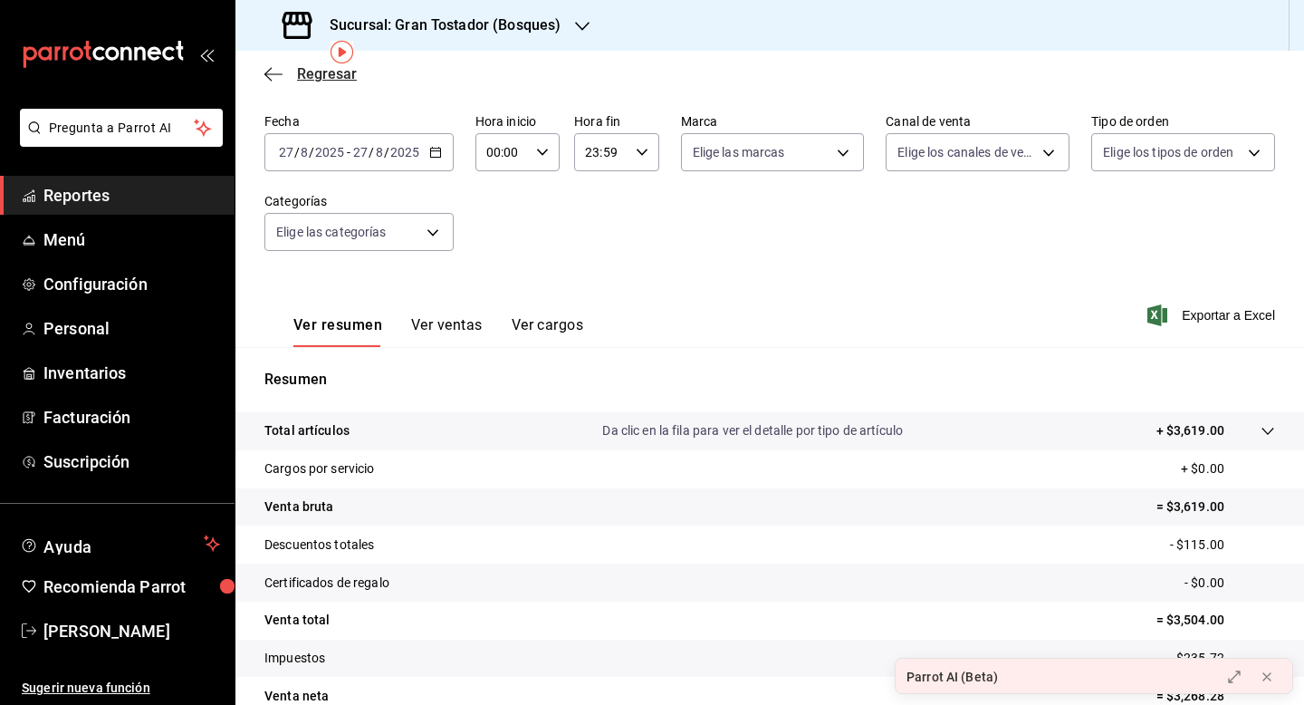
click at [271, 73] on icon "button" at bounding box center [273, 73] width 18 height 1
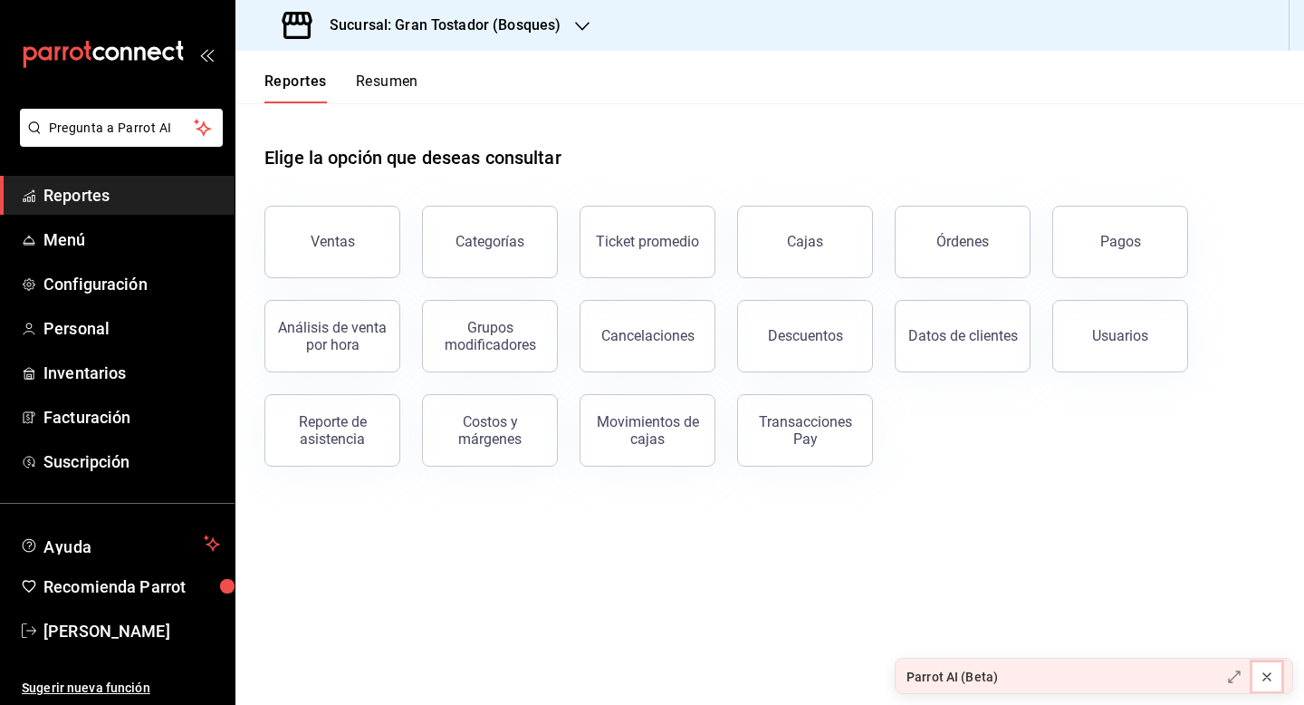
click at [1266, 680] on icon at bounding box center [1267, 676] width 14 height 14
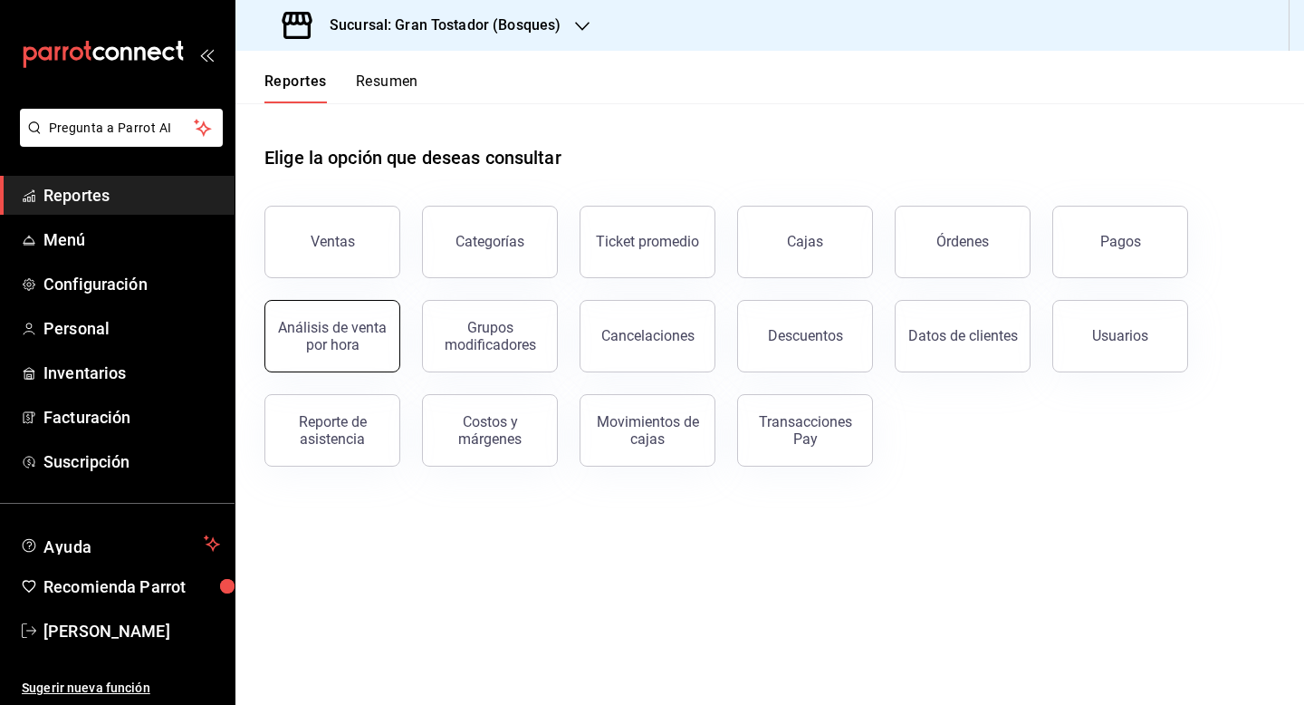
click at [361, 333] on div "Análisis de venta por hora" at bounding box center [332, 336] width 112 height 34
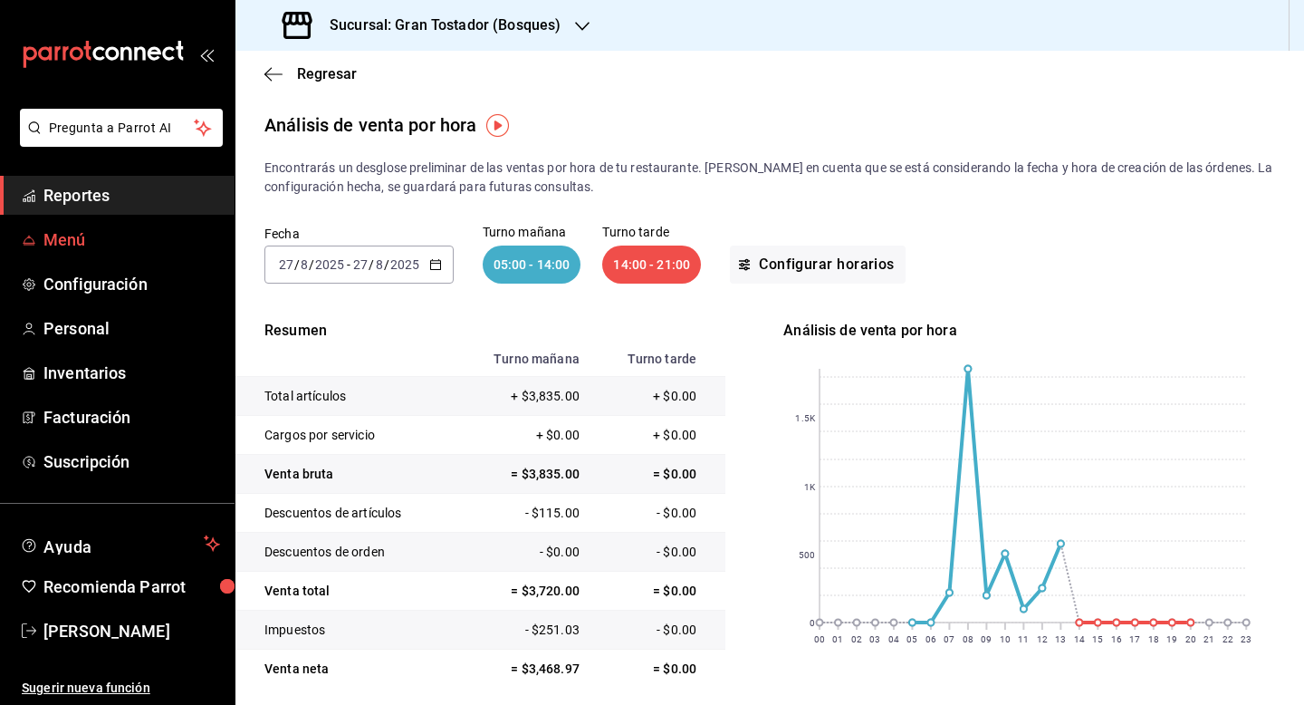
click at [72, 230] on span "Menú" at bounding box center [131, 239] width 177 height 24
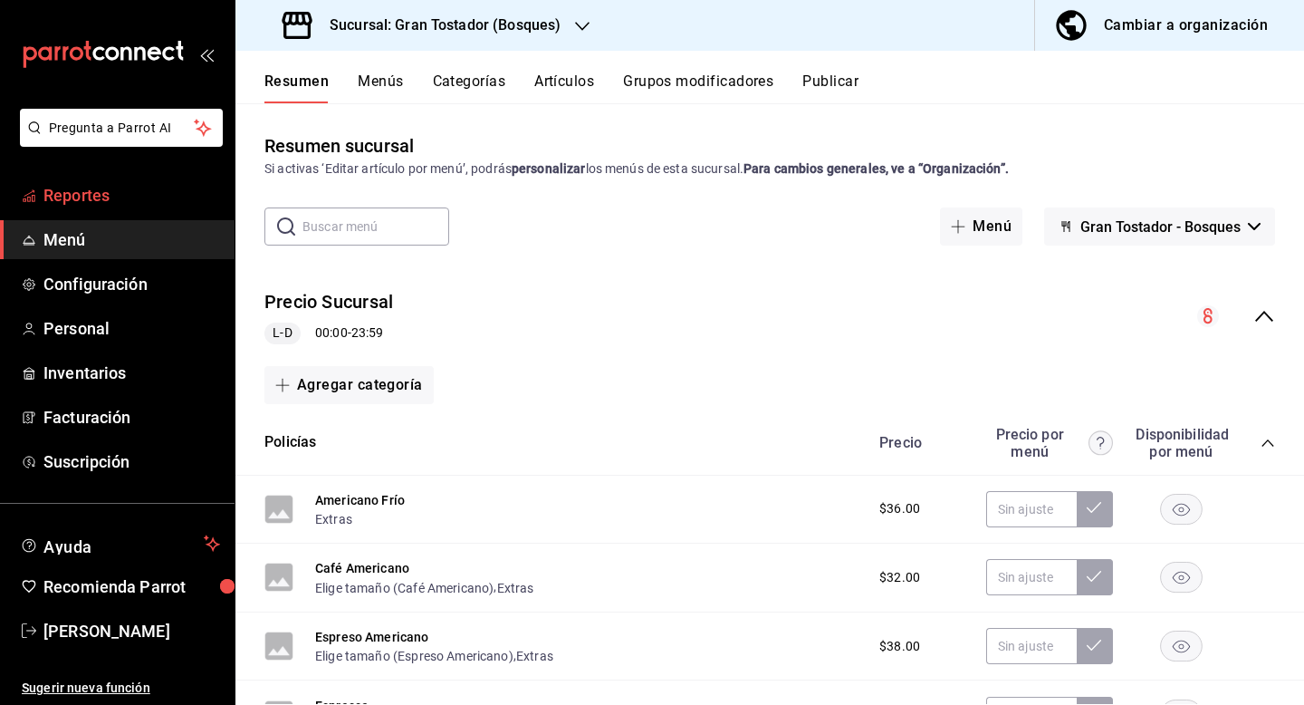
click at [82, 197] on span "Reportes" at bounding box center [131, 195] width 177 height 24
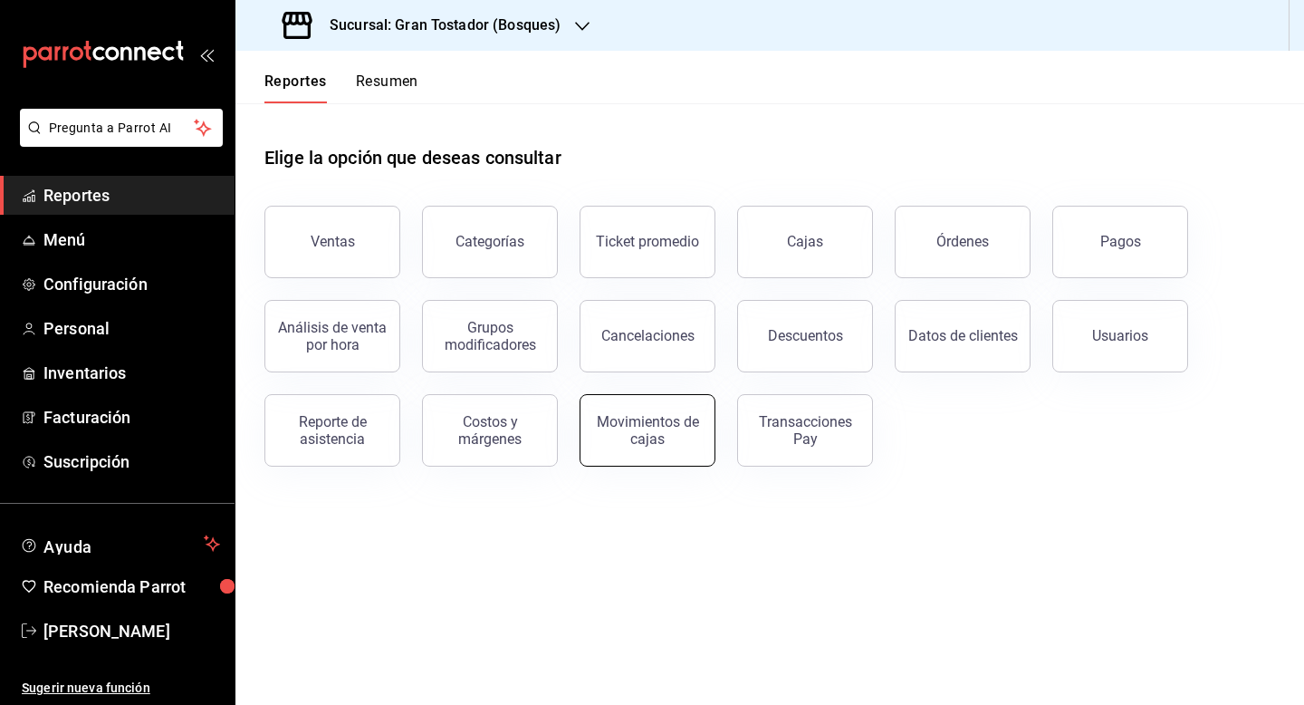
click at [665, 434] on div "Movimientos de cajas" at bounding box center [647, 430] width 112 height 34
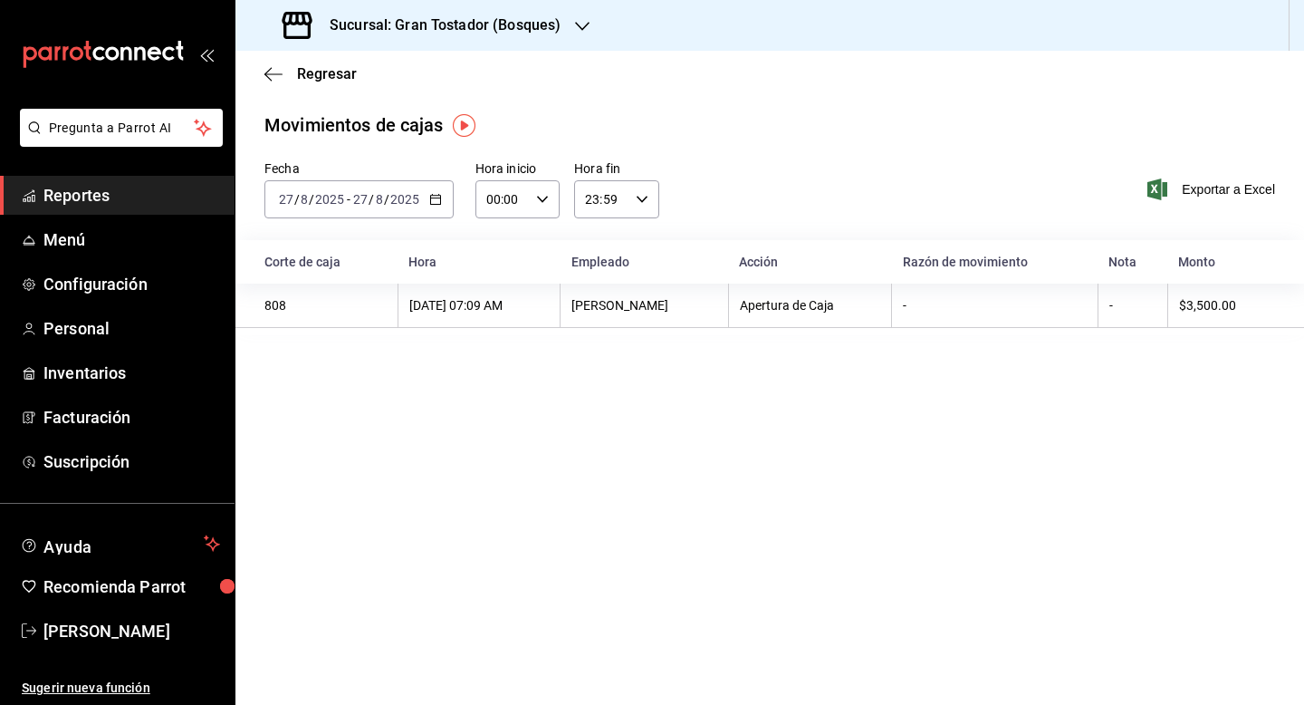
click at [430, 197] on icon "button" at bounding box center [435, 199] width 13 height 13
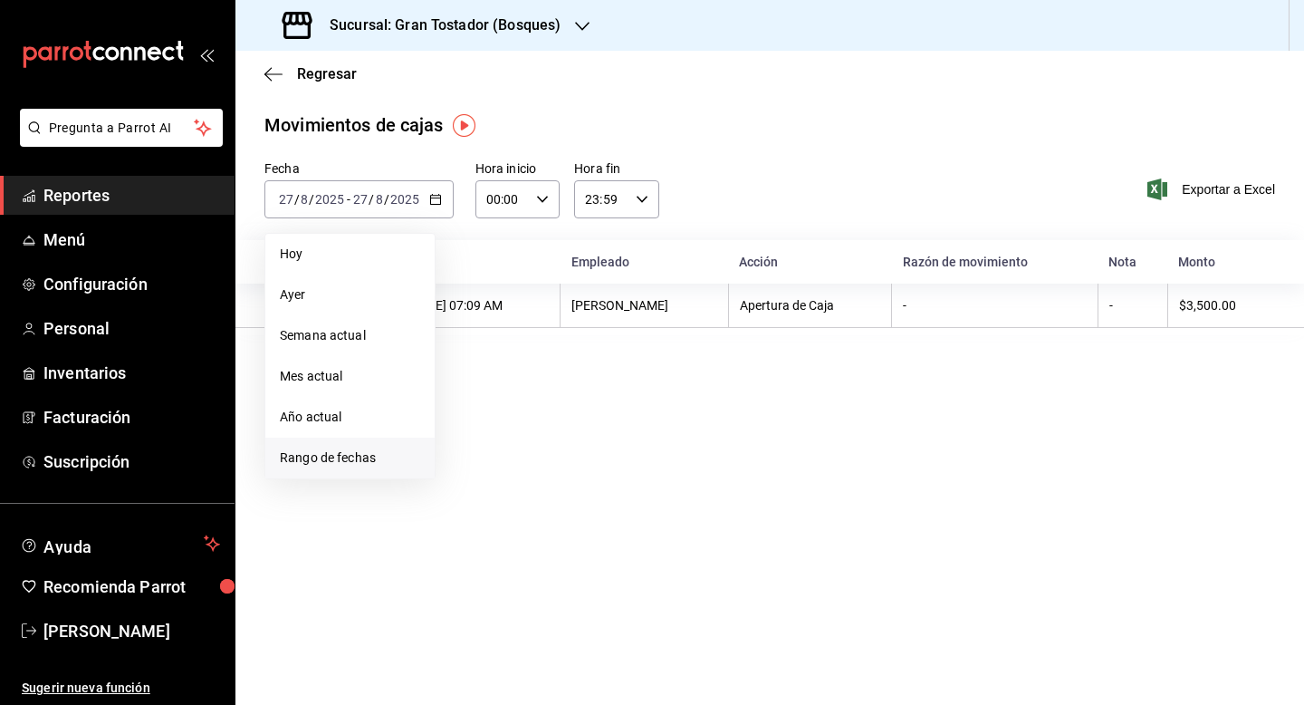
click at [354, 457] on span "Rango de fechas" at bounding box center [350, 457] width 140 height 19
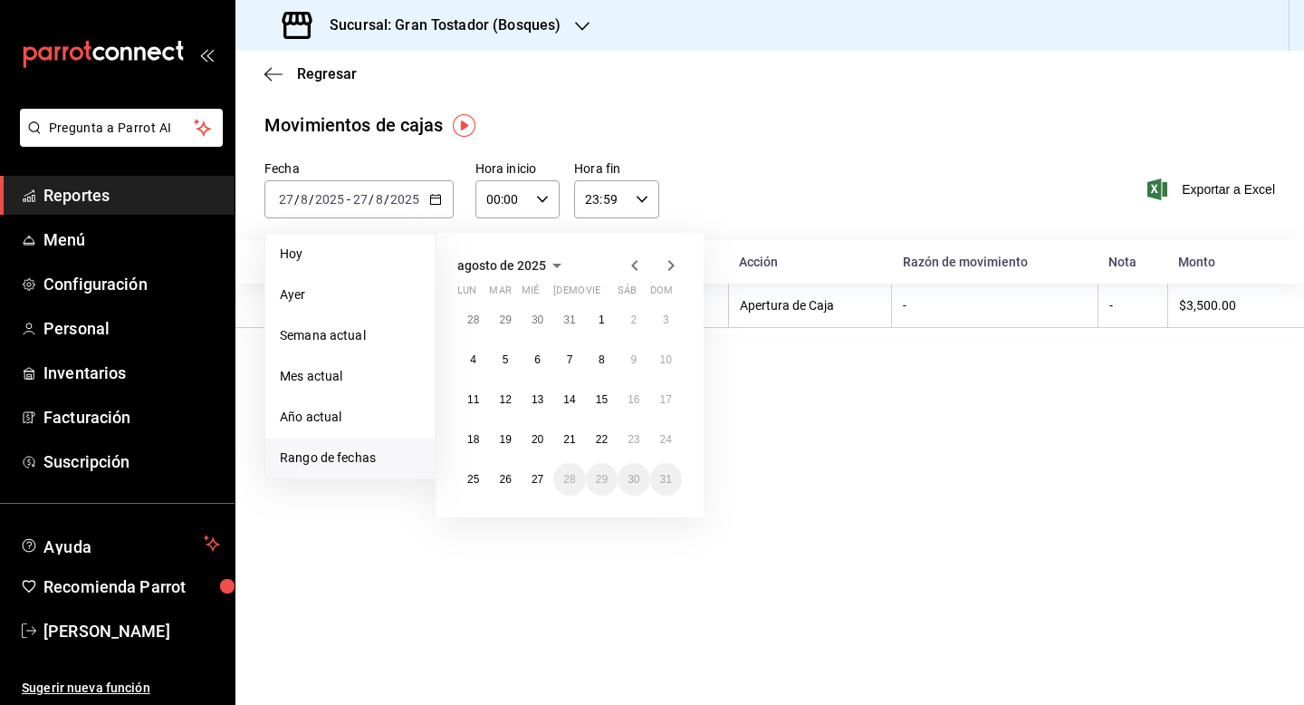
click at [635, 266] on icon "button" at bounding box center [635, 266] width 22 height 22
click at [573, 317] on button "1" at bounding box center [569, 319] width 32 height 33
click at [630, 471] on button "31" at bounding box center [634, 479] width 32 height 33
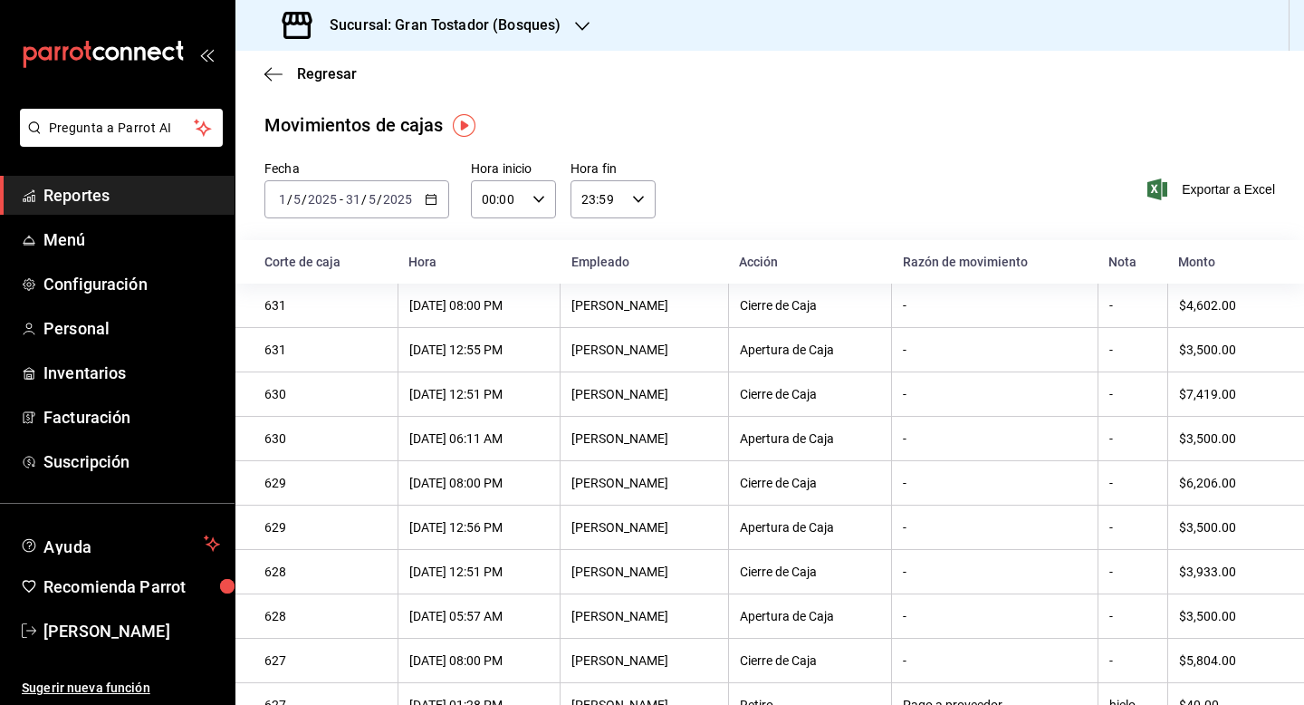
click at [1056, 327] on th "-" at bounding box center [995, 306] width 206 height 44
click at [956, 307] on div "-" at bounding box center [994, 305] width 183 height 14
click at [1144, 319] on th "-" at bounding box center [1133, 306] width 70 height 44
click at [986, 305] on div "-" at bounding box center [994, 305] width 183 height 14
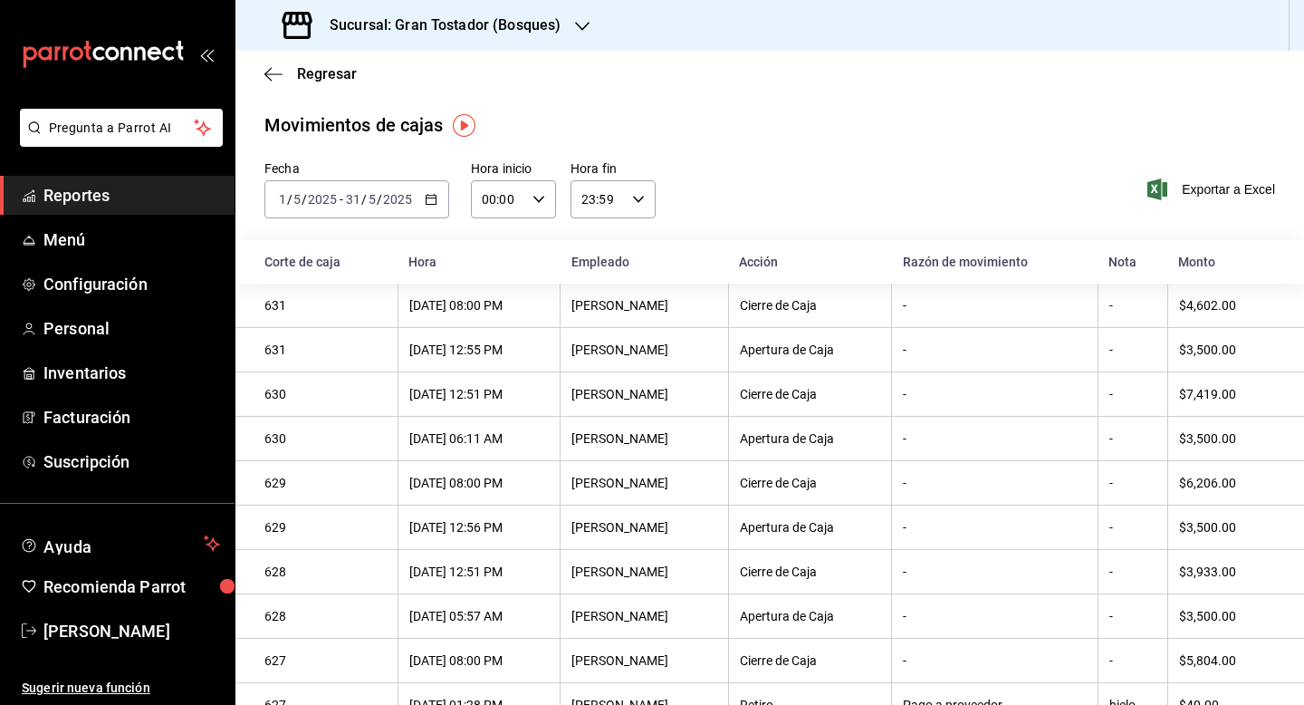
click at [986, 305] on div "-" at bounding box center [994, 305] width 183 height 14
click at [956, 253] on th "Razón de movimiento" at bounding box center [995, 261] width 206 height 43
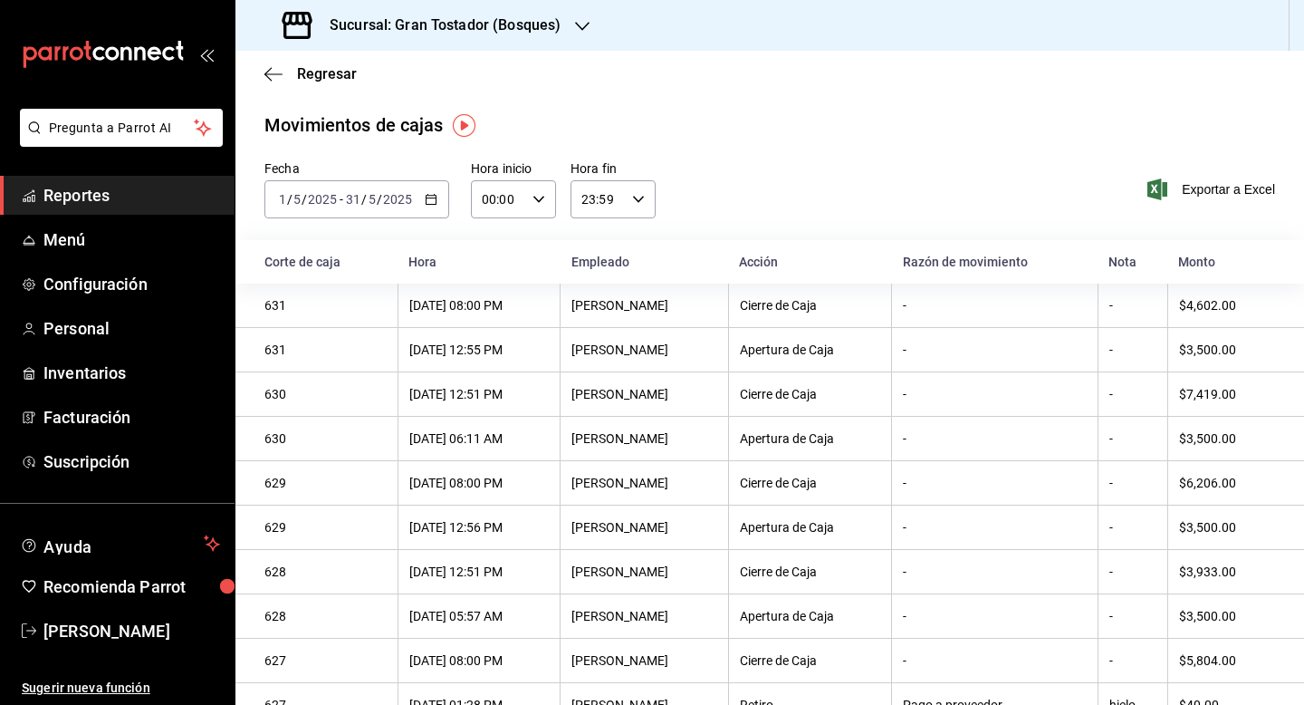
click at [1160, 283] on th "Nota" at bounding box center [1133, 261] width 70 height 43
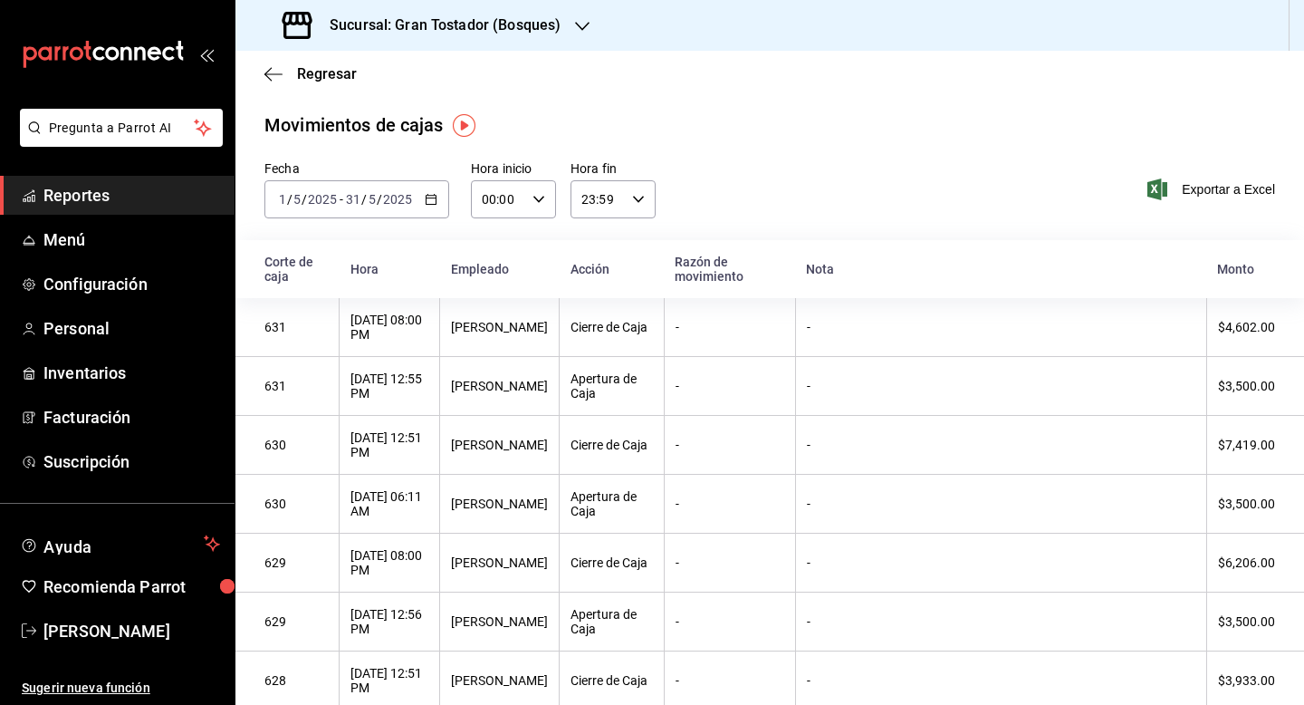
click at [577, 24] on icon "button" at bounding box center [582, 26] width 14 height 14
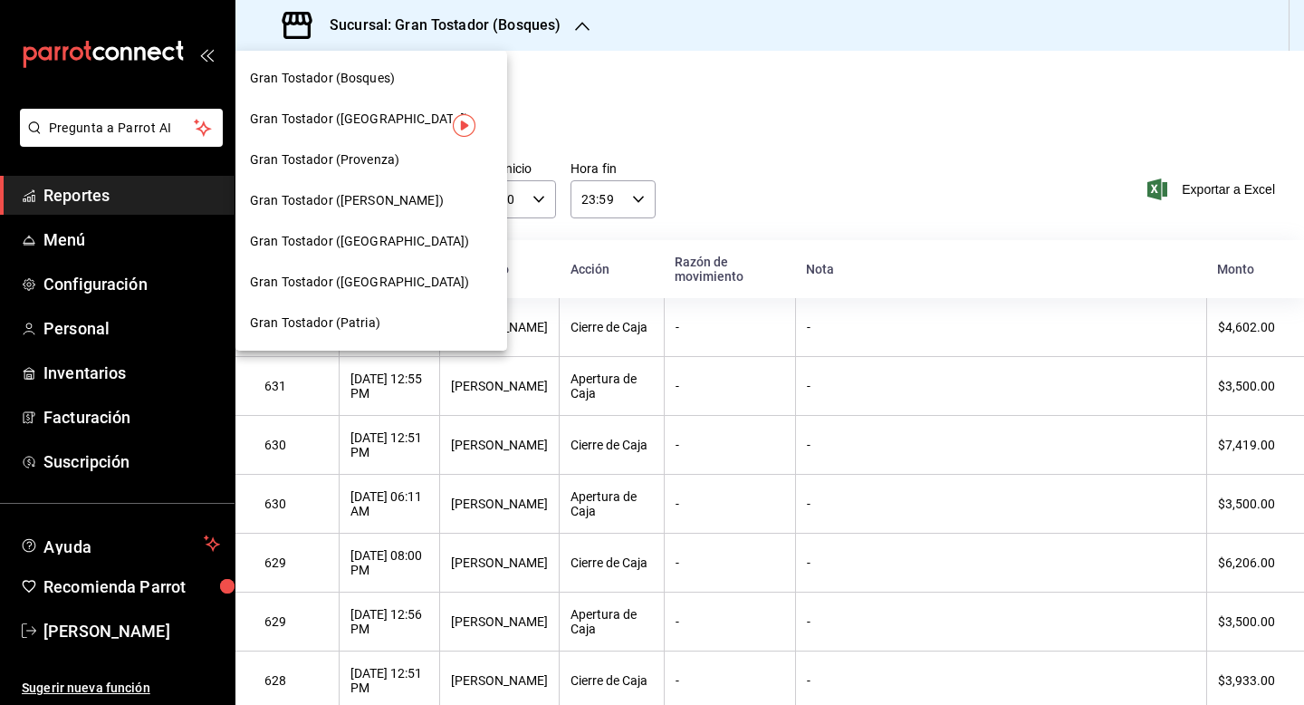
click at [448, 72] on div "Gran Tostador (Bosques)" at bounding box center [371, 78] width 243 height 19
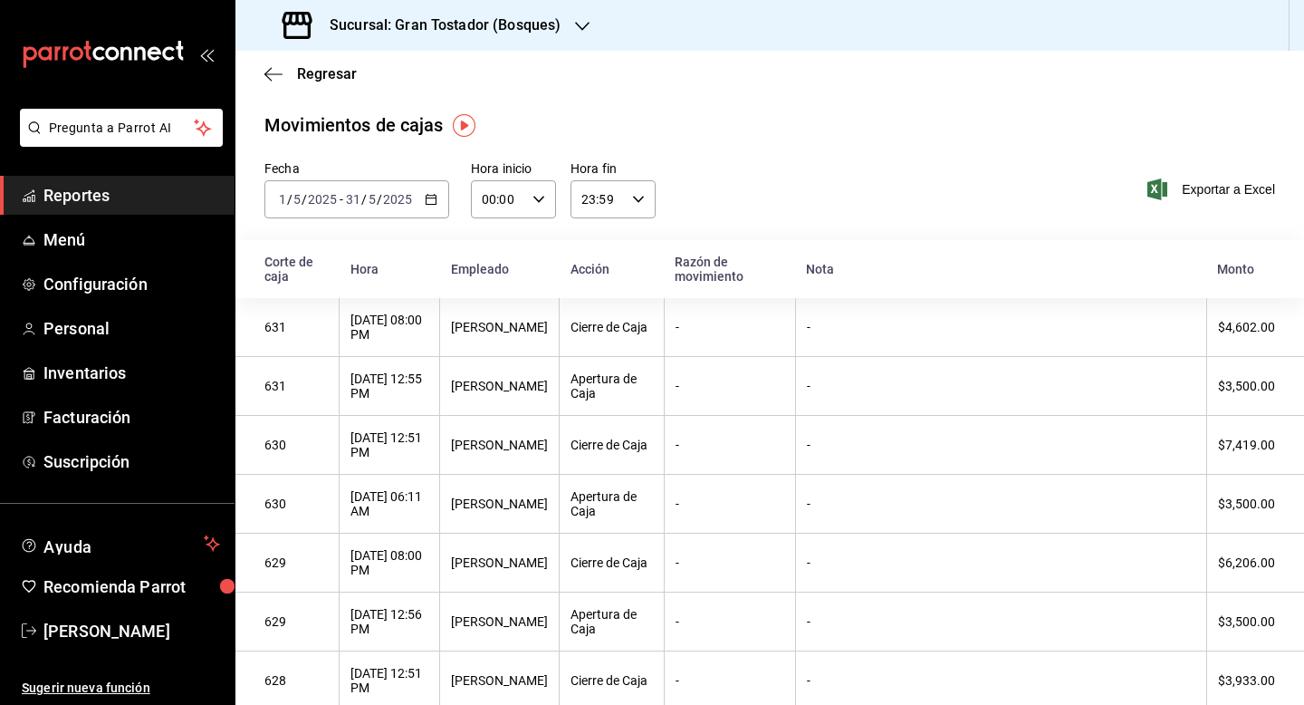
click at [584, 28] on icon "button" at bounding box center [582, 26] width 14 height 14
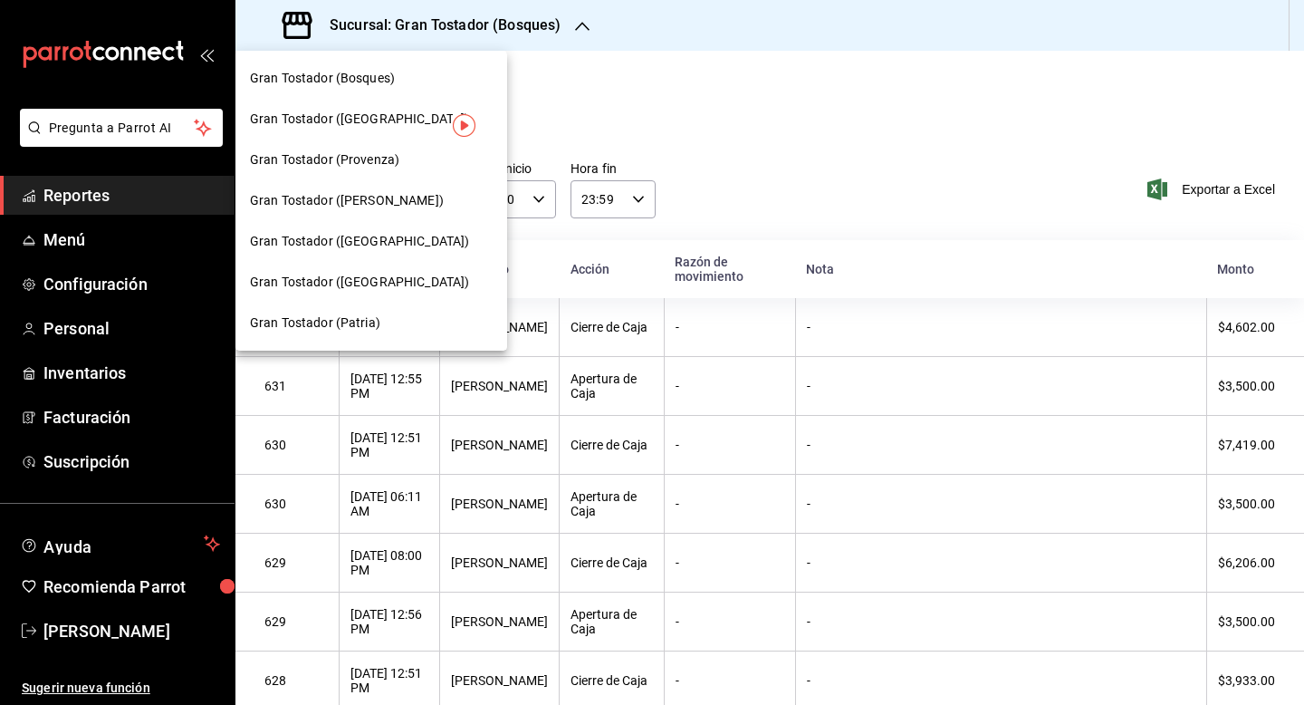
click at [380, 120] on span "Gran Tostador ([GEOGRAPHIC_DATA])" at bounding box center [359, 119] width 219 height 19
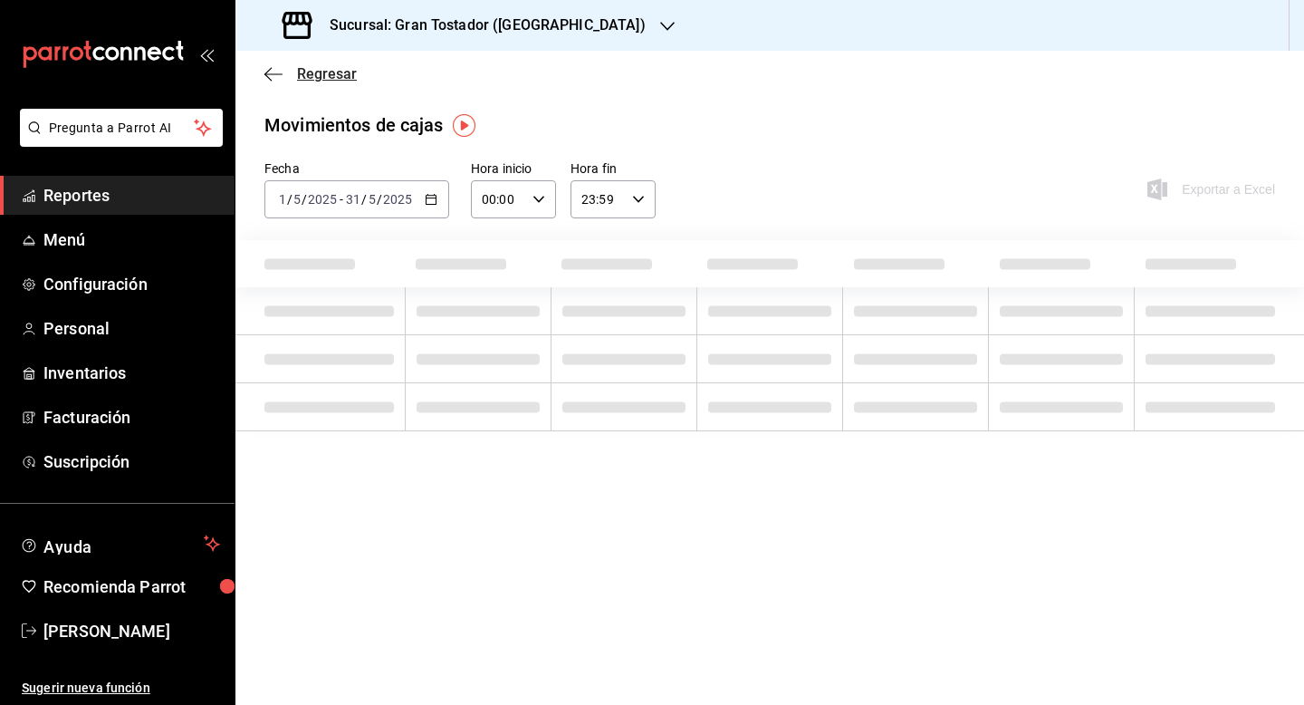
click at [313, 70] on span "Regresar" at bounding box center [327, 73] width 60 height 17
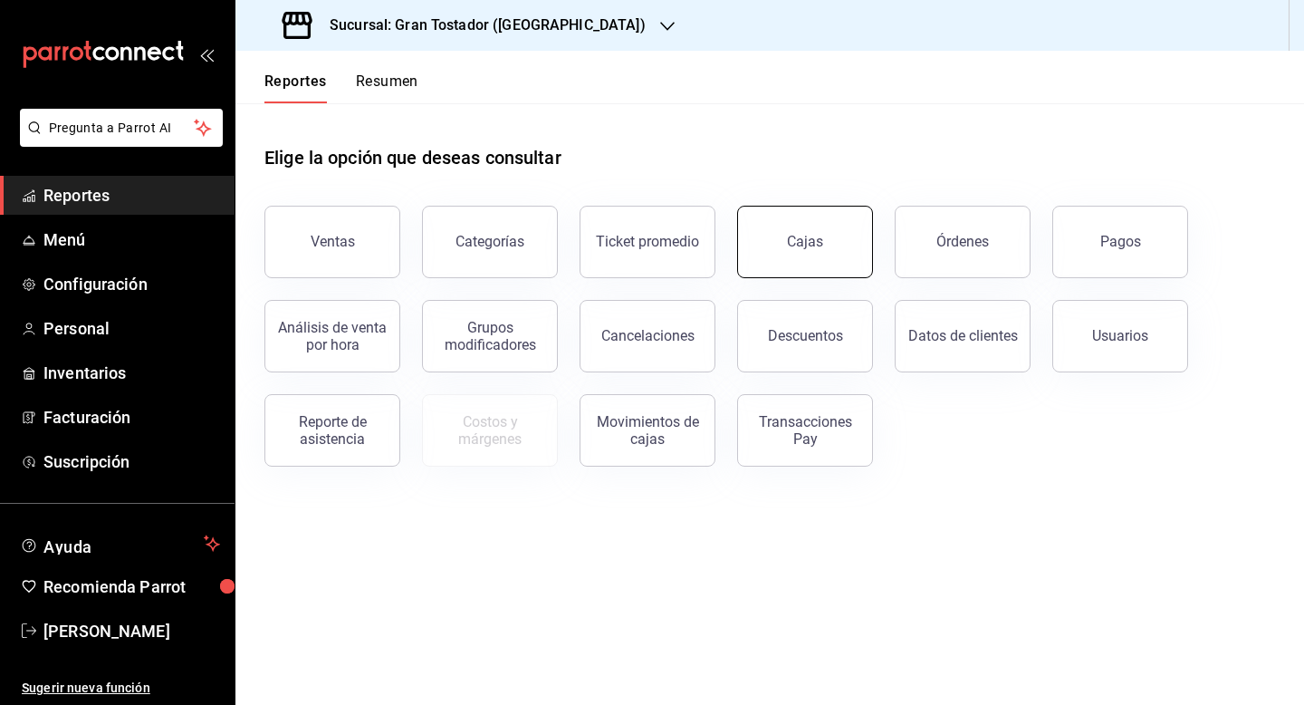
click at [782, 259] on button "Cajas" at bounding box center [805, 242] width 136 height 72
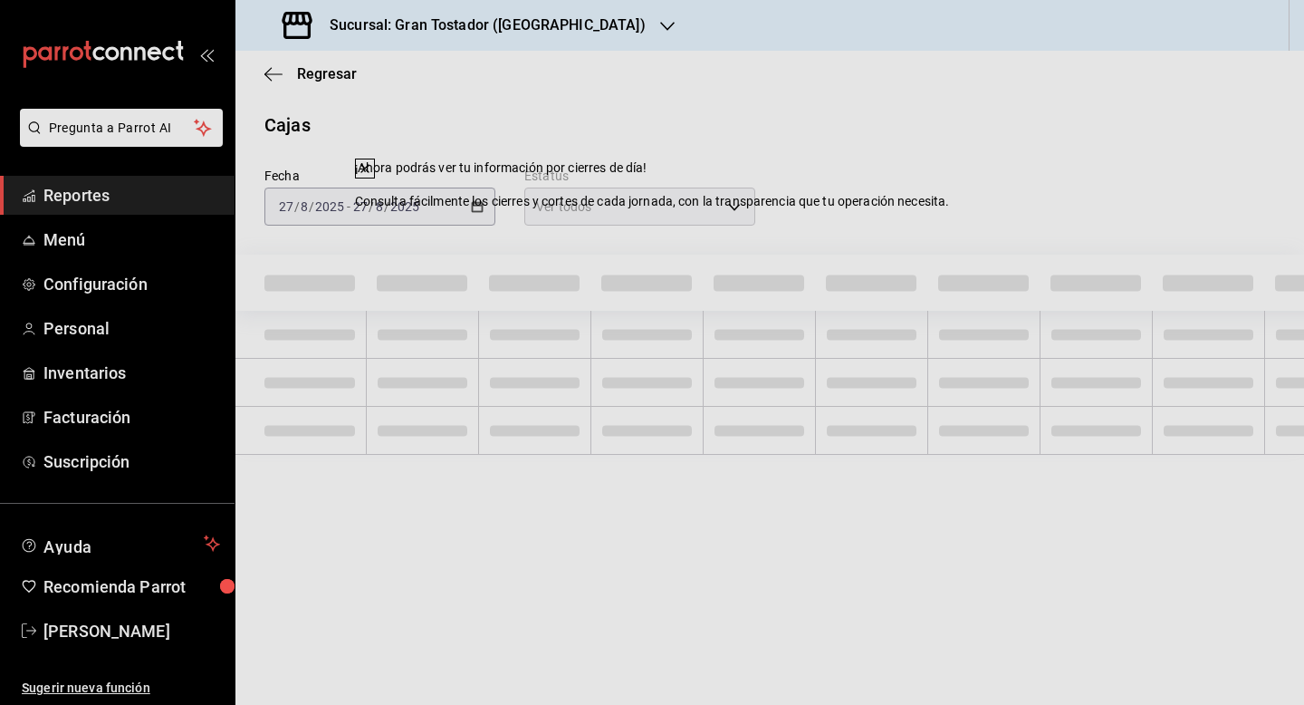
click at [867, 197] on div "Fecha [DATE] [DATE] - [DATE] [DATE] Estatus Ver todos ALL" at bounding box center [756, 182] width 1040 height 87
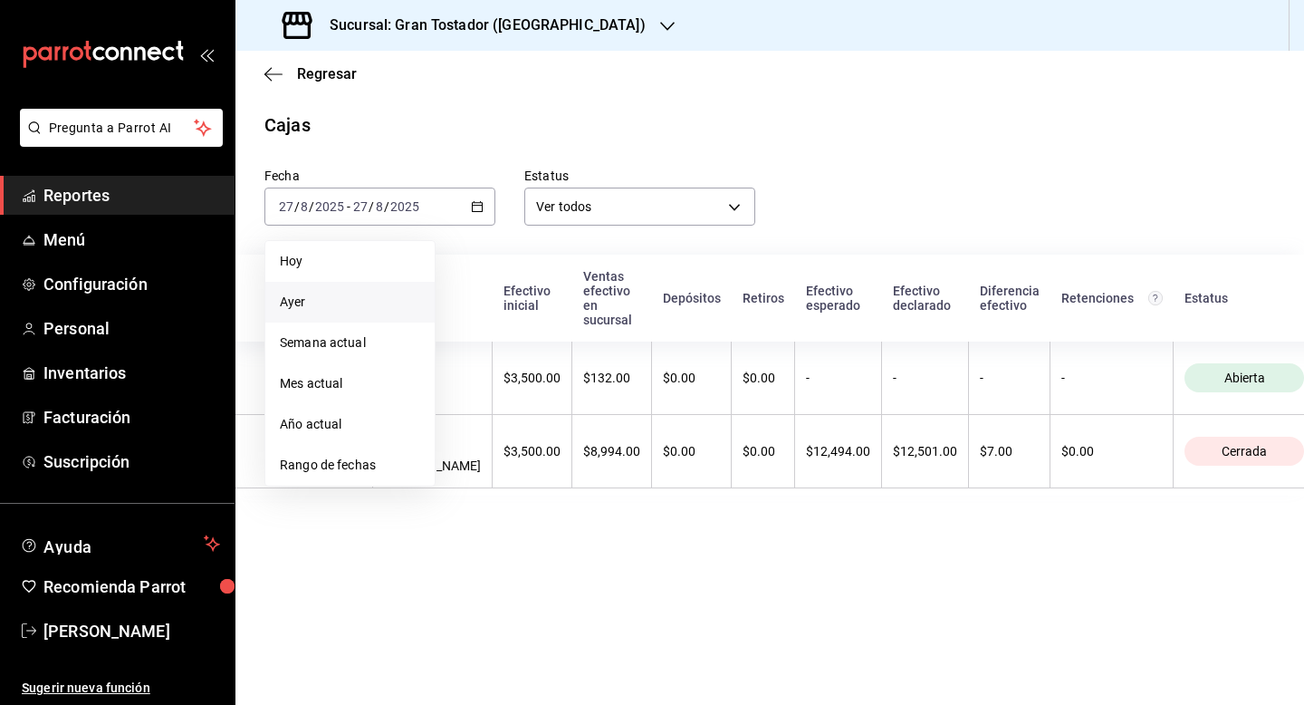
click at [323, 303] on span "Ayer" at bounding box center [350, 302] width 140 height 19
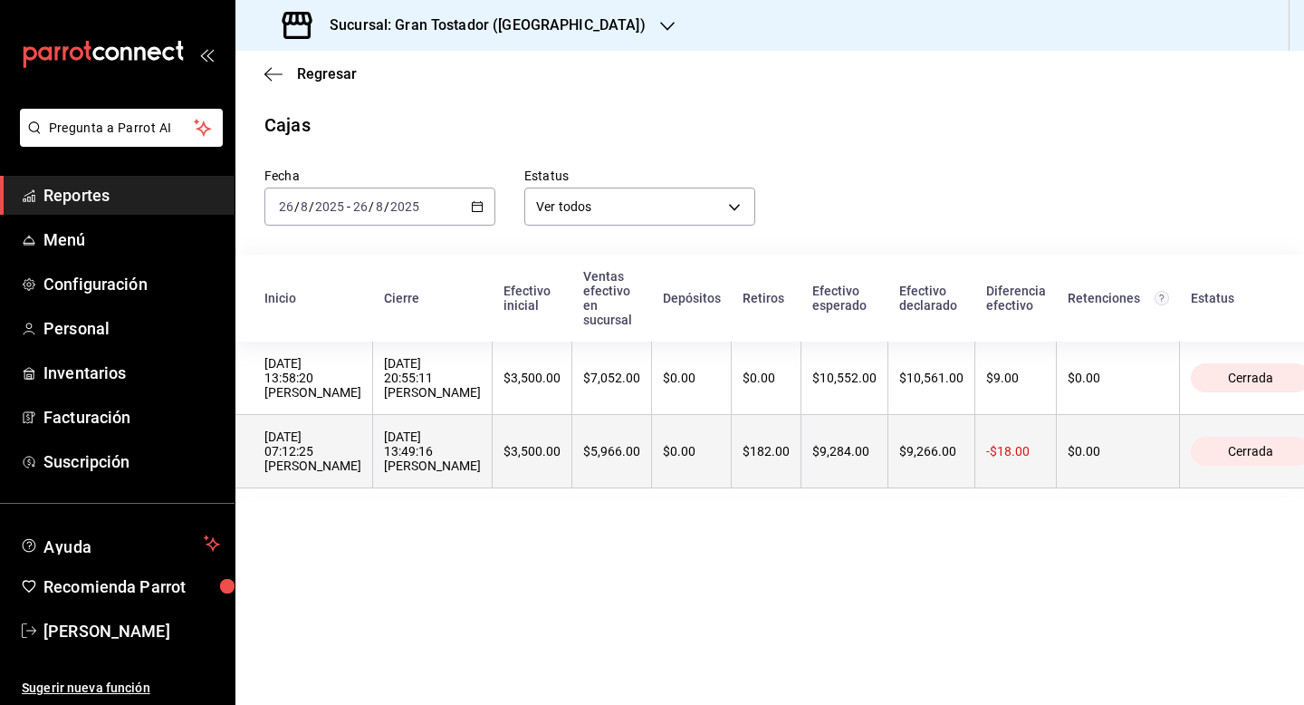
click at [630, 478] on th "$5,966.00" at bounding box center [612, 451] width 80 height 73
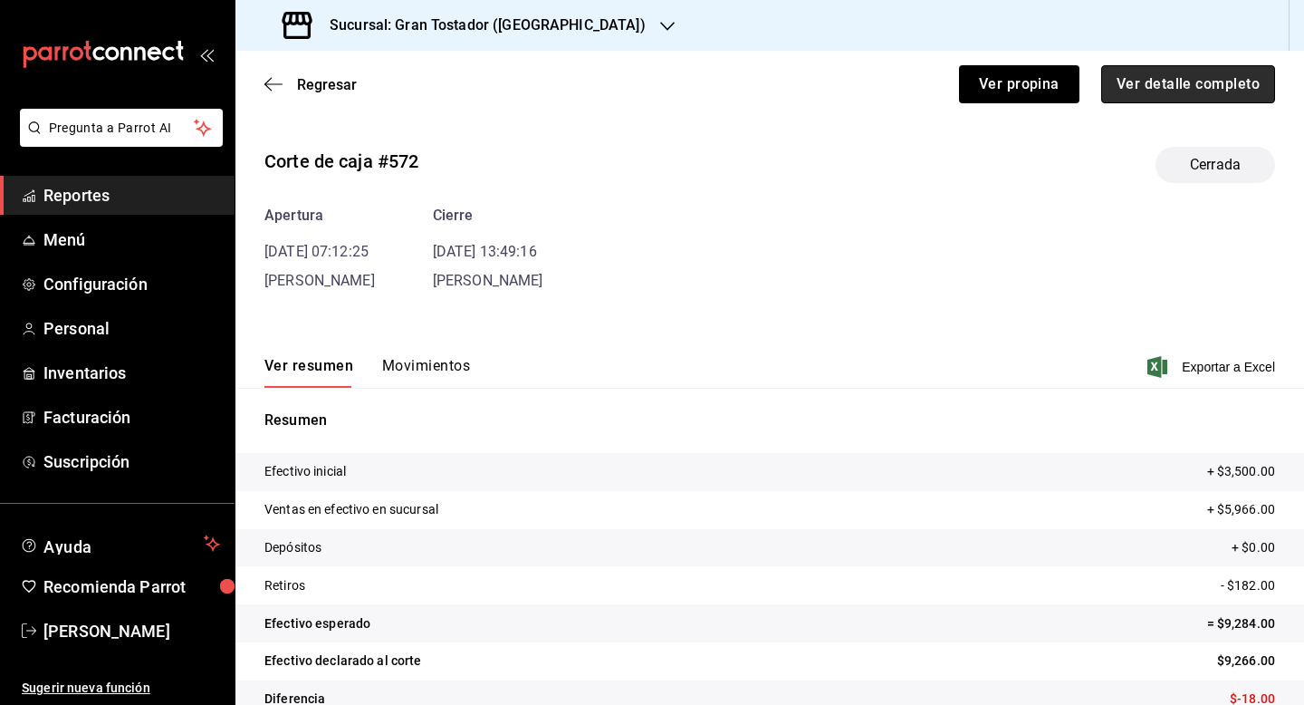
click at [1142, 79] on button "Ver detalle completo" at bounding box center [1188, 84] width 174 height 38
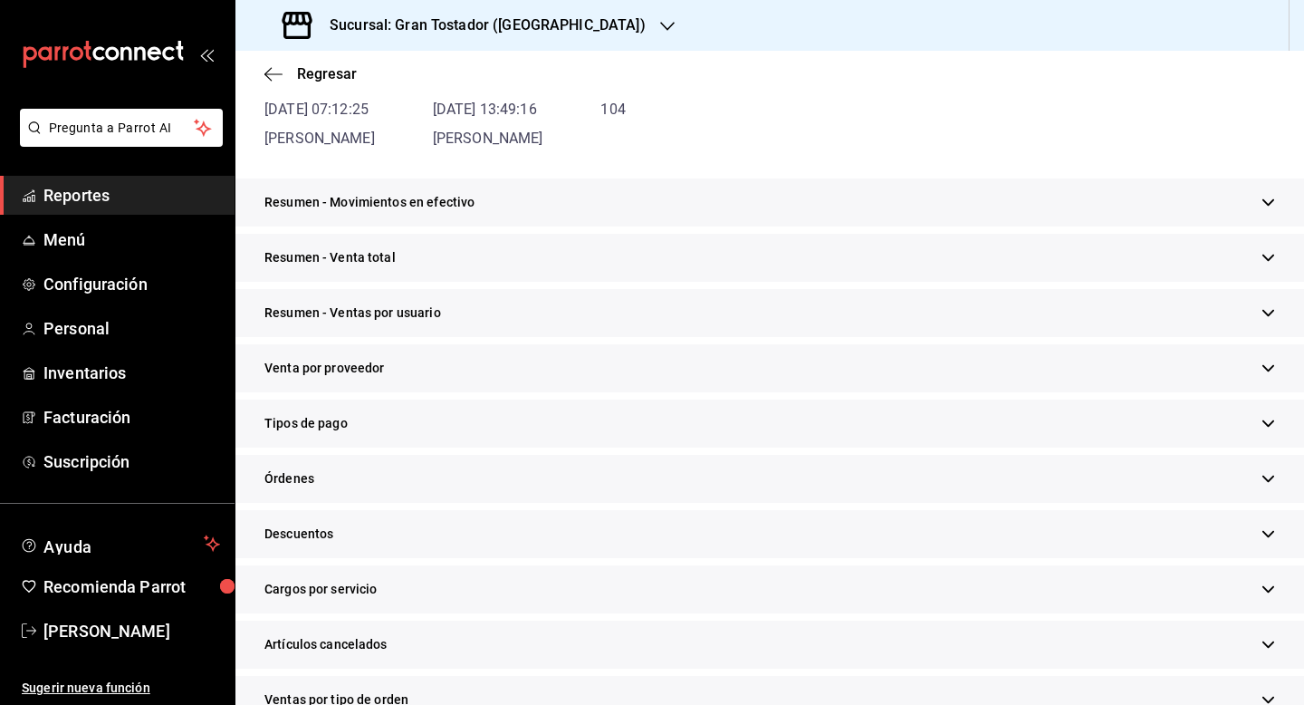
scroll to position [218, 0]
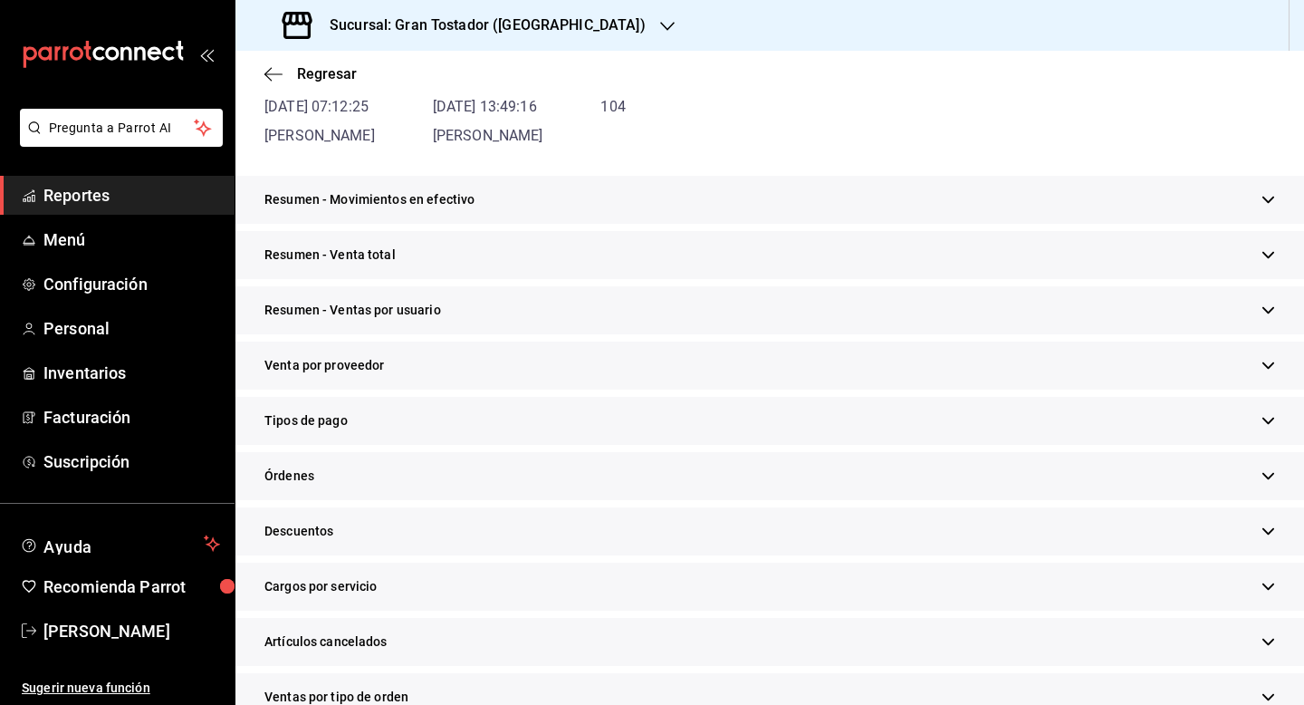
click at [462, 416] on div "Tipos de pago" at bounding box center [770, 421] width 1069 height 48
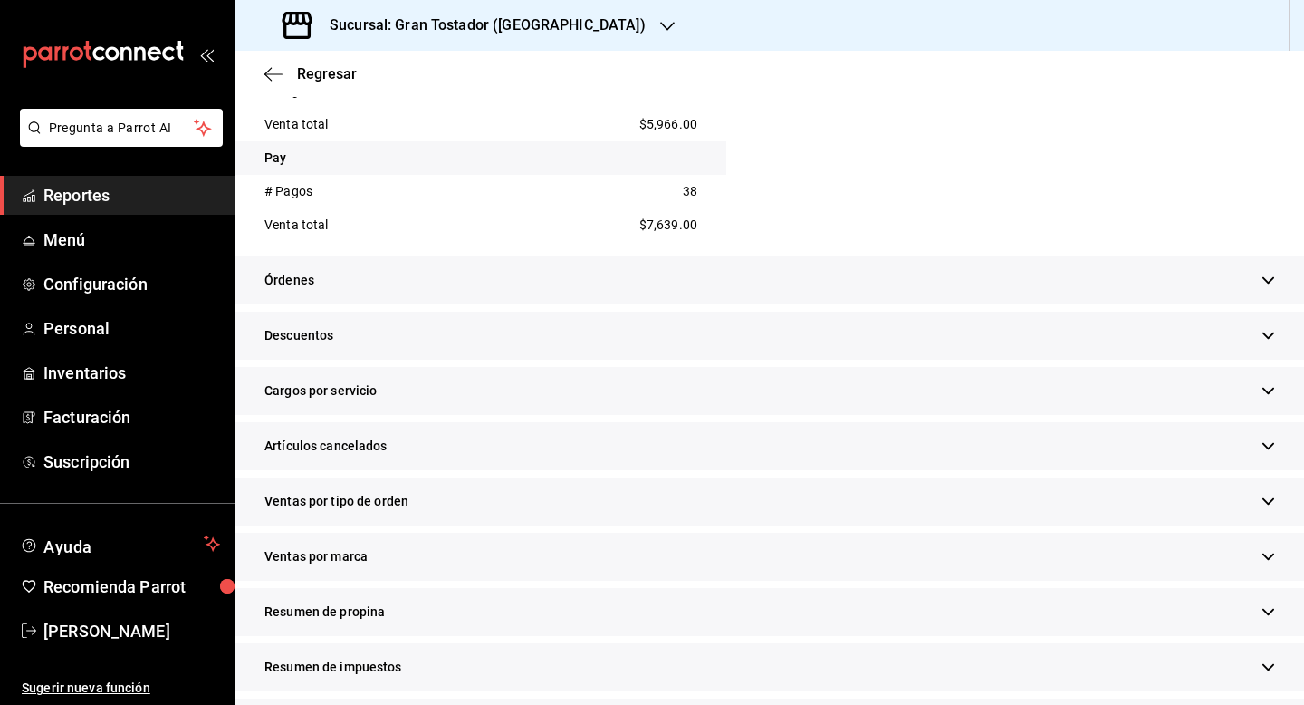
scroll to position [755, 0]
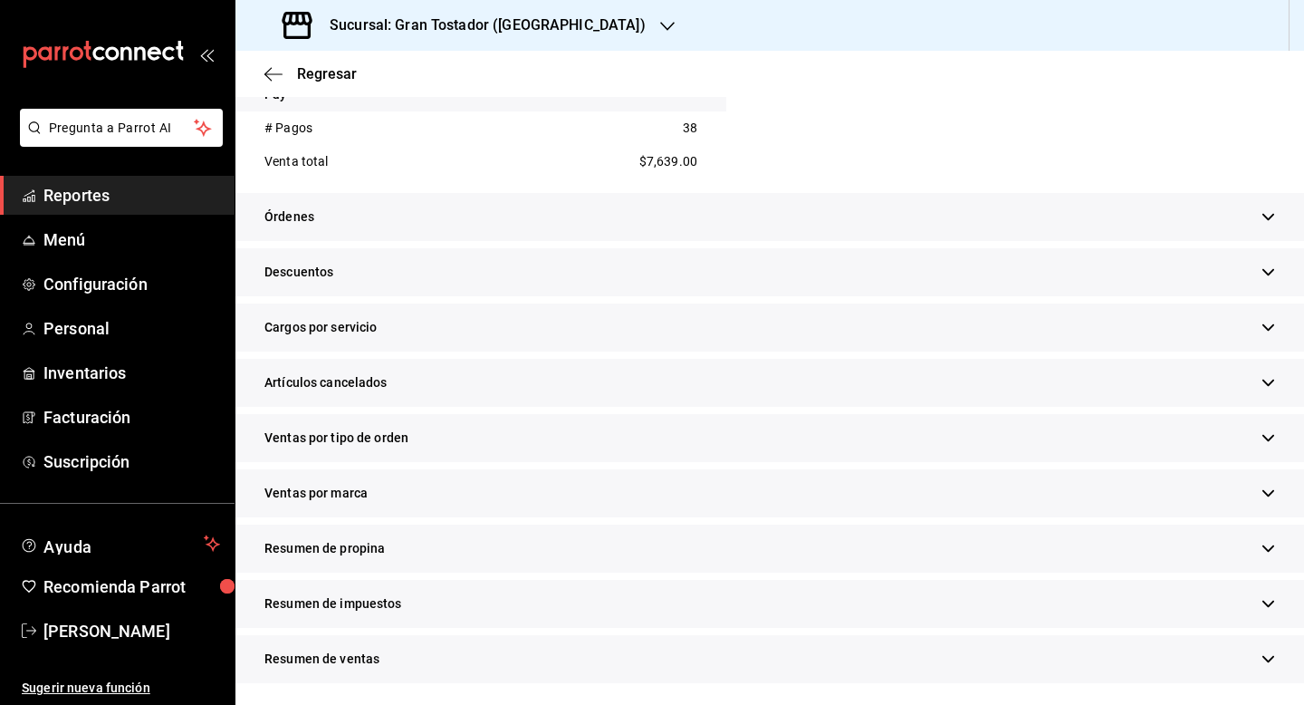
click at [448, 554] on div "Resumen de propina" at bounding box center [770, 548] width 1069 height 48
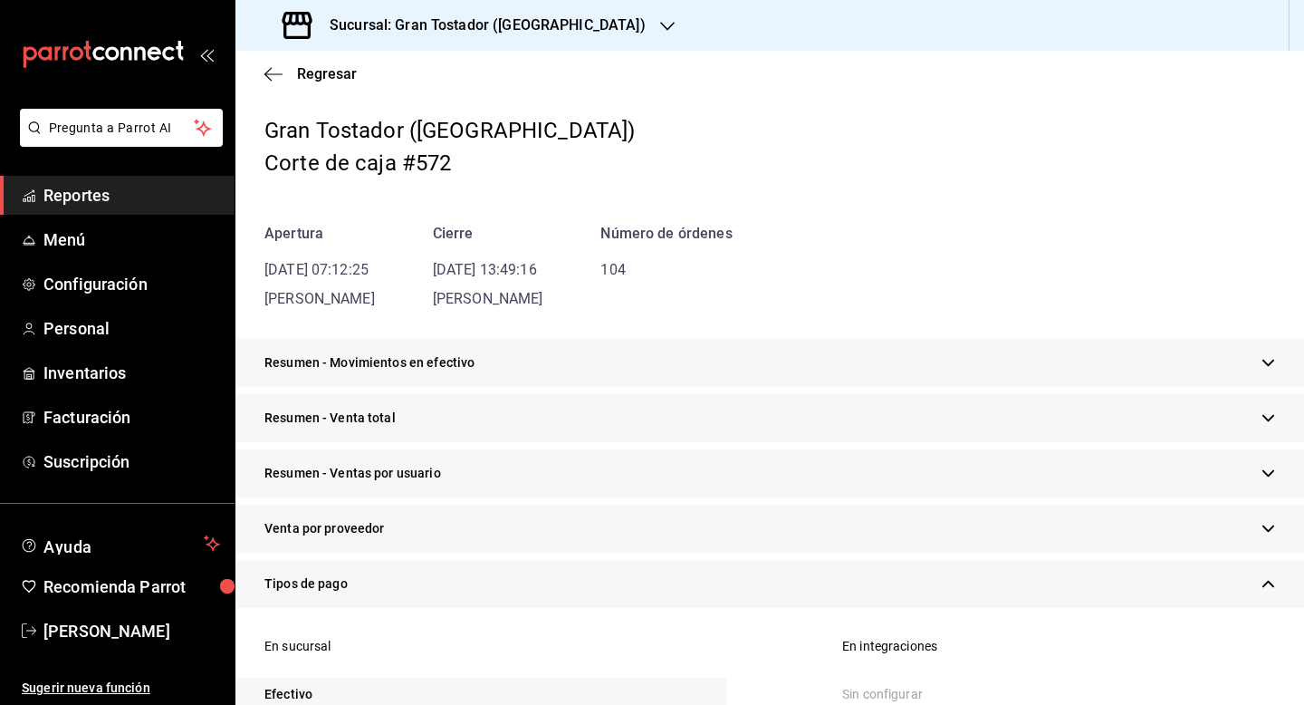
scroll to position [0, 0]
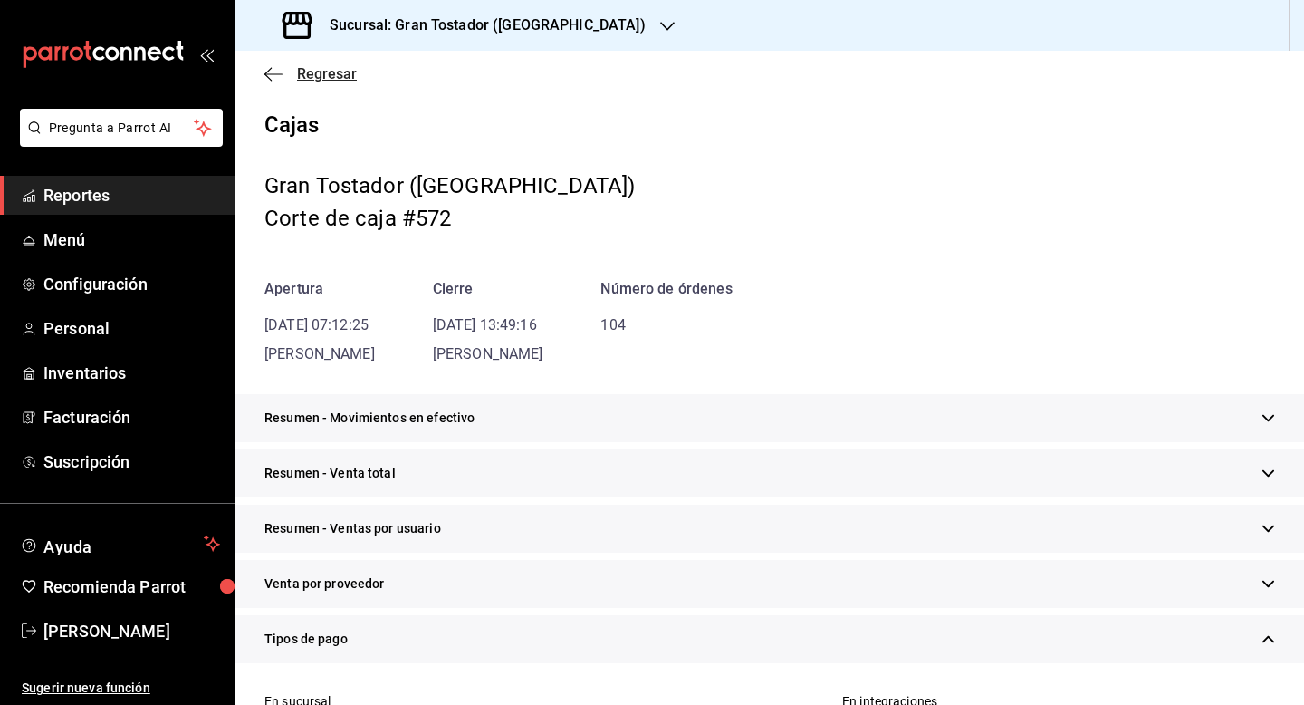
click at [335, 75] on span "Regresar" at bounding box center [327, 73] width 60 height 17
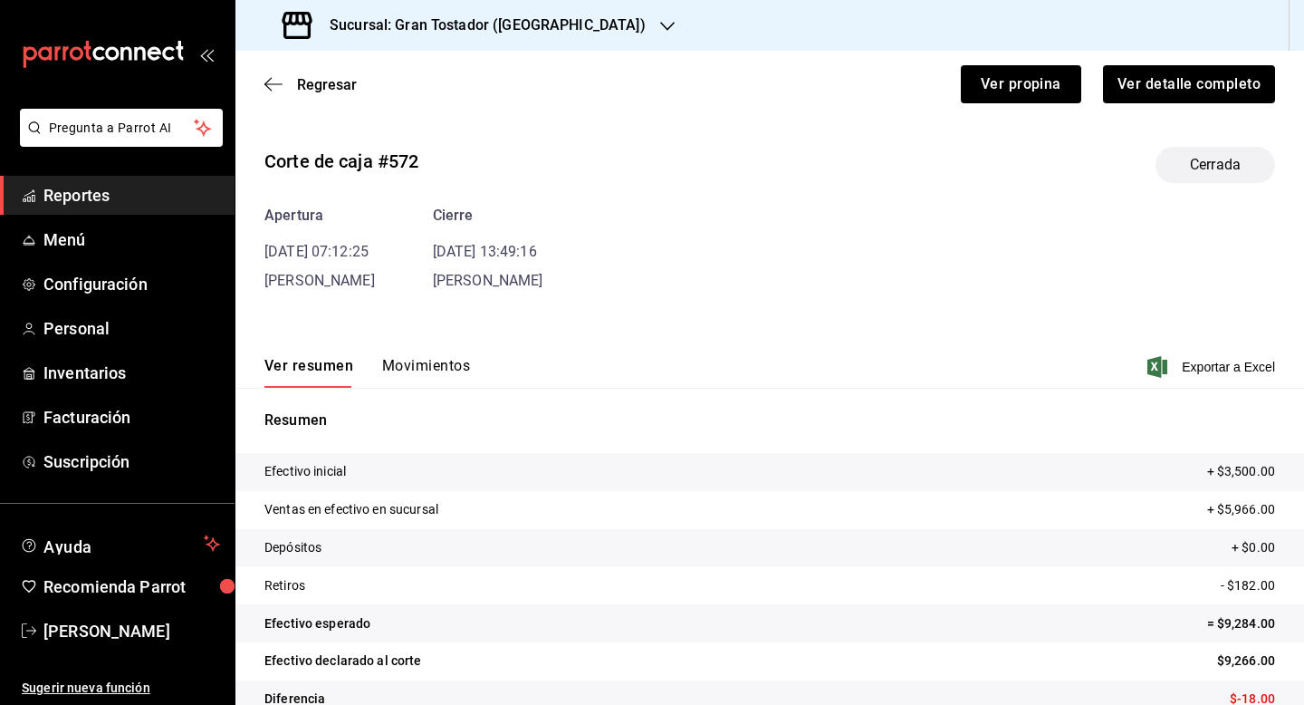
click at [439, 361] on button "Movimientos" at bounding box center [426, 372] width 88 height 31
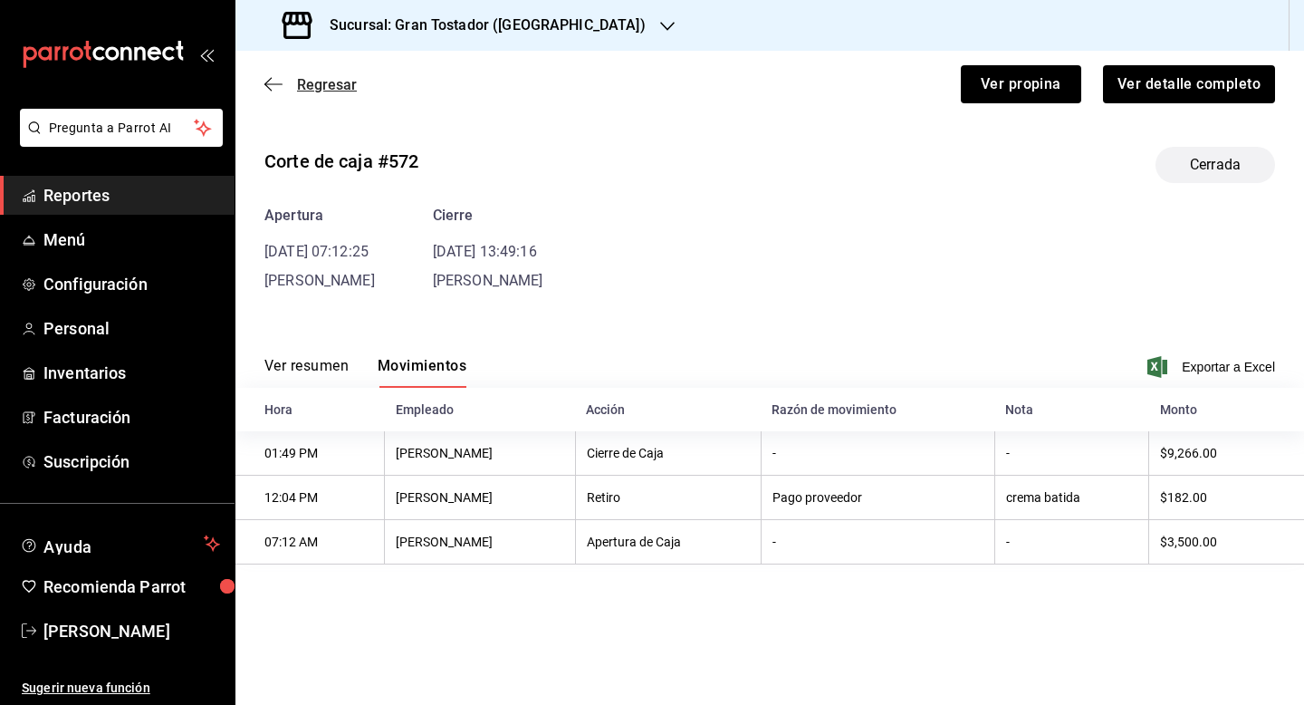
click at [313, 90] on span "Regresar" at bounding box center [327, 84] width 60 height 17
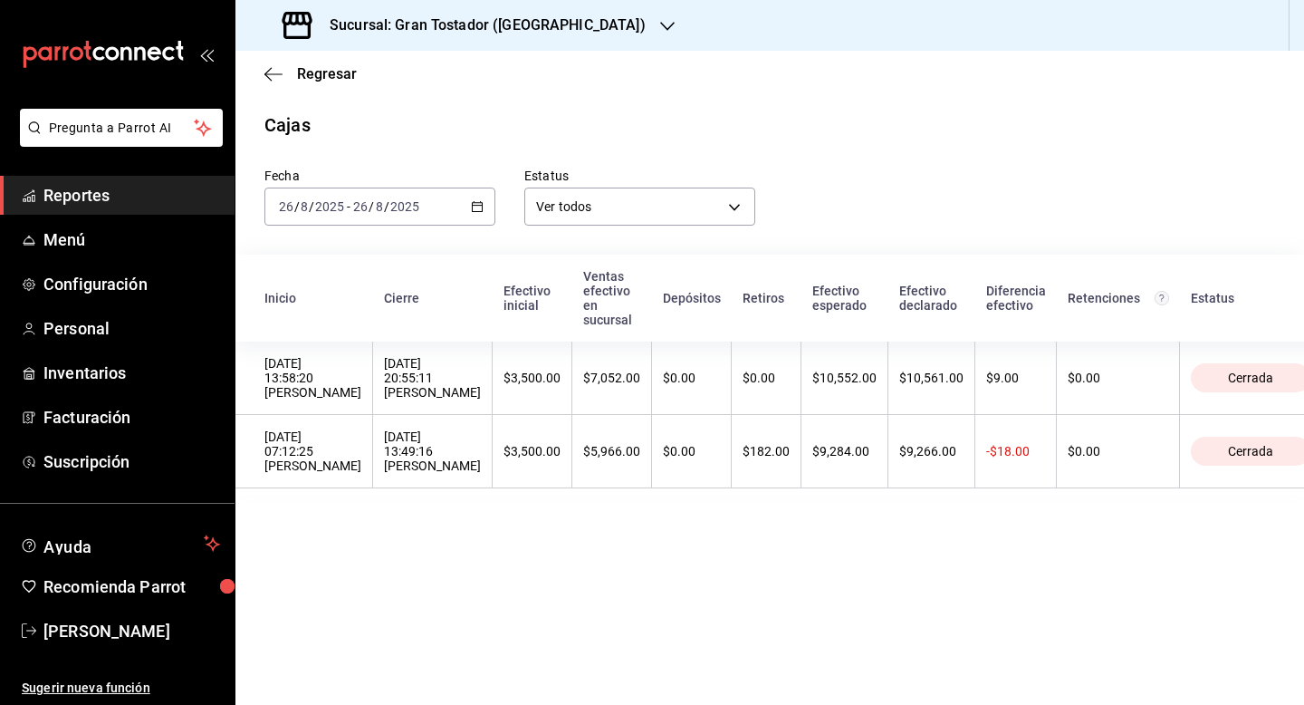
click at [660, 33] on icon "button" at bounding box center [667, 26] width 14 height 14
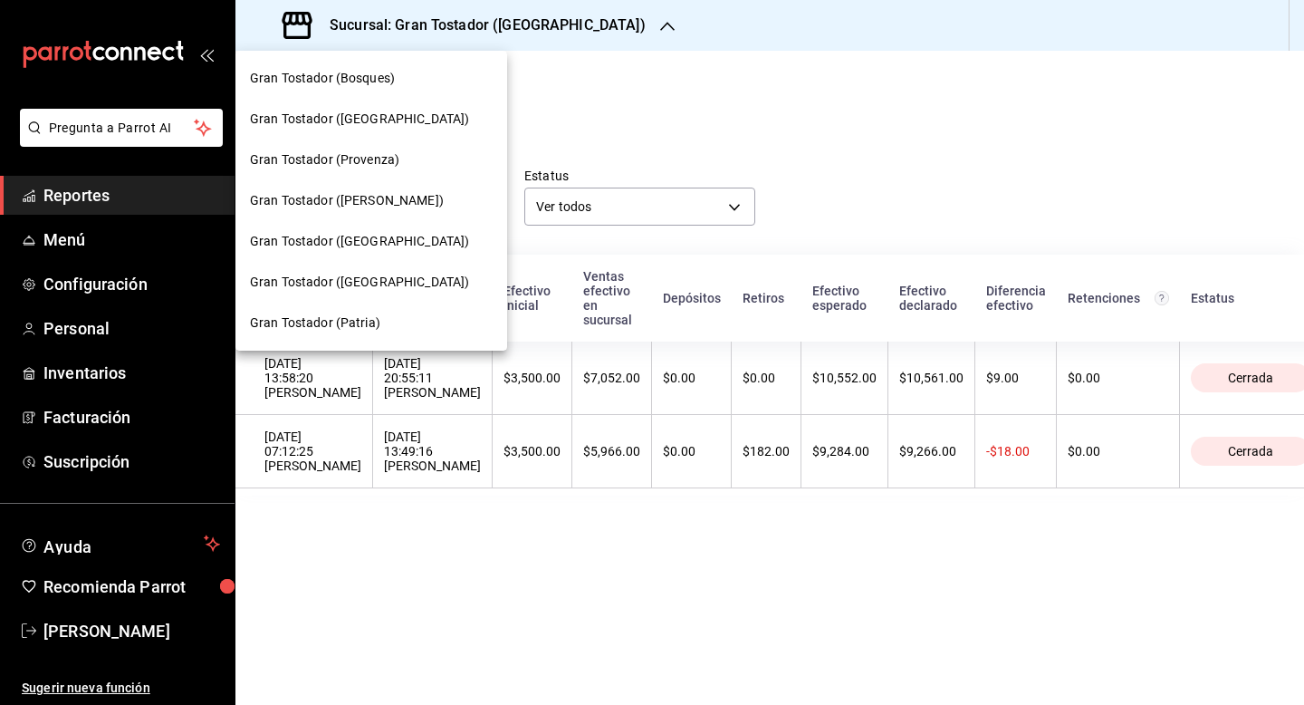
click at [840, 87] on div at bounding box center [652, 352] width 1304 height 705
